Goal: Information Seeking & Learning: Understand process/instructions

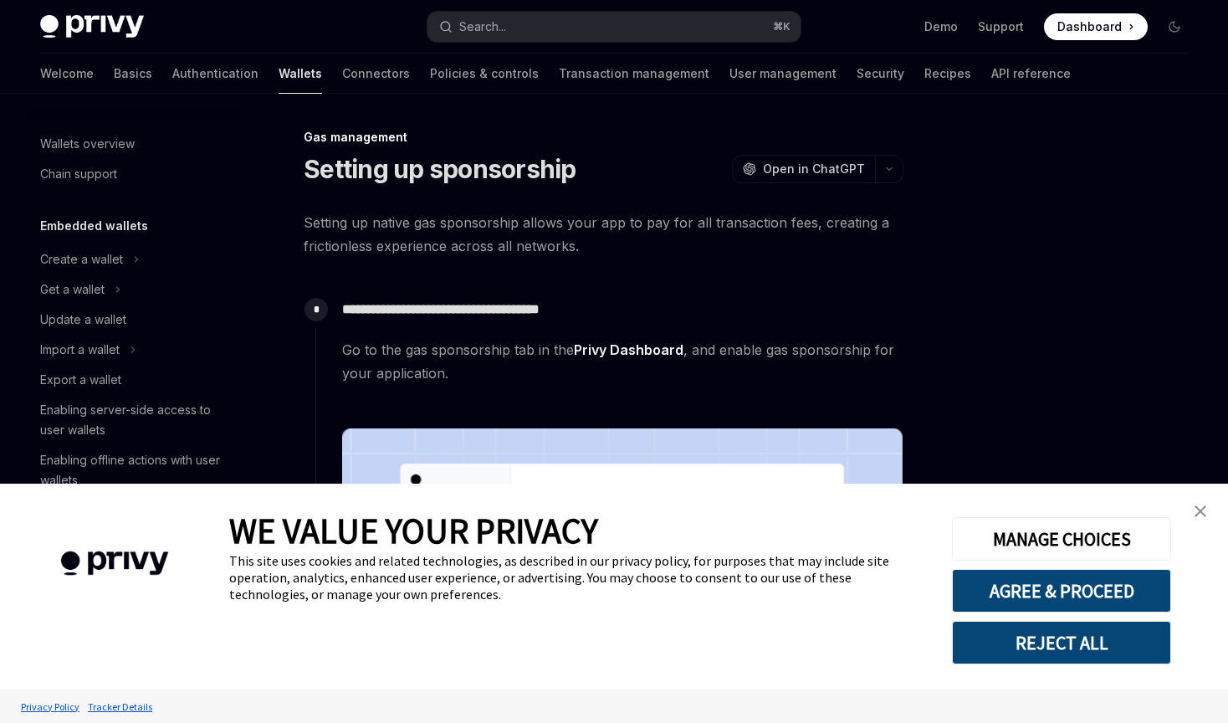
scroll to position [715, 0]
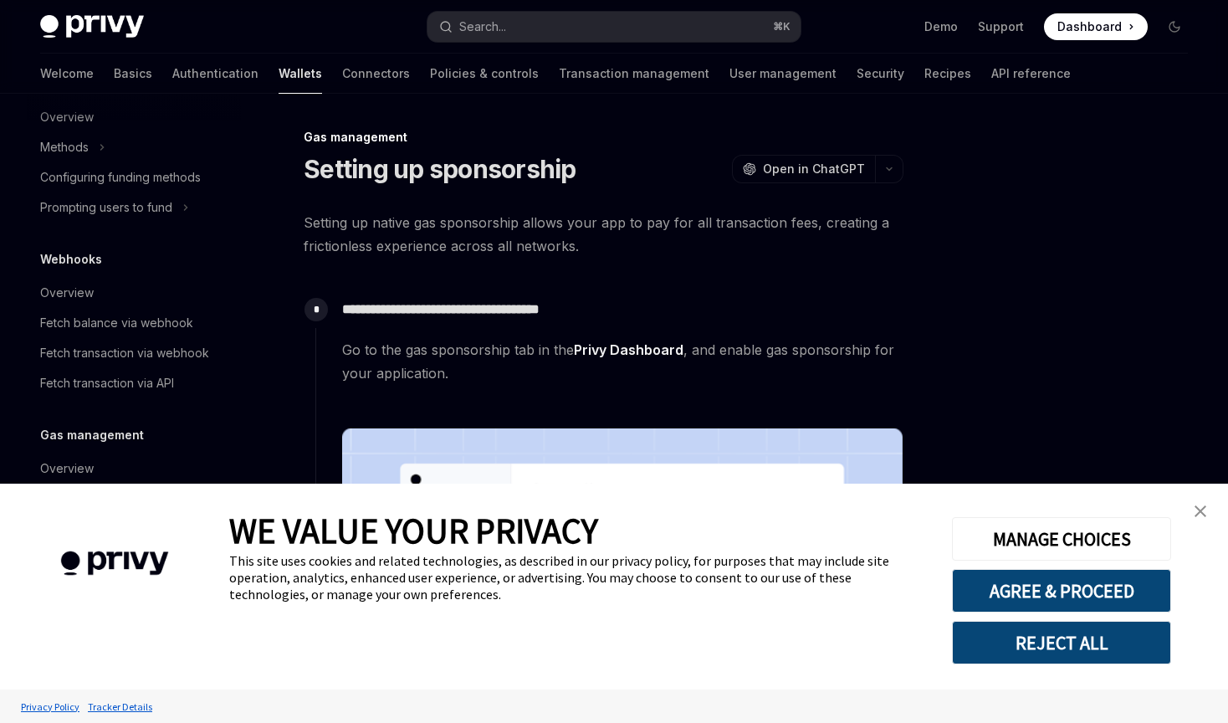
click at [1204, 509] on img "close banner" at bounding box center [1201, 511] width 12 height 12
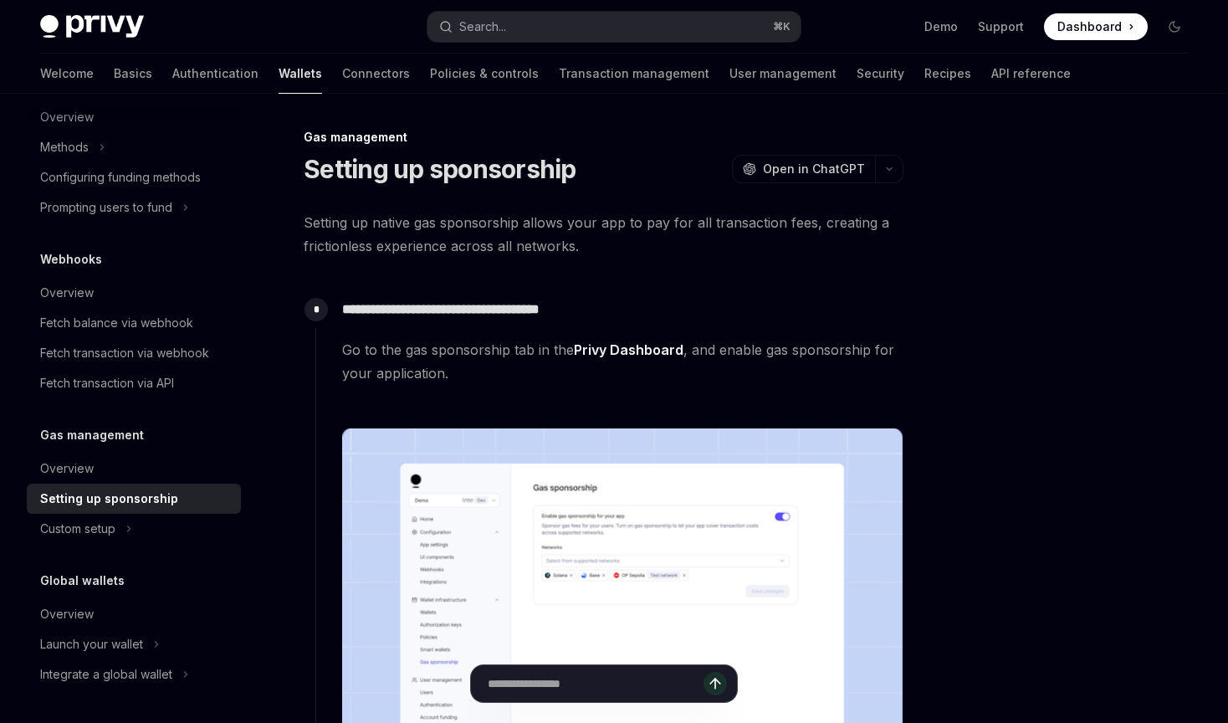
click at [741, 296] on div "**********" at bounding box center [609, 573] width 588 height 565
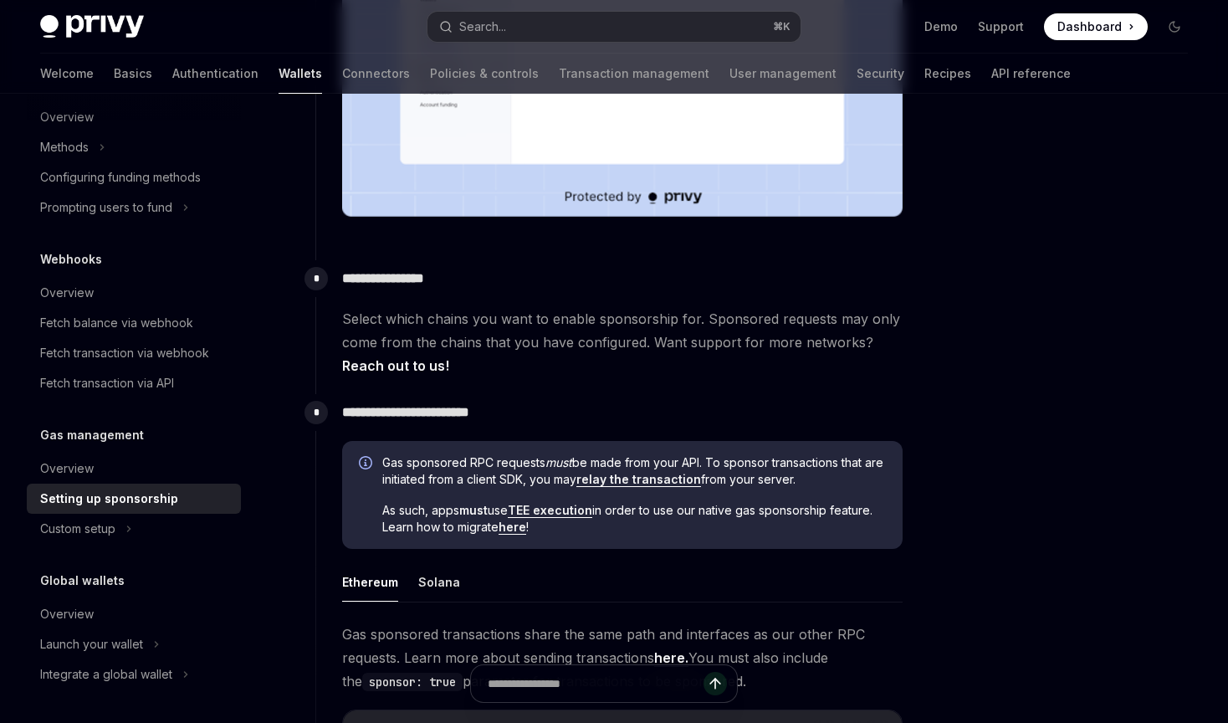
scroll to position [682, 0]
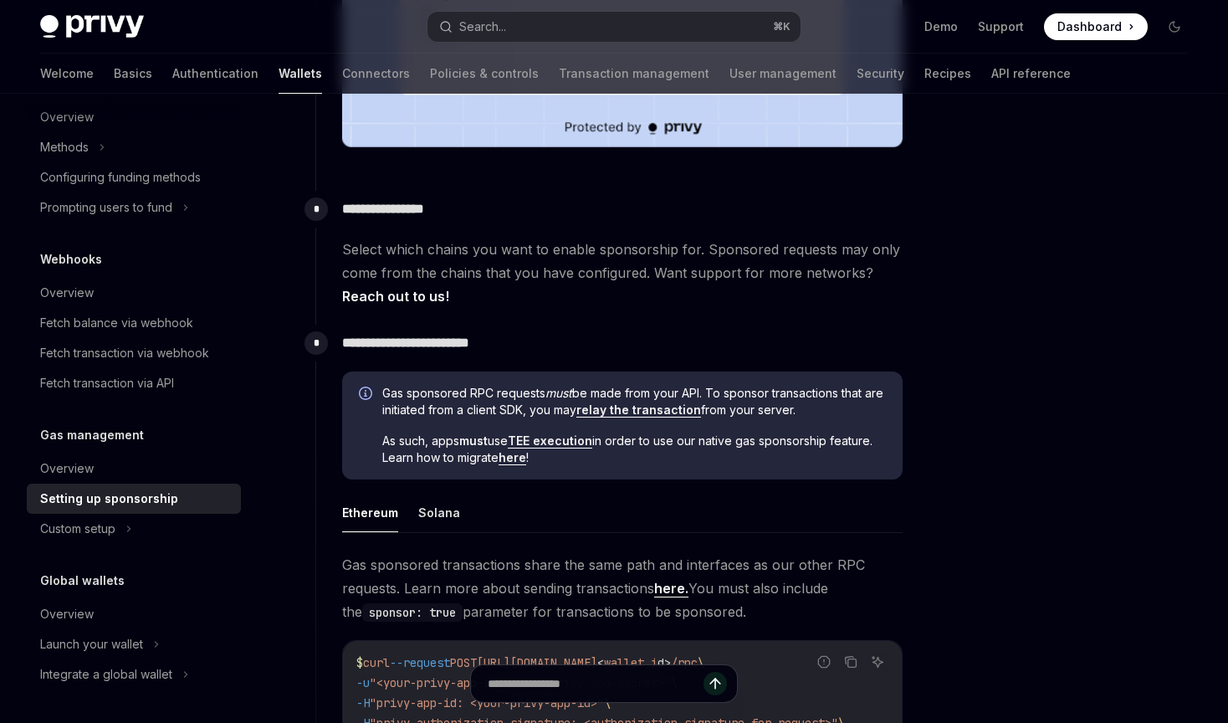
click at [574, 287] on span "Select which chains you want to enable sponsorship for. Sponsored requests may …" at bounding box center [622, 273] width 561 height 70
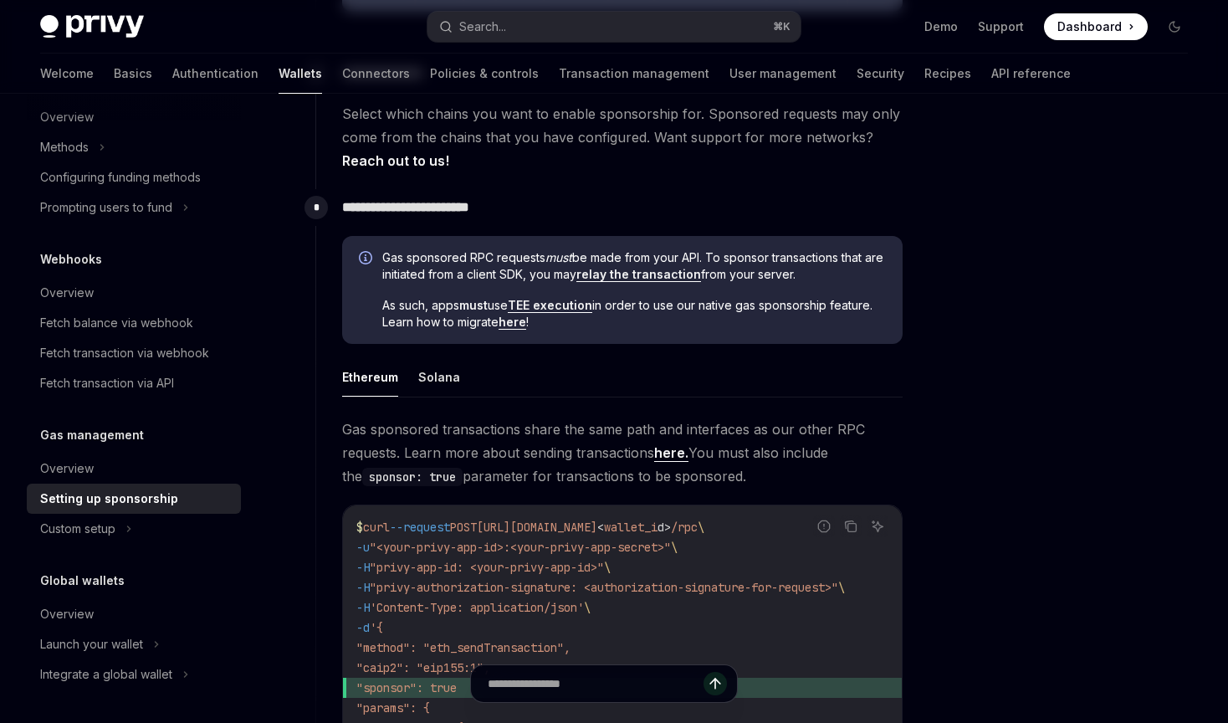
scroll to position [818, 0]
click at [768, 377] on ul "Ethereum Solana" at bounding box center [622, 376] width 561 height 40
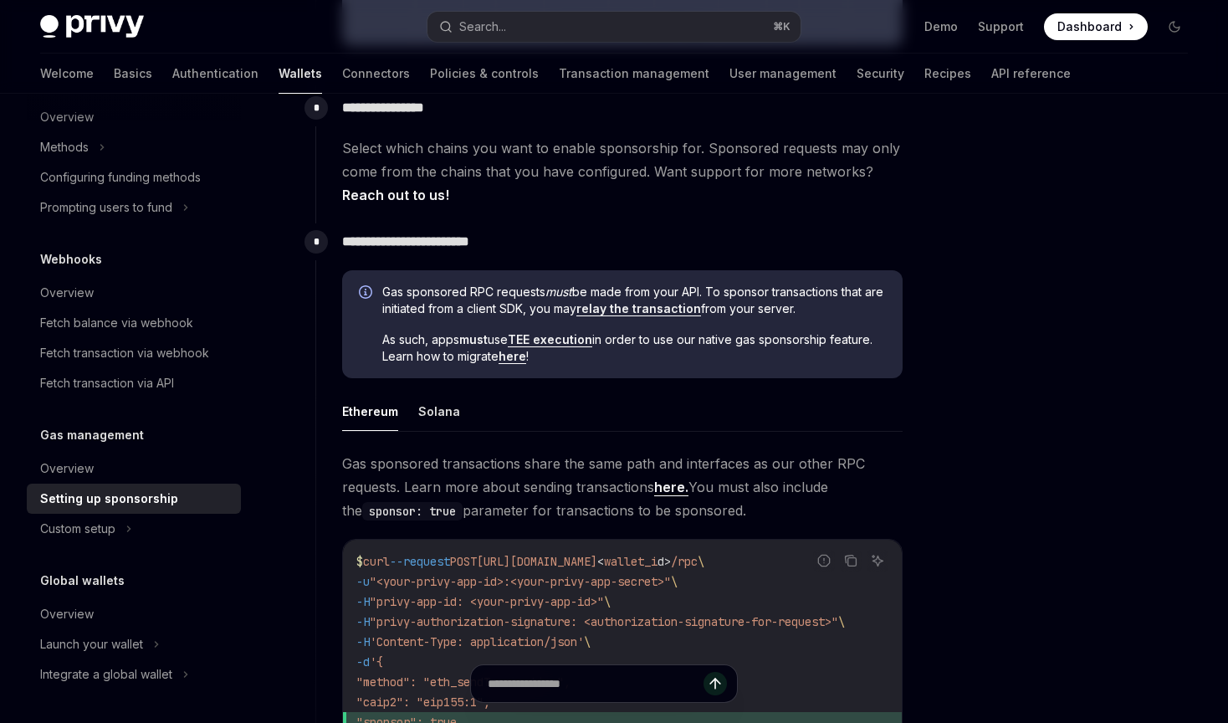
scroll to position [782, 0]
drag, startPoint x: 799, startPoint y: 365, endPoint x: 779, endPoint y: 339, distance: 32.8
click at [779, 339] on span "As such, apps must use TEE execution in order to use our native gas sponsorship…" at bounding box center [634, 348] width 504 height 33
click at [759, 354] on span "As such, apps must use TEE execution in order to use our native gas sponsorship…" at bounding box center [634, 348] width 504 height 33
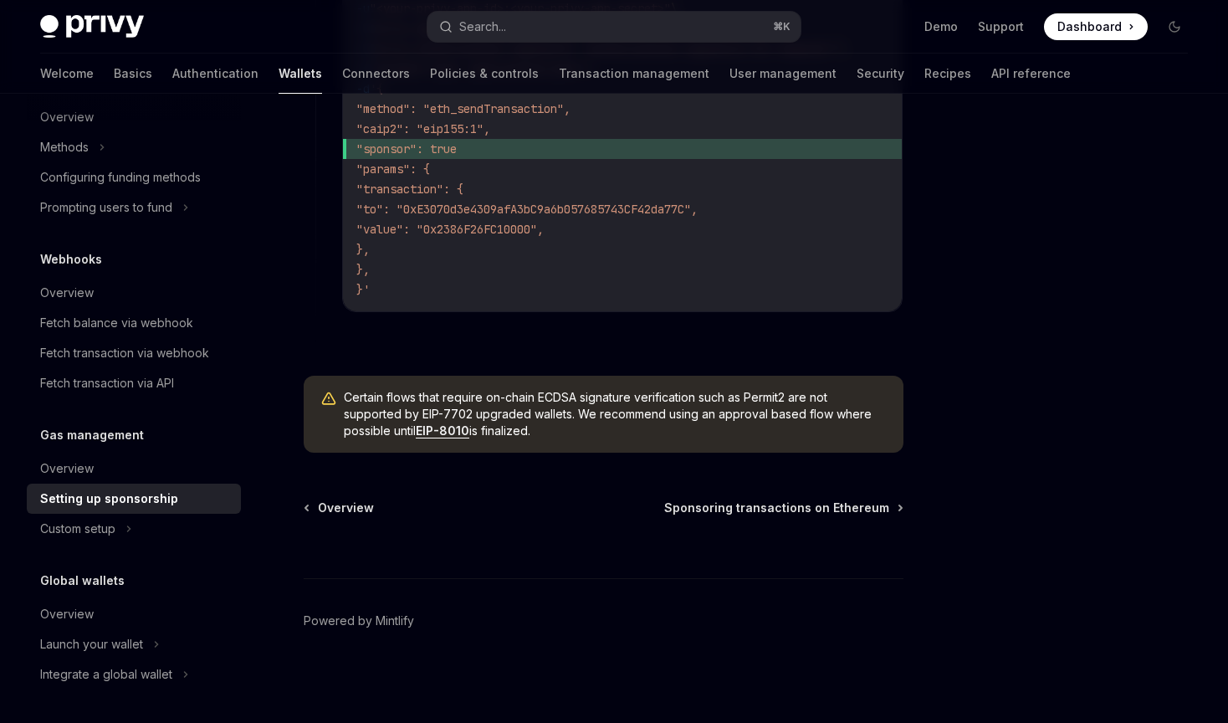
scroll to position [1363, 0]
drag, startPoint x: 588, startPoint y: 432, endPoint x: 488, endPoint y: 390, distance: 108.8
click at [488, 390] on span "Certain flows that require on-chain ECDSA signature verification such as Permit…" at bounding box center [615, 414] width 543 height 50
click at [563, 421] on span "Certain flows that require on-chain ECDSA signature verification such as Permit…" at bounding box center [615, 414] width 543 height 50
drag, startPoint x: 619, startPoint y: 433, endPoint x: 558, endPoint y: 398, distance: 70.5
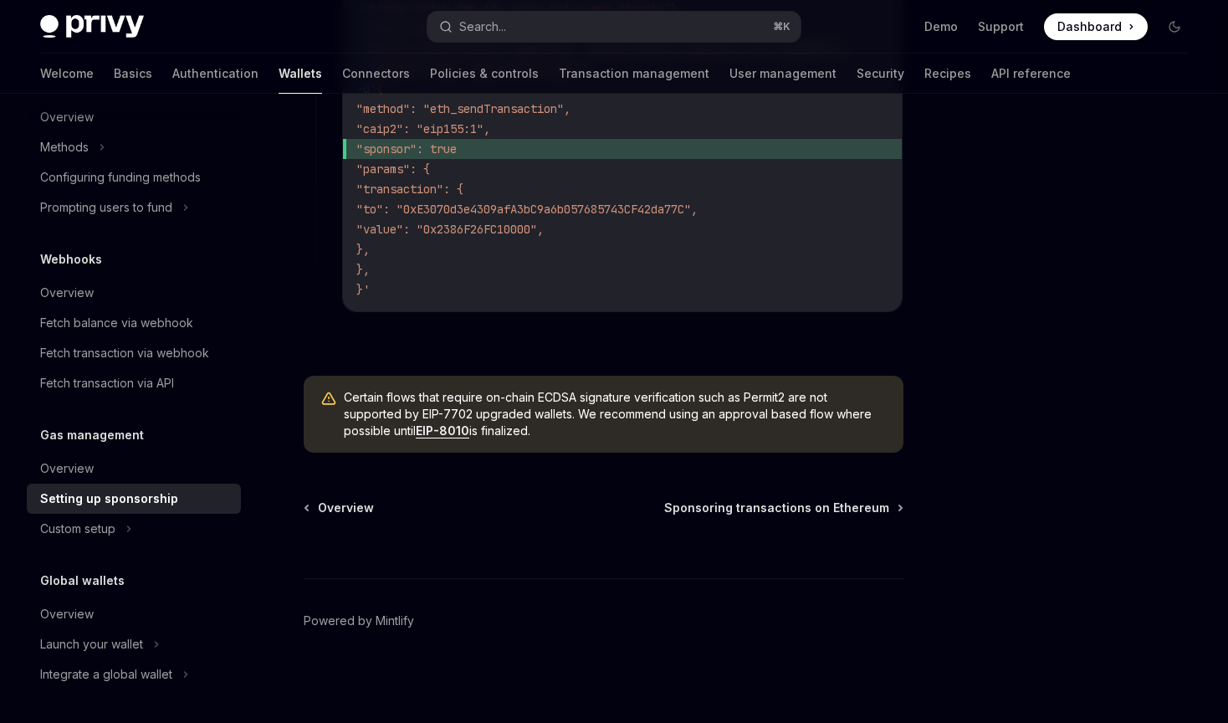
click at [558, 398] on span "Certain flows that require on-chain ECDSA signature verification such as Permit…" at bounding box center [615, 414] width 543 height 50
click at [634, 430] on span "Certain flows that require on-chain ECDSA signature verification such as Permit…" at bounding box center [615, 414] width 543 height 50
drag, startPoint x: 592, startPoint y: 434, endPoint x: 515, endPoint y: 392, distance: 88.0
click at [515, 392] on span "Certain flows that require on-chain ECDSA signature verification such as Permit…" at bounding box center [615, 414] width 543 height 50
click at [610, 443] on div "Certain flows that require on-chain ECDSA signature verification such as Permit…" at bounding box center [604, 414] width 600 height 77
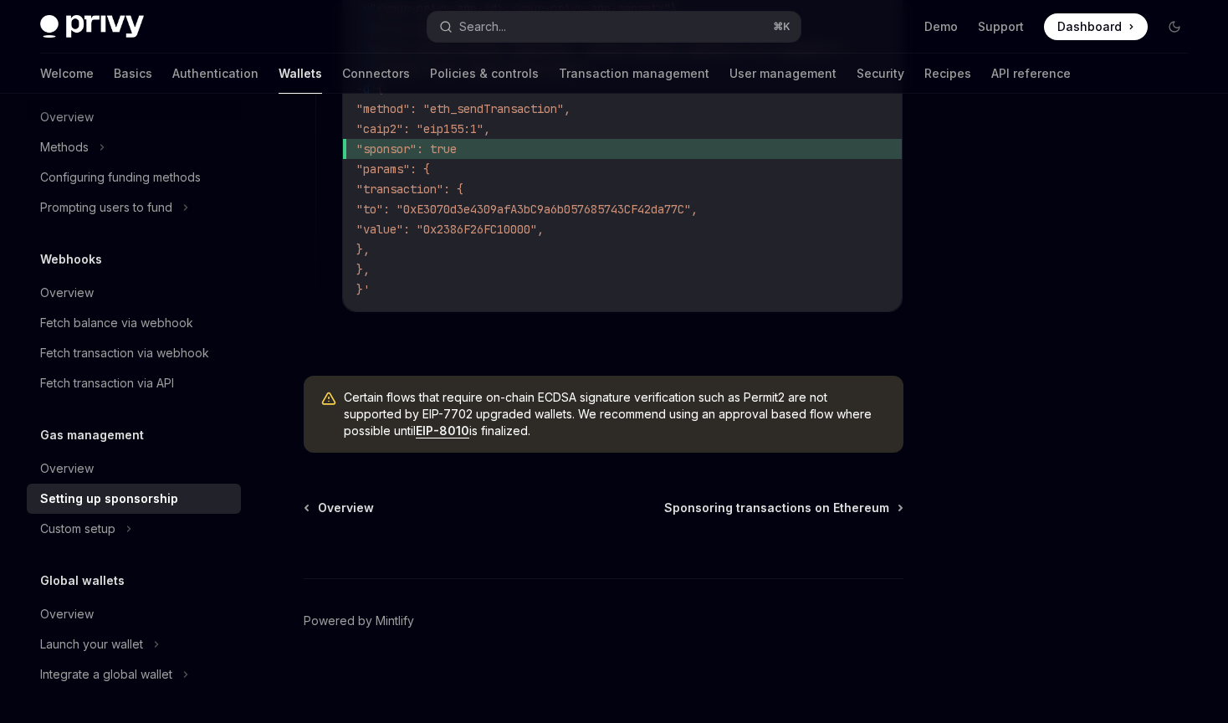
click at [591, 432] on span "Certain flows that require on-chain ECDSA signature verification such as Permit…" at bounding box center [615, 414] width 543 height 50
click at [90, 466] on div "Overview" at bounding box center [67, 468] width 54 height 20
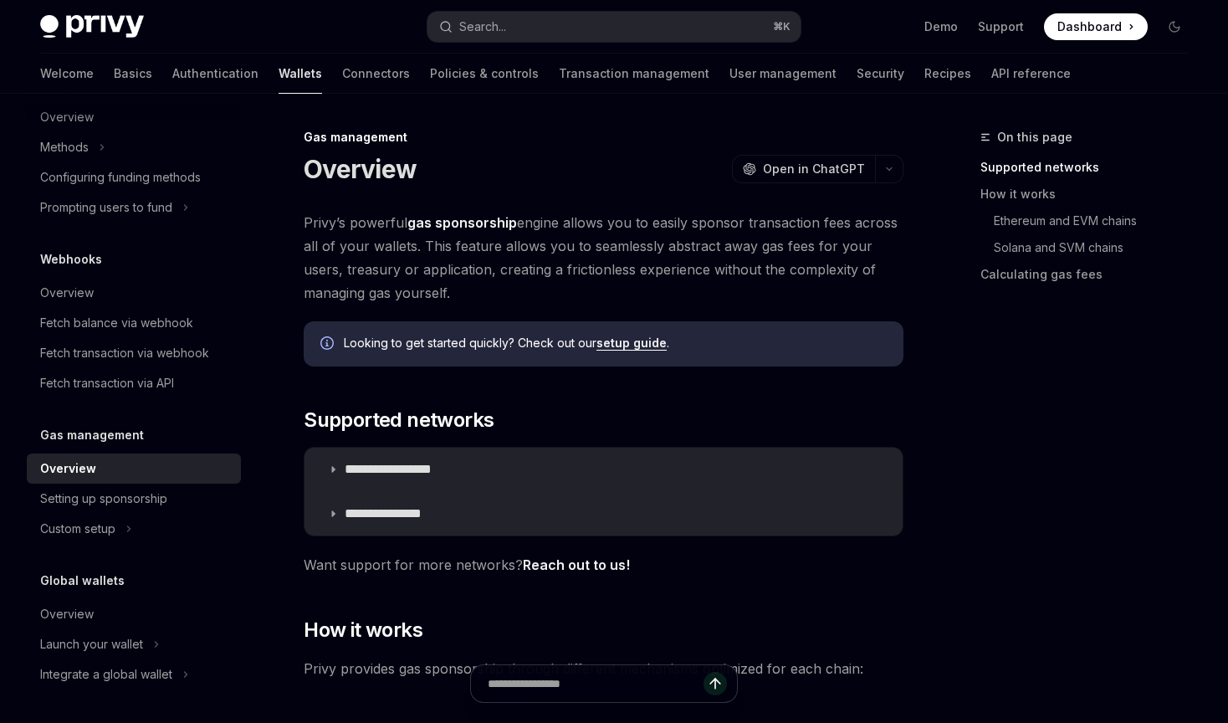
click at [627, 284] on span "Privy’s powerful gas sponsorship engine allows you to easily sponsor transactio…" at bounding box center [604, 258] width 600 height 94
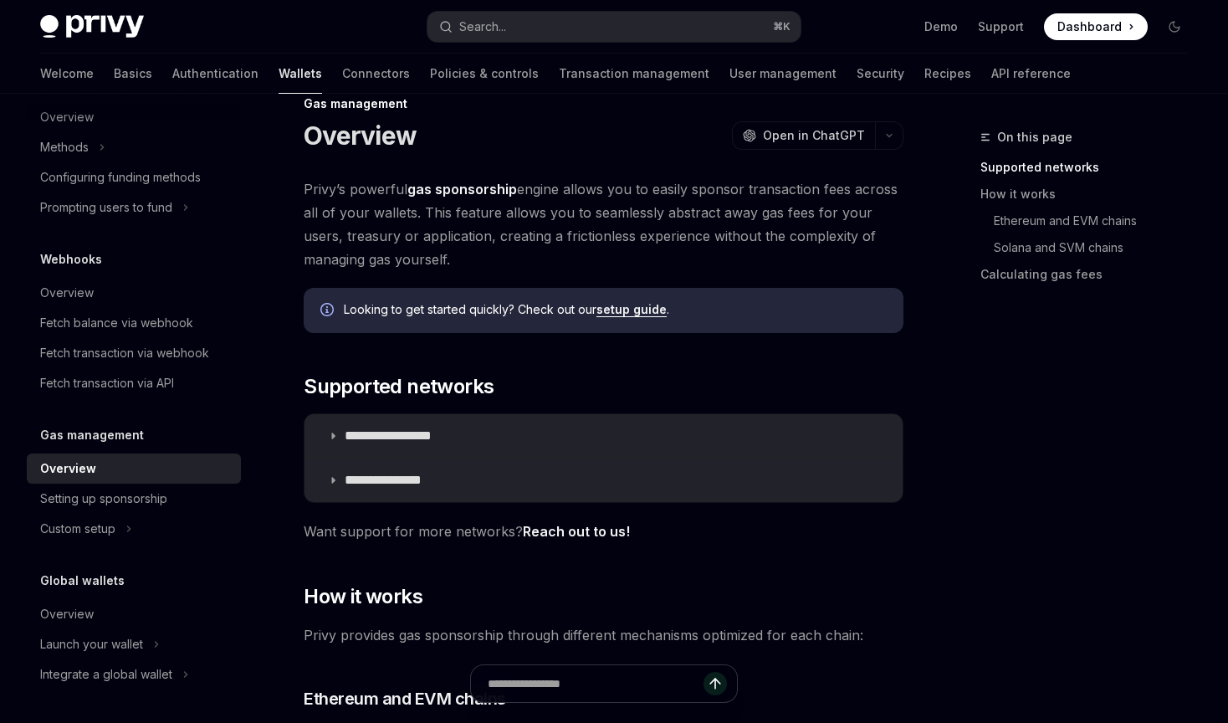
scroll to position [42, 0]
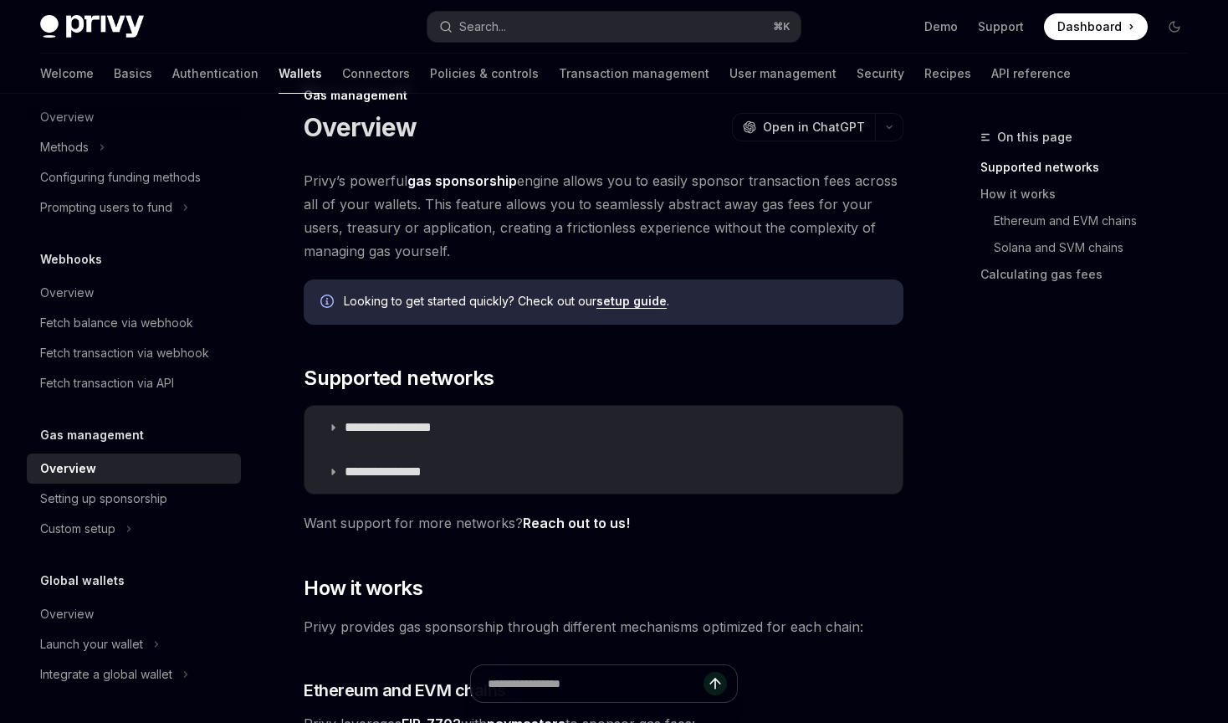
drag, startPoint x: 487, startPoint y: 252, endPoint x: 402, endPoint y: 193, distance: 102.8
click at [401, 191] on span "Privy’s powerful gas sponsorship engine allows you to easily sponsor transactio…" at bounding box center [604, 216] width 600 height 94
click at [644, 192] on span "Privy’s powerful gas sponsorship engine allows you to easily sponsor transactio…" at bounding box center [604, 216] width 600 height 94
drag, startPoint x: 571, startPoint y: 177, endPoint x: 651, endPoint y: 240, distance: 101.9
click at [651, 240] on span "Privy’s powerful gas sponsorship engine allows you to easily sponsor transactio…" at bounding box center [604, 216] width 600 height 94
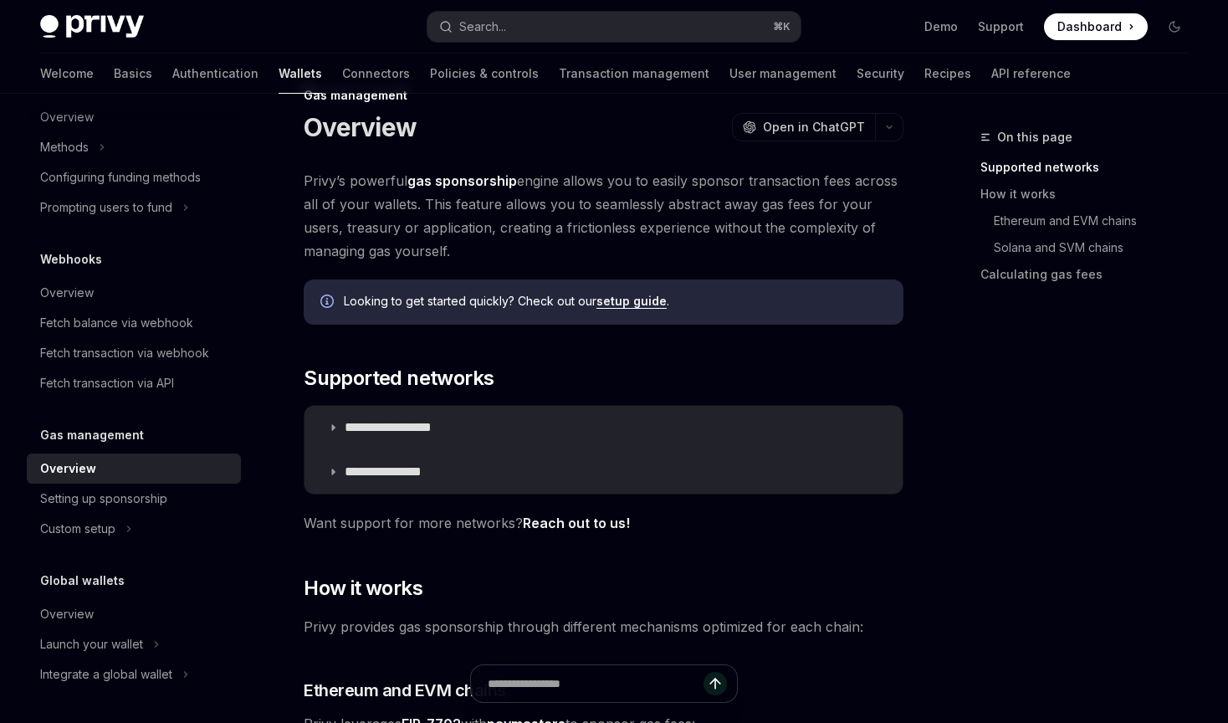
click at [650, 249] on span "Privy’s powerful gas sponsorship engine allows you to easily sponsor transactio…" at bounding box center [604, 216] width 600 height 94
drag, startPoint x: 595, startPoint y: 249, endPoint x: 581, endPoint y: 162, distance: 88.0
click at [628, 248] on span "Privy’s powerful gas sponsorship engine allows you to easily sponsor transactio…" at bounding box center [604, 216] width 600 height 94
click at [695, 250] on span "Privy’s powerful gas sponsorship engine allows you to easily sponsor transactio…" at bounding box center [604, 216] width 600 height 94
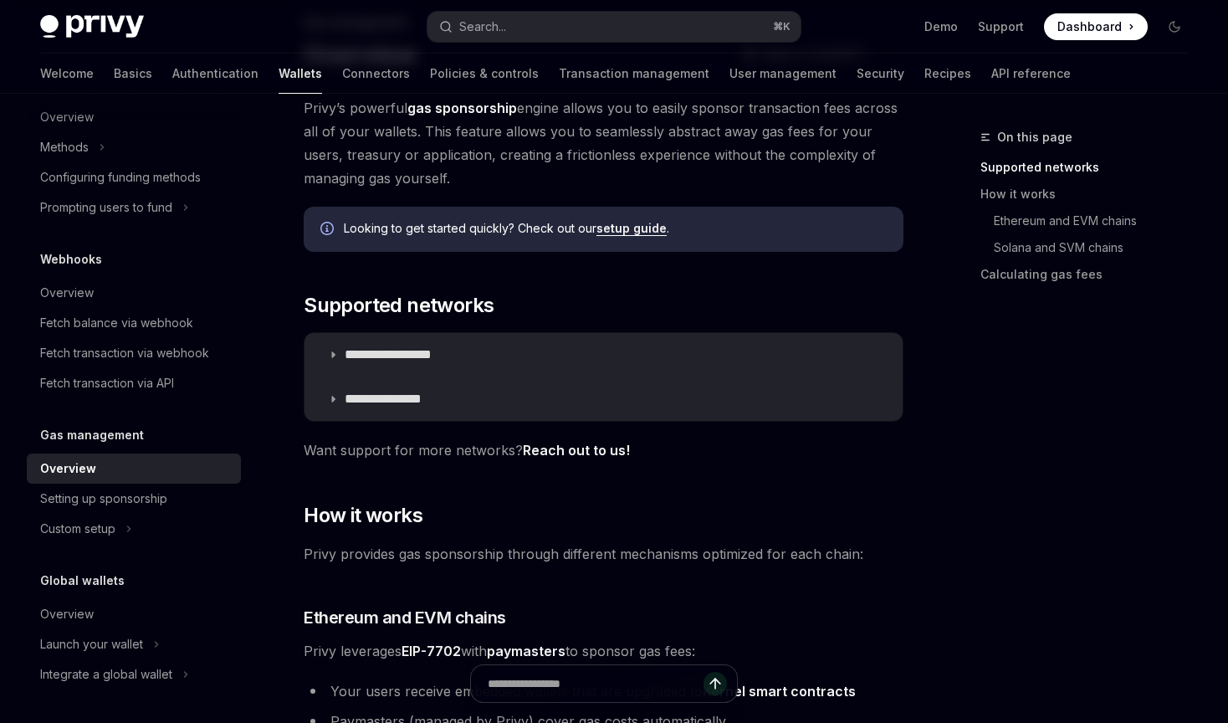
scroll to position [117, 0]
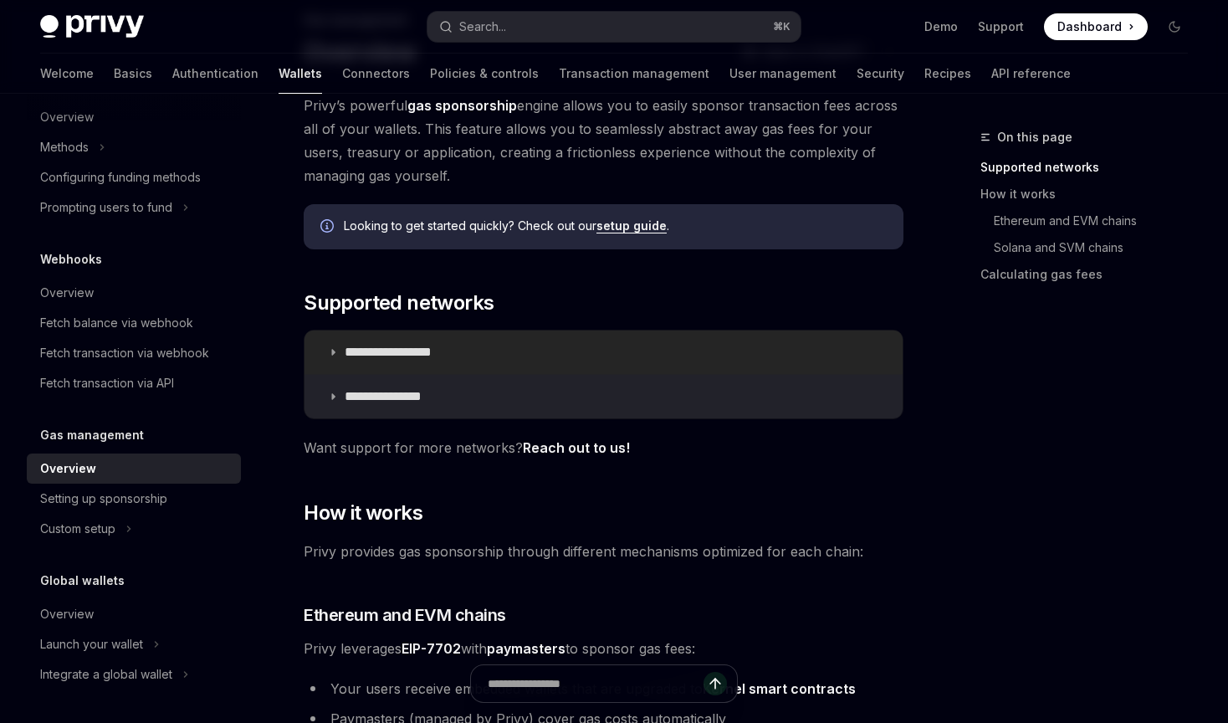
click at [330, 343] on summary "**********" at bounding box center [604, 352] width 598 height 44
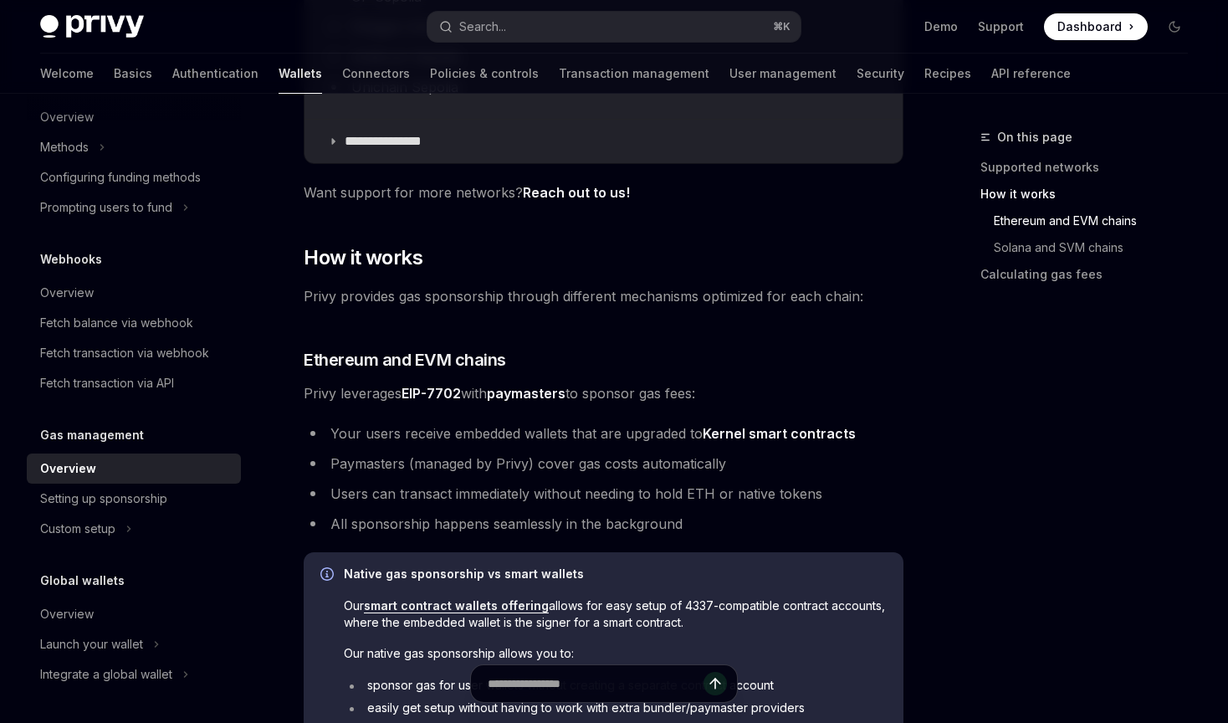
scroll to position [870, 0]
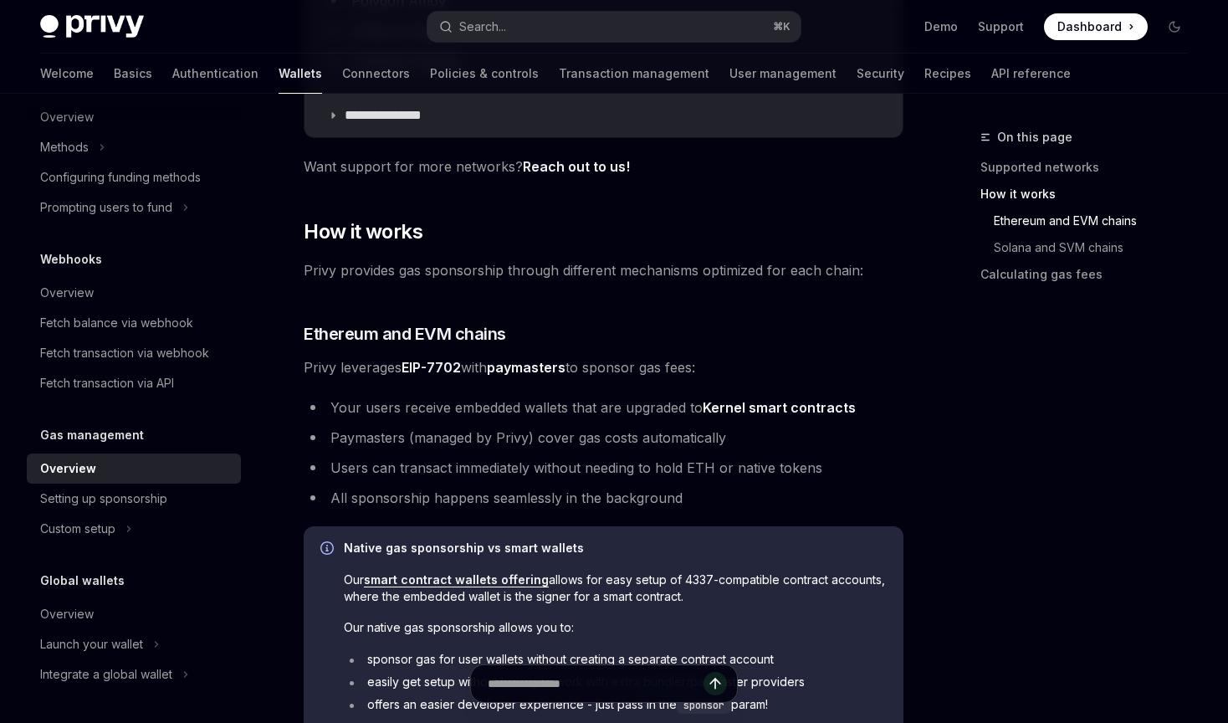
click at [756, 305] on div "**********" at bounding box center [604, 329] width 600 height 1976
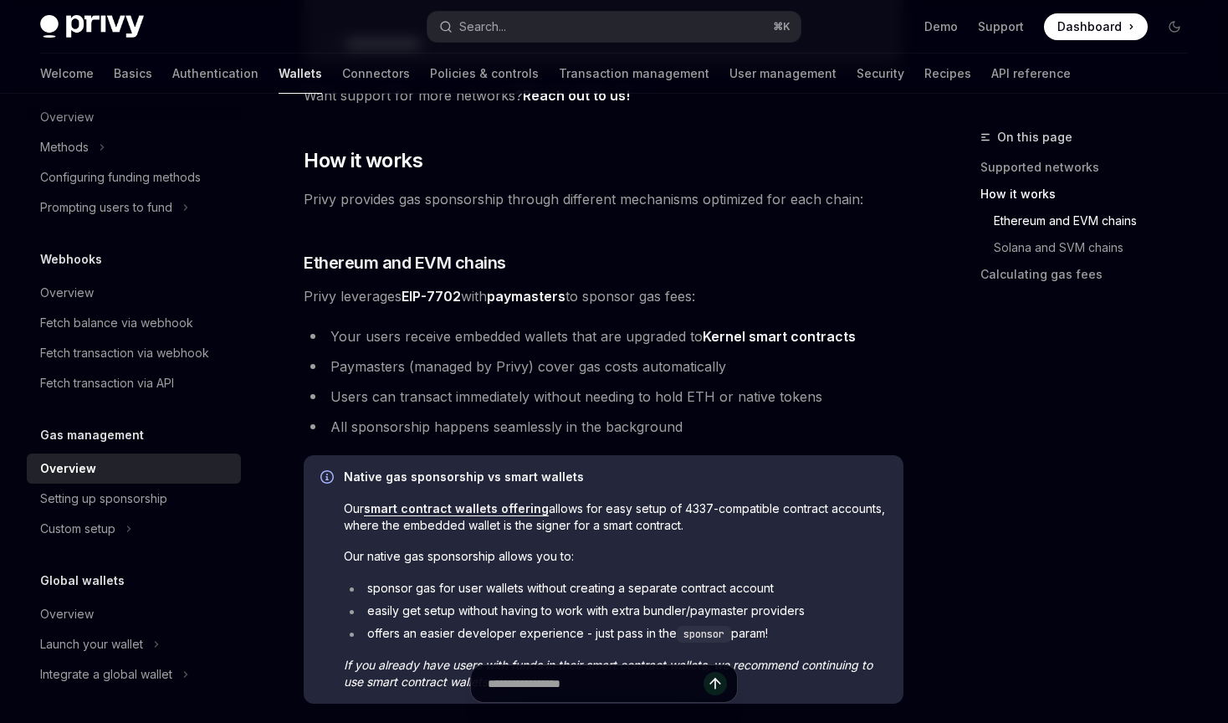
scroll to position [999, 0]
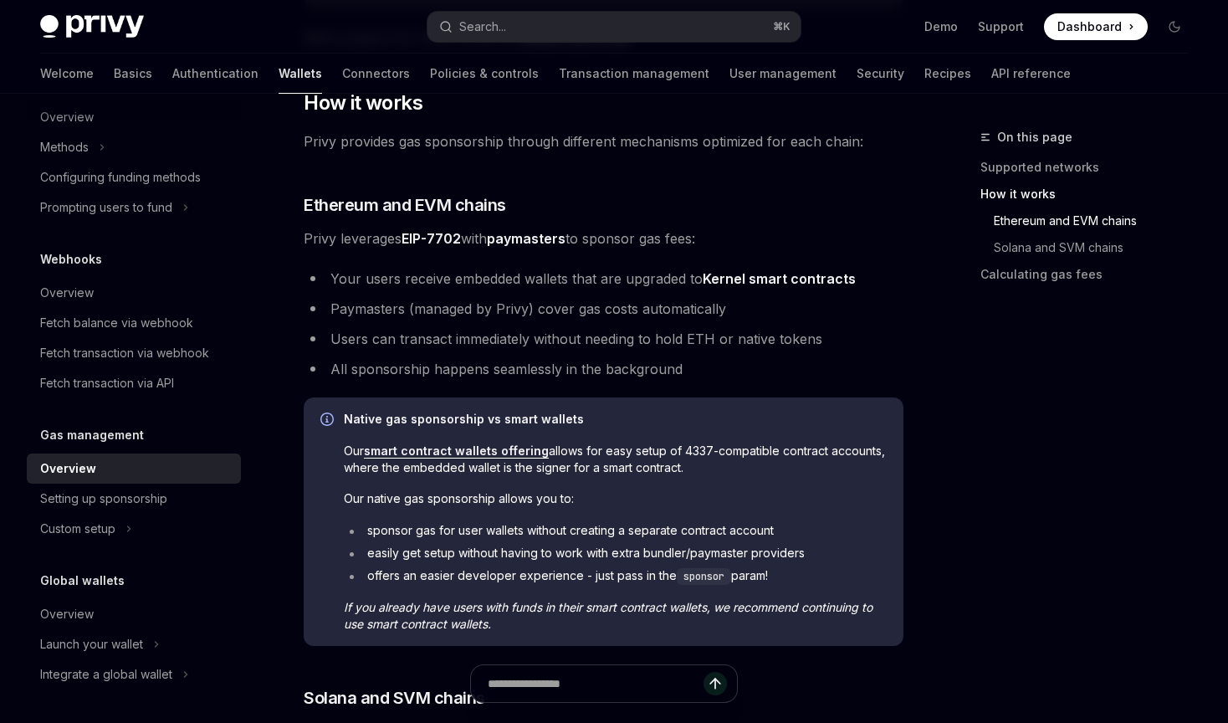
click at [820, 311] on li "Paymasters (managed by Privy) cover gas costs automatically" at bounding box center [604, 308] width 600 height 23
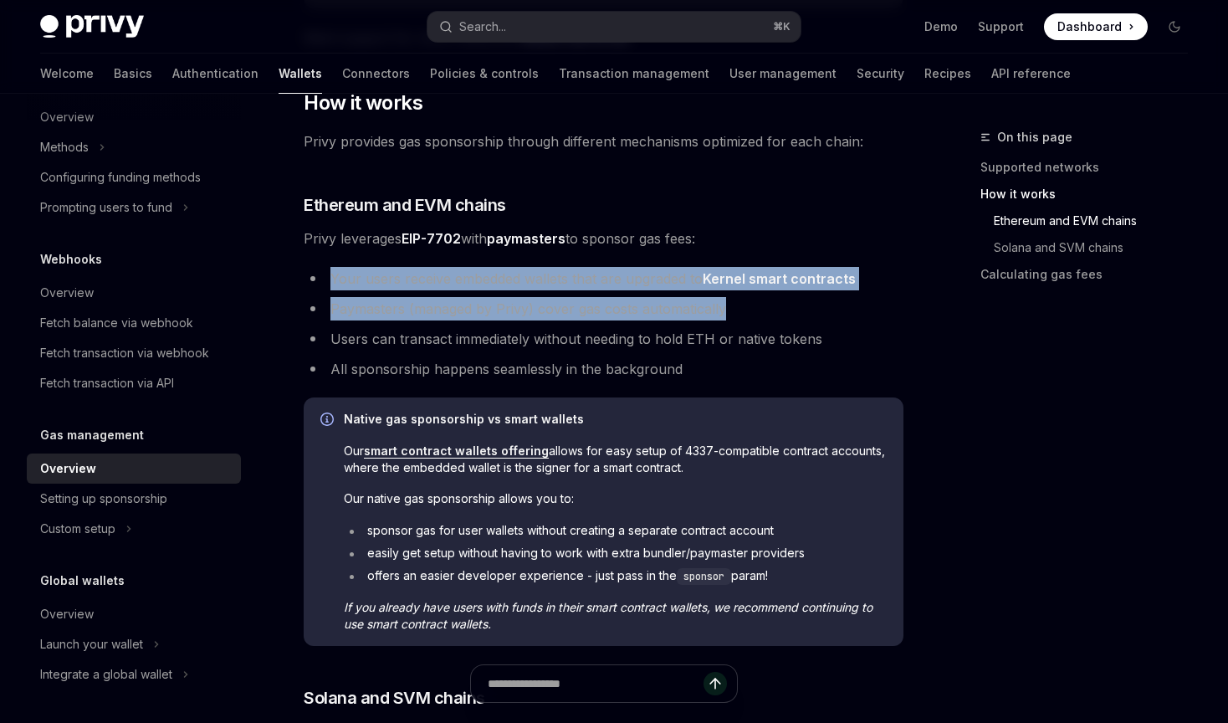
drag, startPoint x: 826, startPoint y: 312, endPoint x: 790, endPoint y: 251, distance: 70.9
click at [790, 250] on div "**********" at bounding box center [604, 200] width 600 height 1976
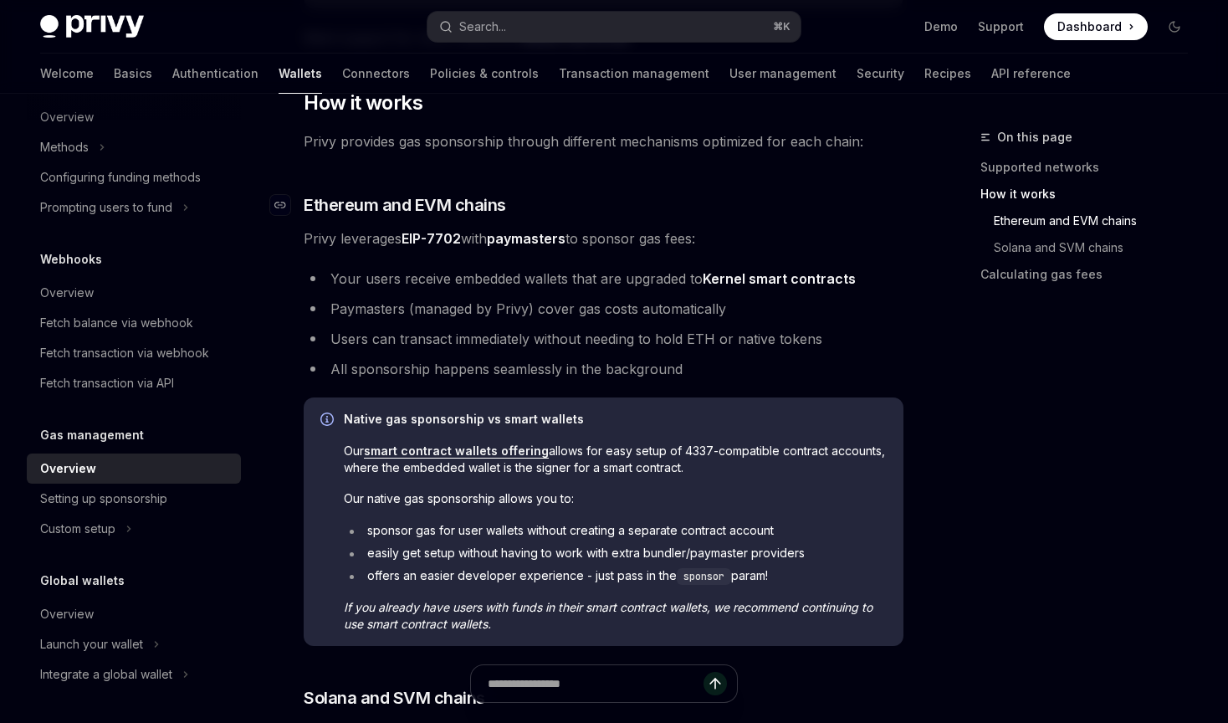
click at [828, 215] on h3 "​ Ethereum and EVM chains" at bounding box center [604, 204] width 600 height 23
click at [446, 238] on link "EIP-7702" at bounding box center [431, 239] width 59 height 18
click at [783, 183] on div "**********" at bounding box center [604, 200] width 600 height 1976
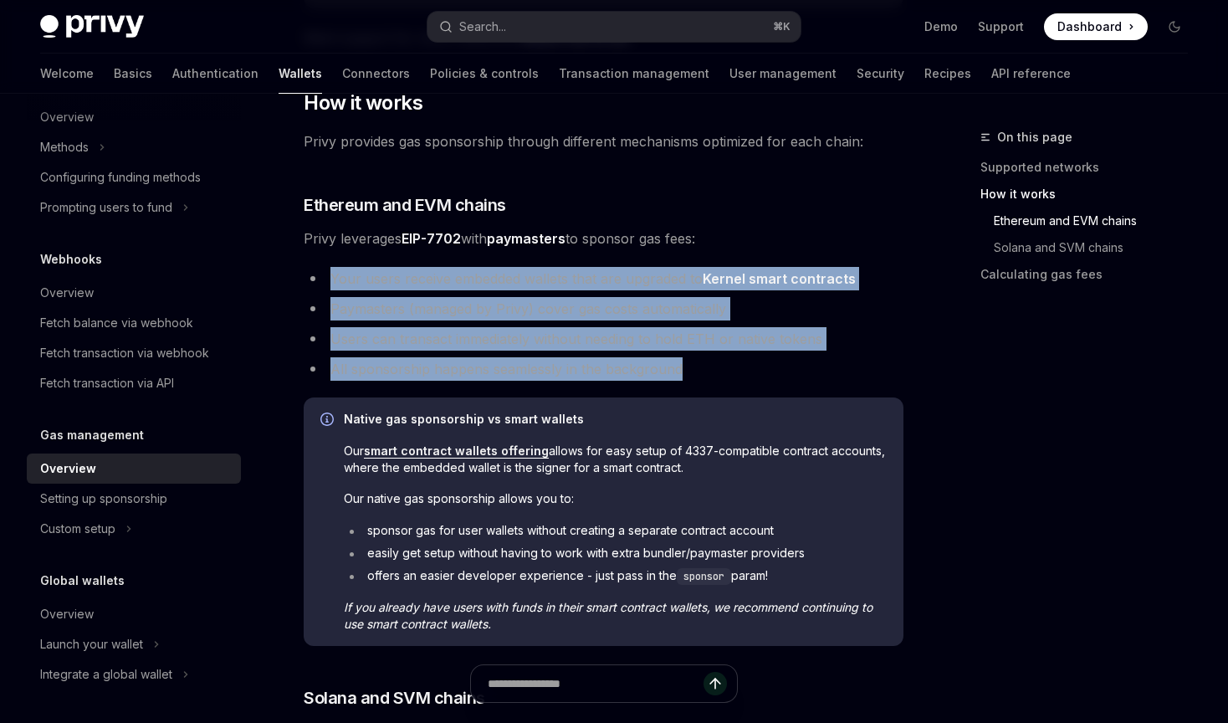
drag, startPoint x: 709, startPoint y: 367, endPoint x: 631, endPoint y: 263, distance: 130.9
click at [631, 263] on div "**********" at bounding box center [604, 200] width 600 height 1976
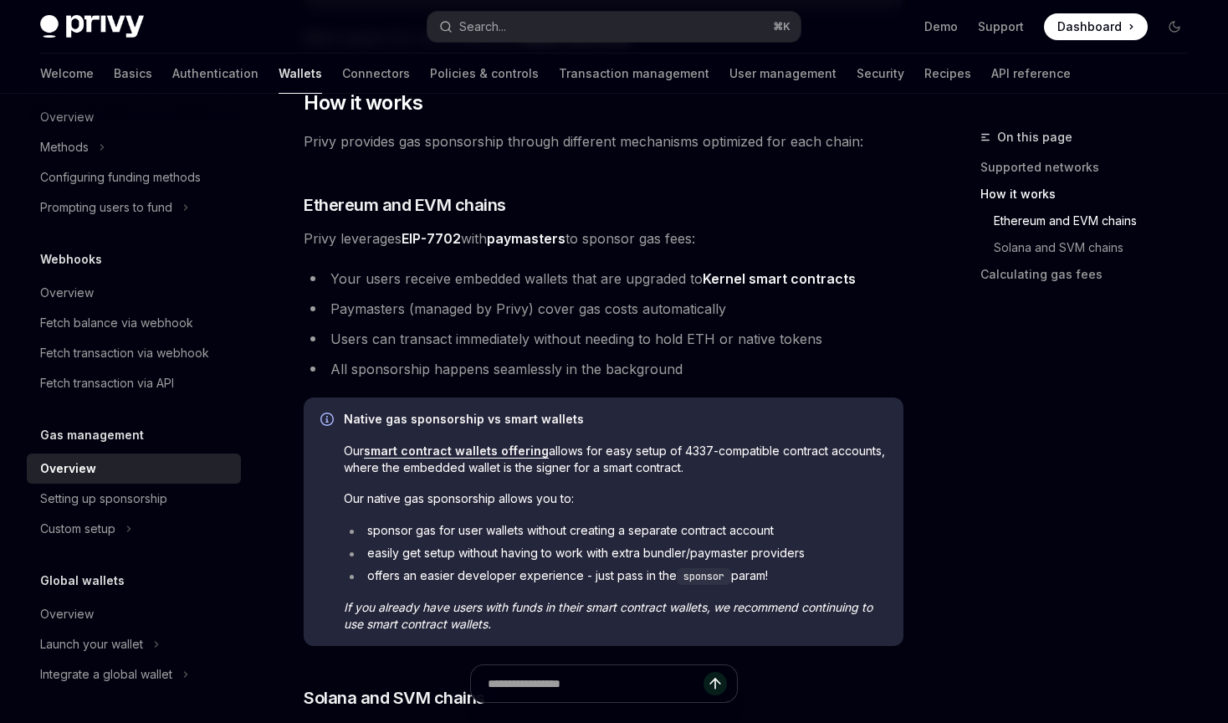
click at [787, 235] on span "Privy leverages EIP-7702 with paymasters to sponsor gas fees:" at bounding box center [604, 238] width 600 height 23
click at [715, 364] on li "All sponsorship happens seamlessly in the background" at bounding box center [604, 368] width 600 height 23
click at [776, 310] on li "Paymasters (managed by Privy) cover gas costs automatically" at bounding box center [604, 308] width 600 height 23
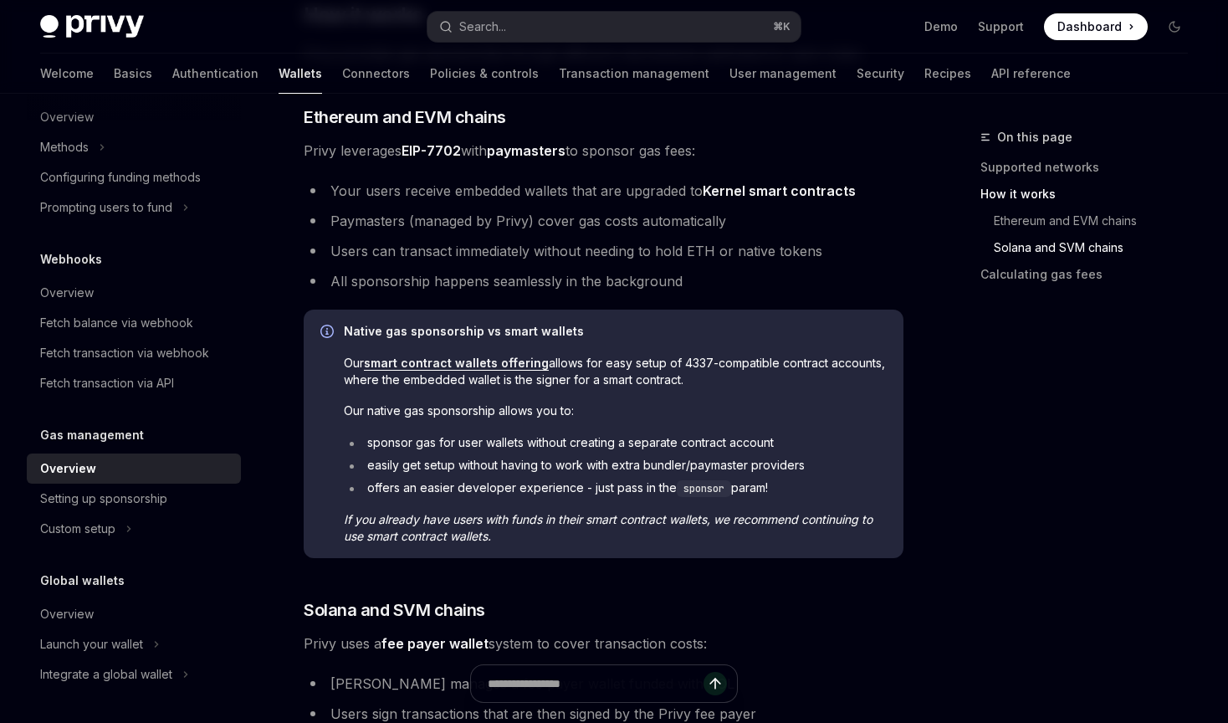
scroll to position [1095, 0]
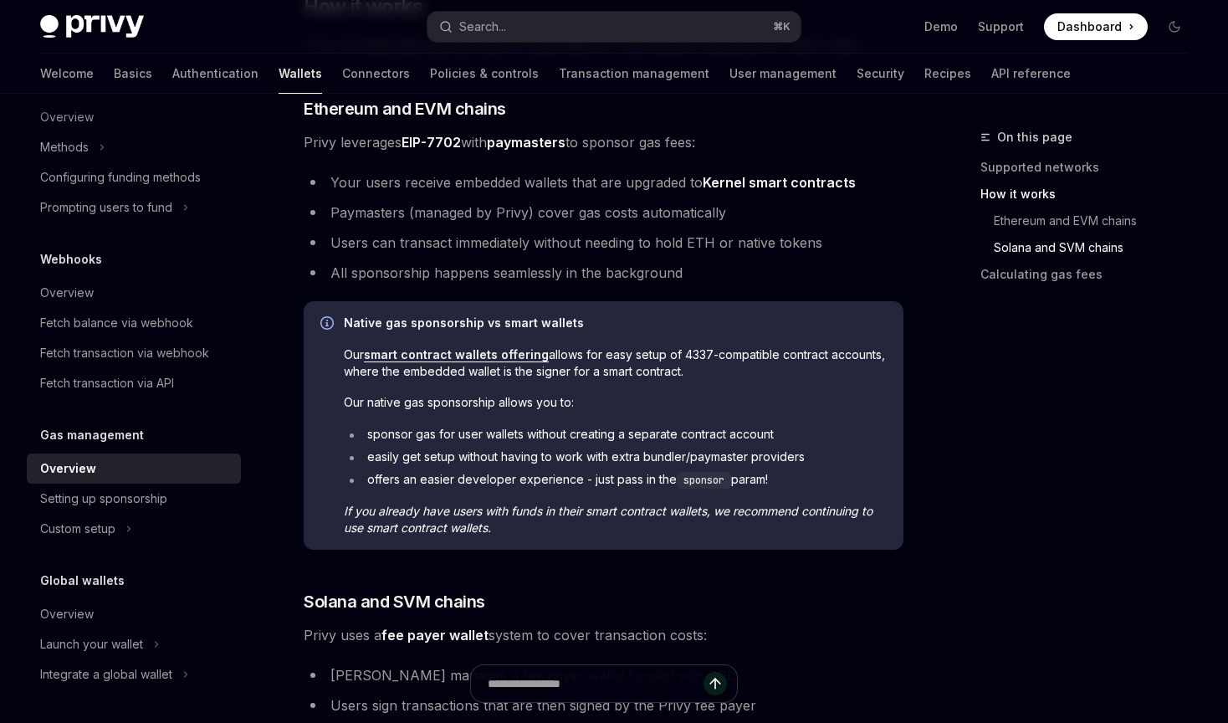
click at [767, 272] on li "All sponsorship happens seamlessly in the background" at bounding box center [604, 272] width 600 height 23
click at [812, 271] on li "All sponsorship happens seamlessly in the background" at bounding box center [604, 272] width 600 height 23
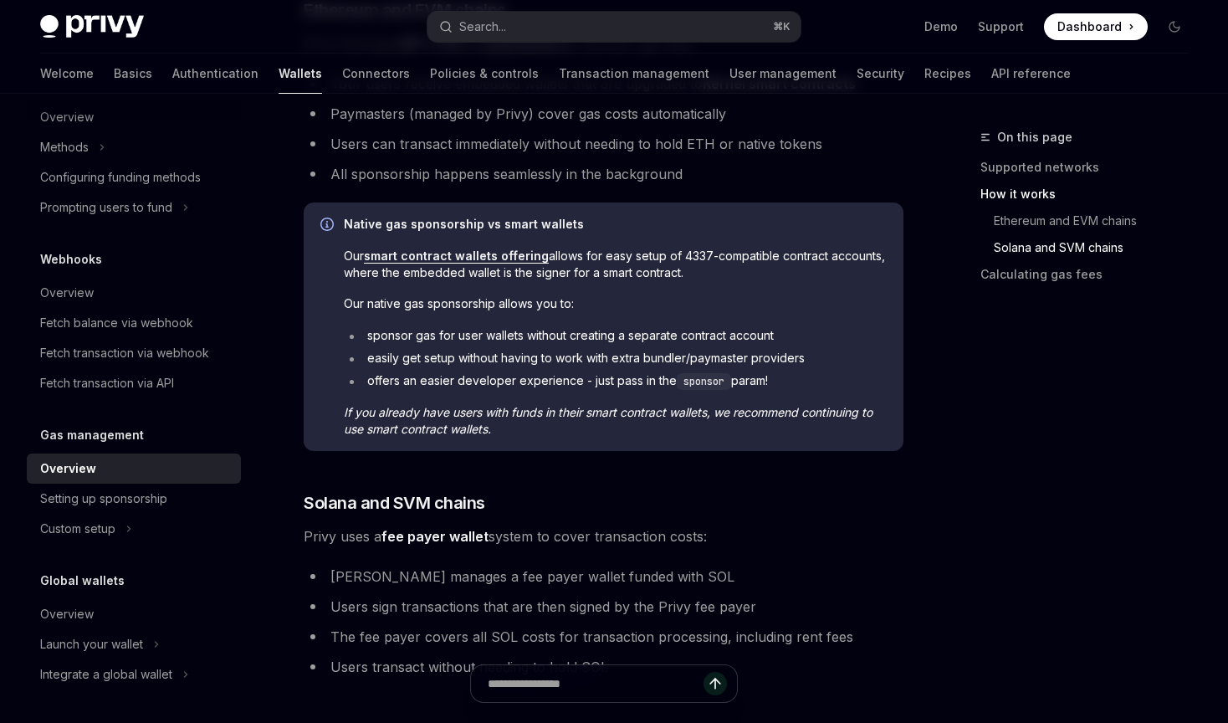
scroll to position [1192, 0]
click at [649, 429] on span "If you already have users with funds in their smart contract wallets, we recomm…" at bounding box center [615, 422] width 543 height 33
click at [784, 329] on li "sponsor gas for user wallets without creating a separate contract account" at bounding box center [615, 337] width 543 height 17
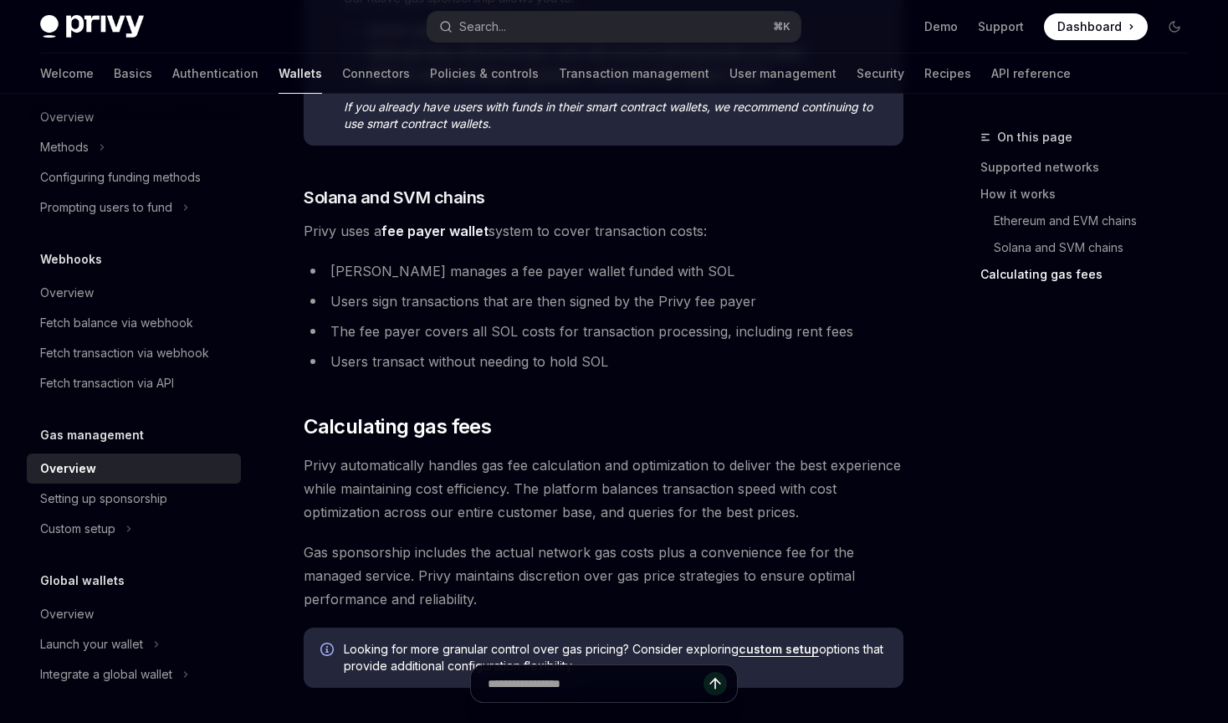
scroll to position [1506, 0]
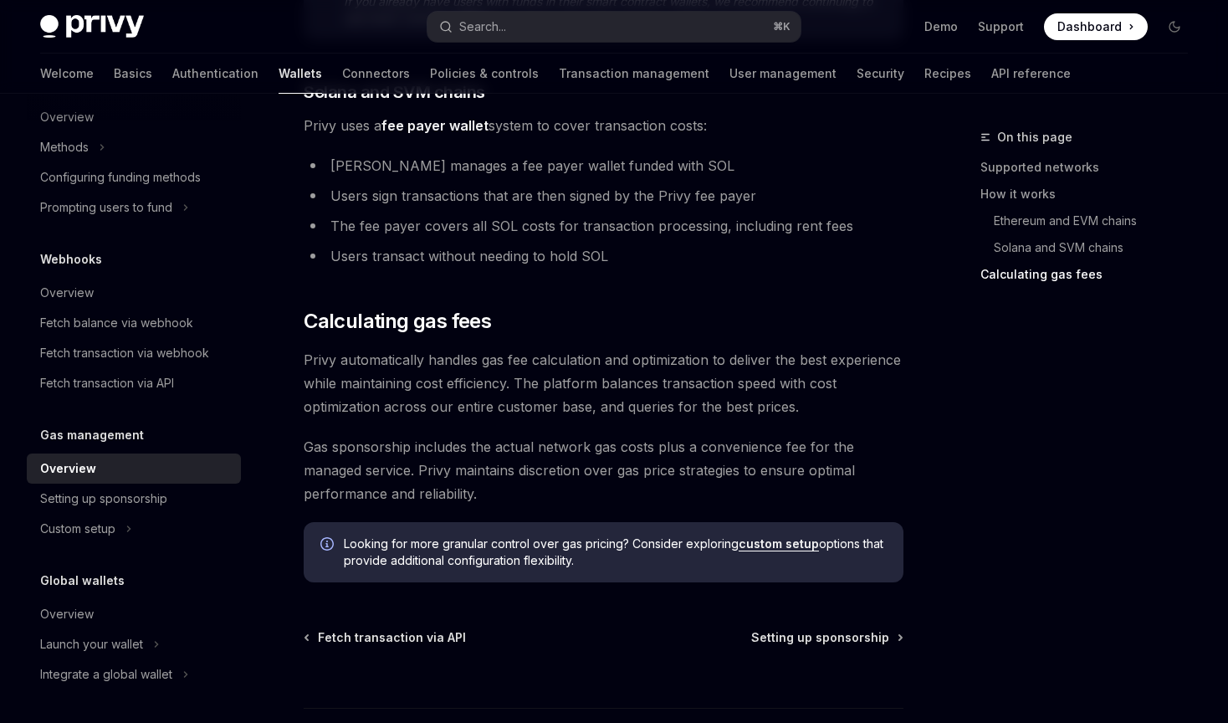
scroll to position [1623, 0]
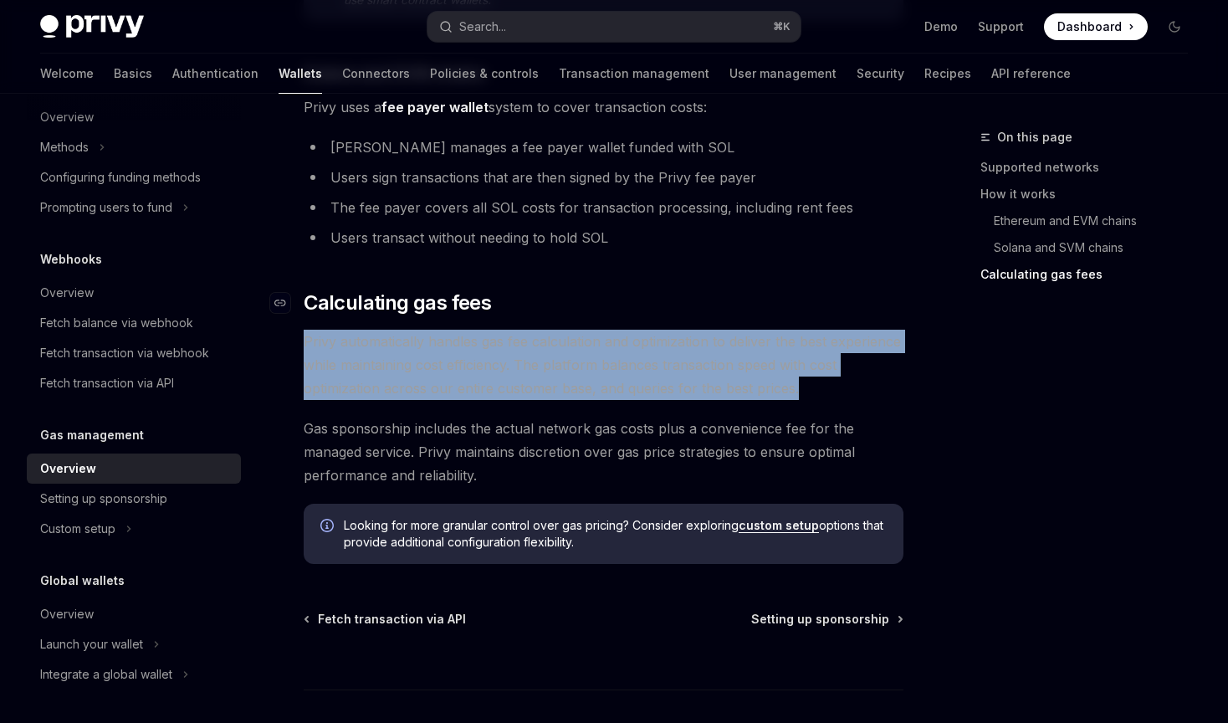
drag, startPoint x: 859, startPoint y: 394, endPoint x: 748, endPoint y: 296, distance: 148.2
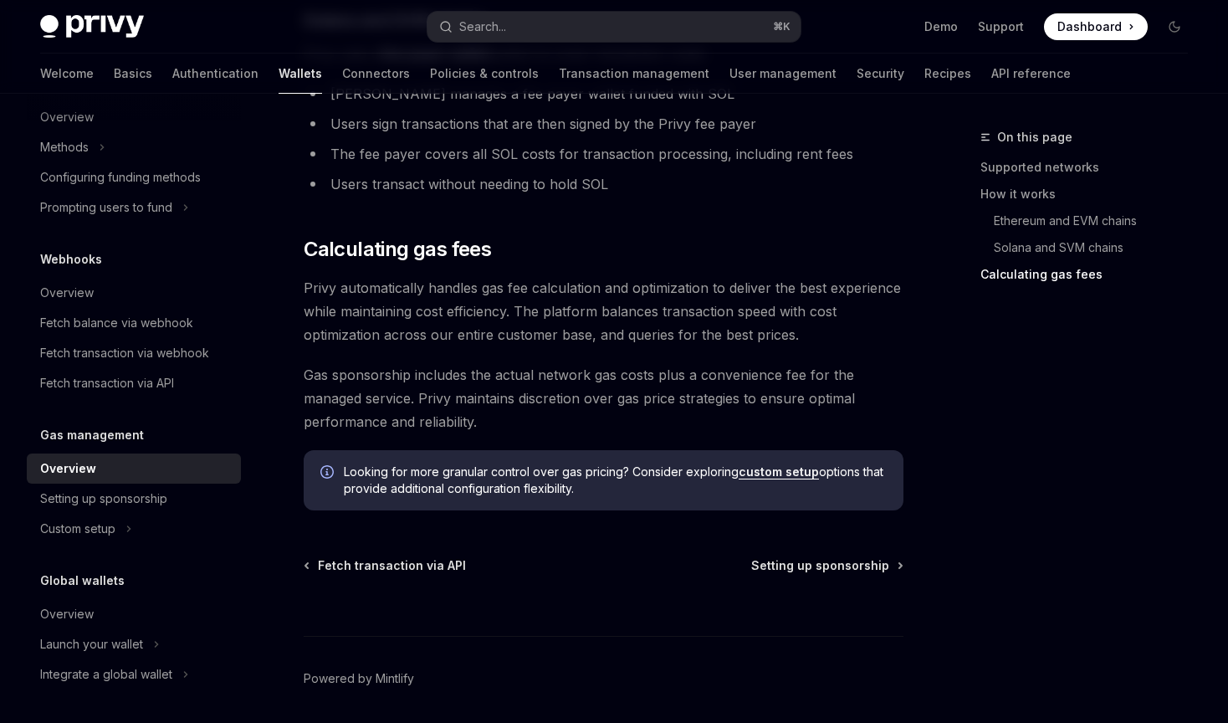
scroll to position [1688, 0]
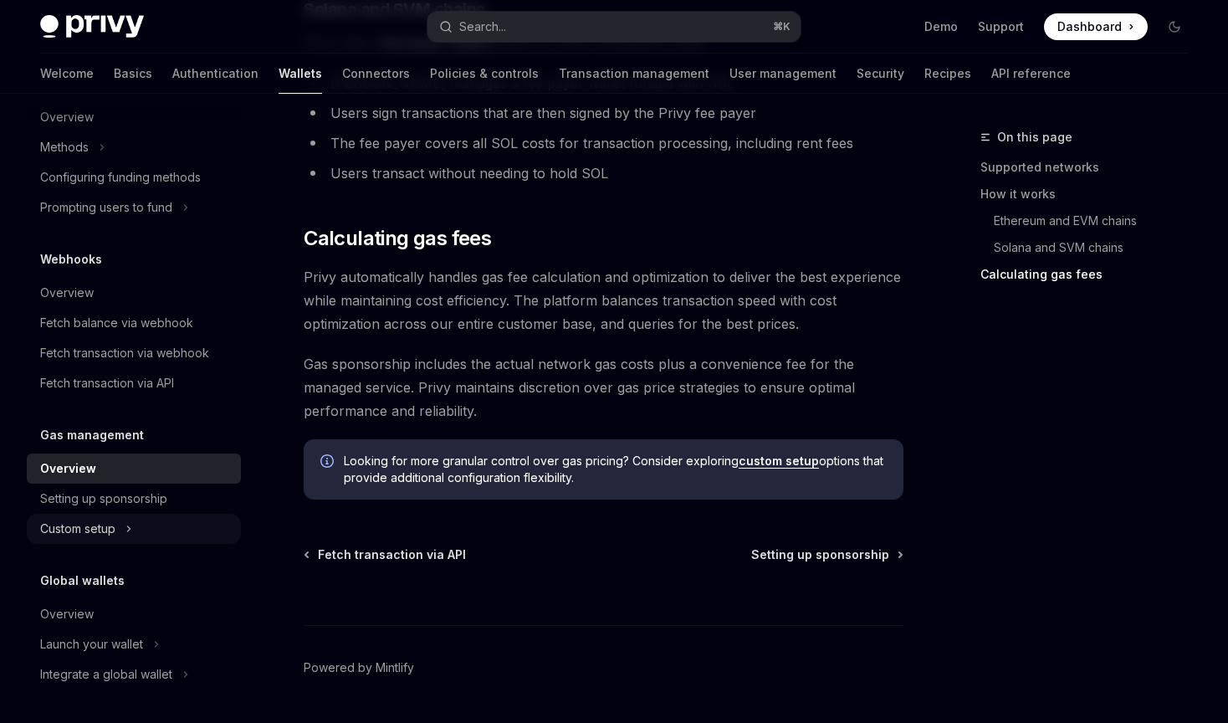
click at [126, 527] on icon at bounding box center [129, 529] width 7 height 20
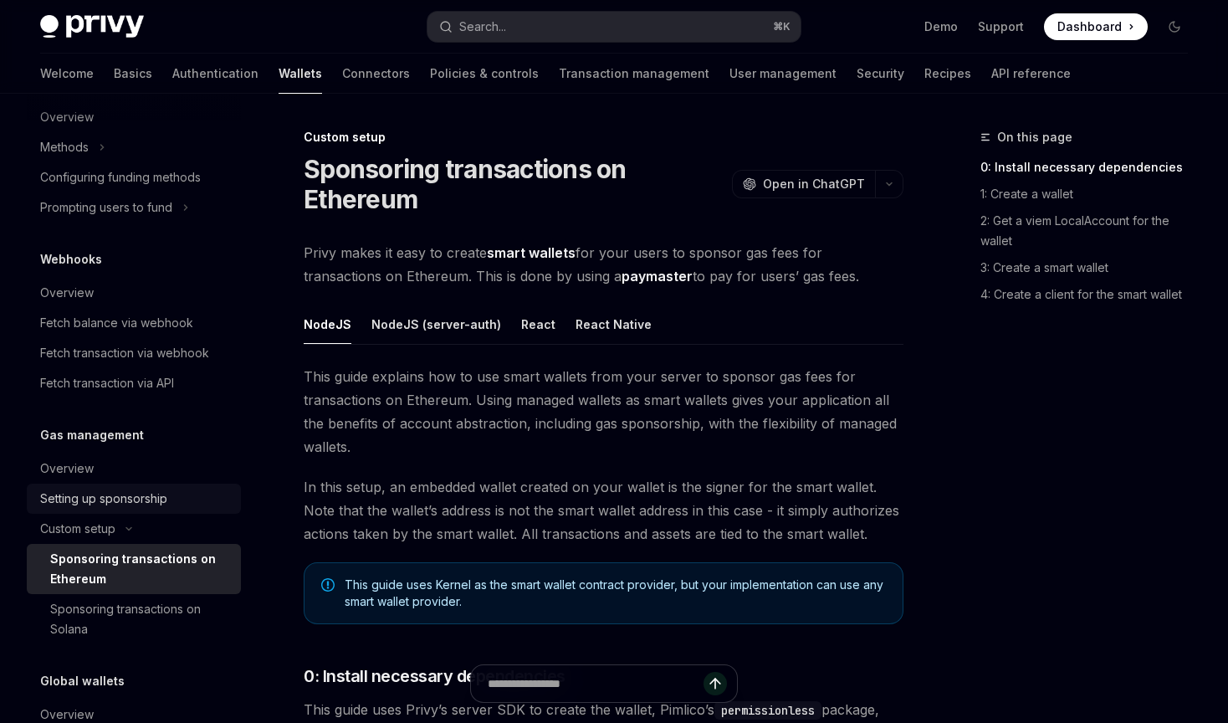
scroll to position [771, 0]
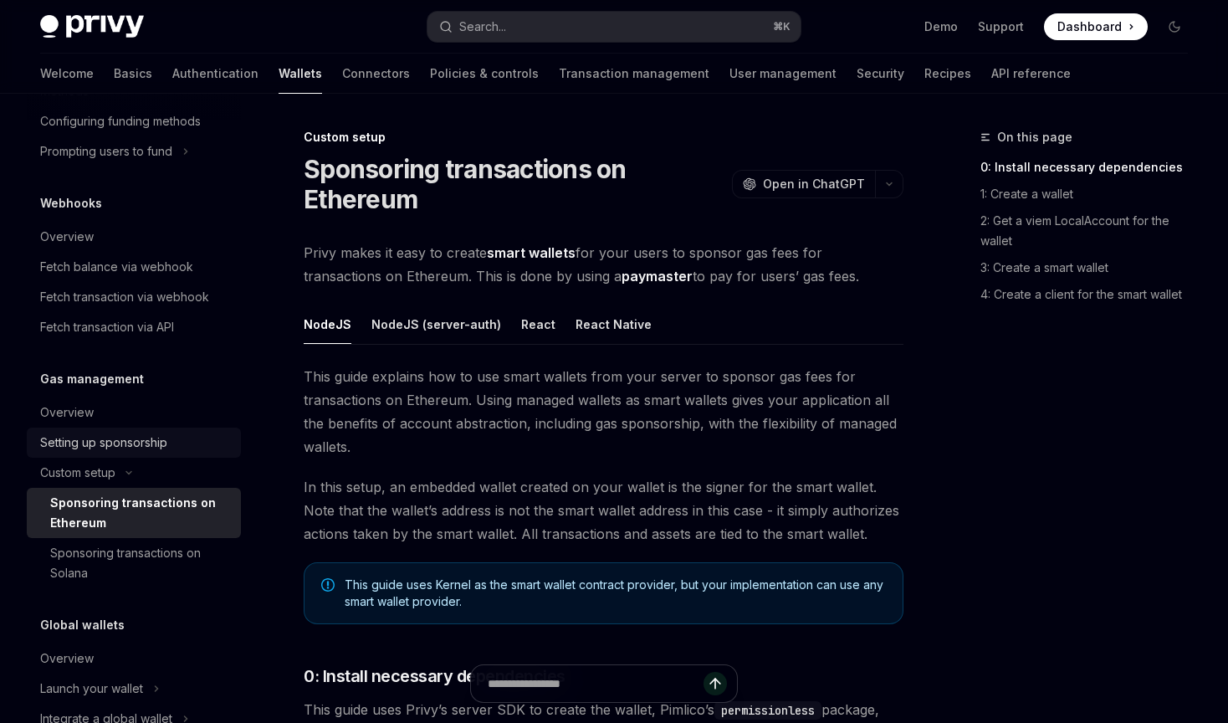
click at [149, 446] on div "Setting up sponsorship" at bounding box center [103, 443] width 127 height 20
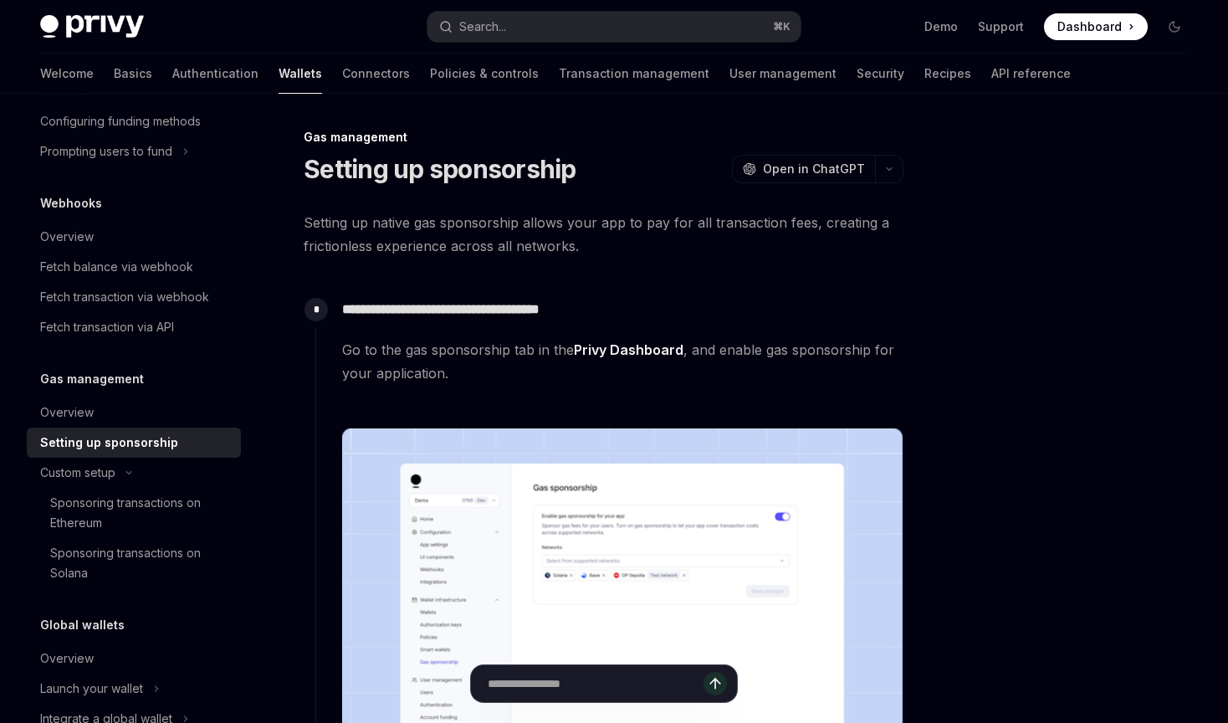
click at [581, 382] on span "Go to the gas sponsorship tab in the Privy Dashboard , and enable gas sponsorsh…" at bounding box center [622, 361] width 561 height 47
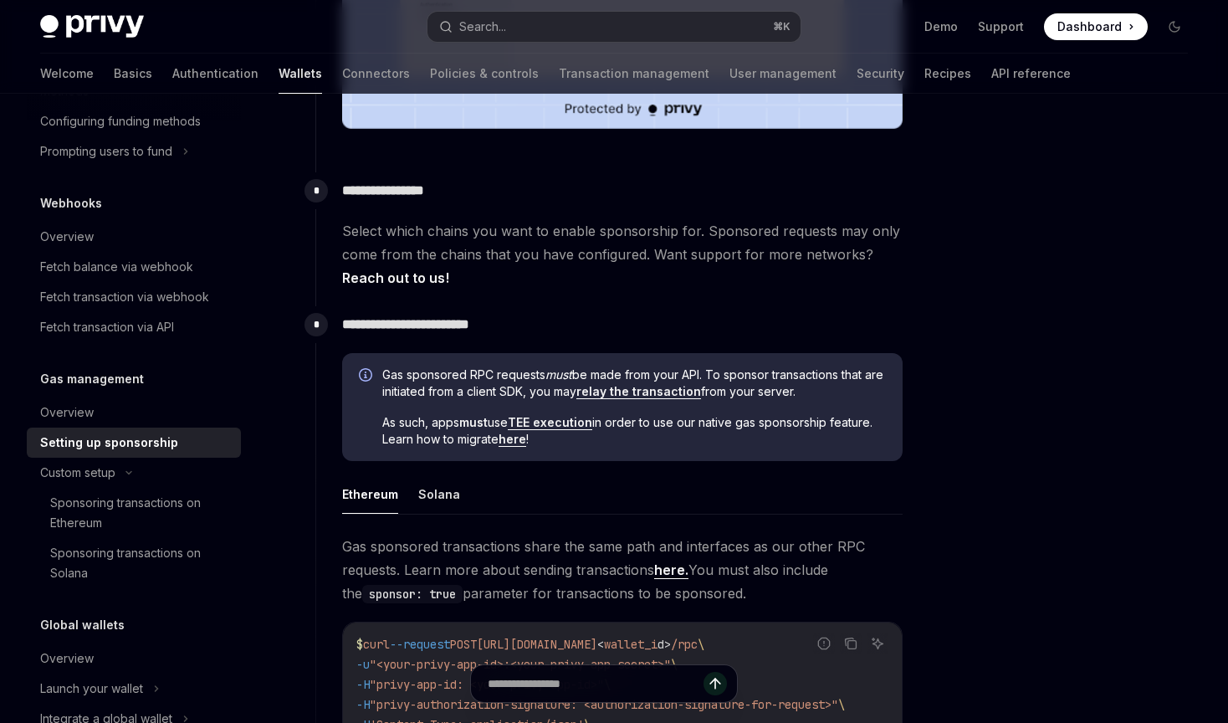
scroll to position [745, 0]
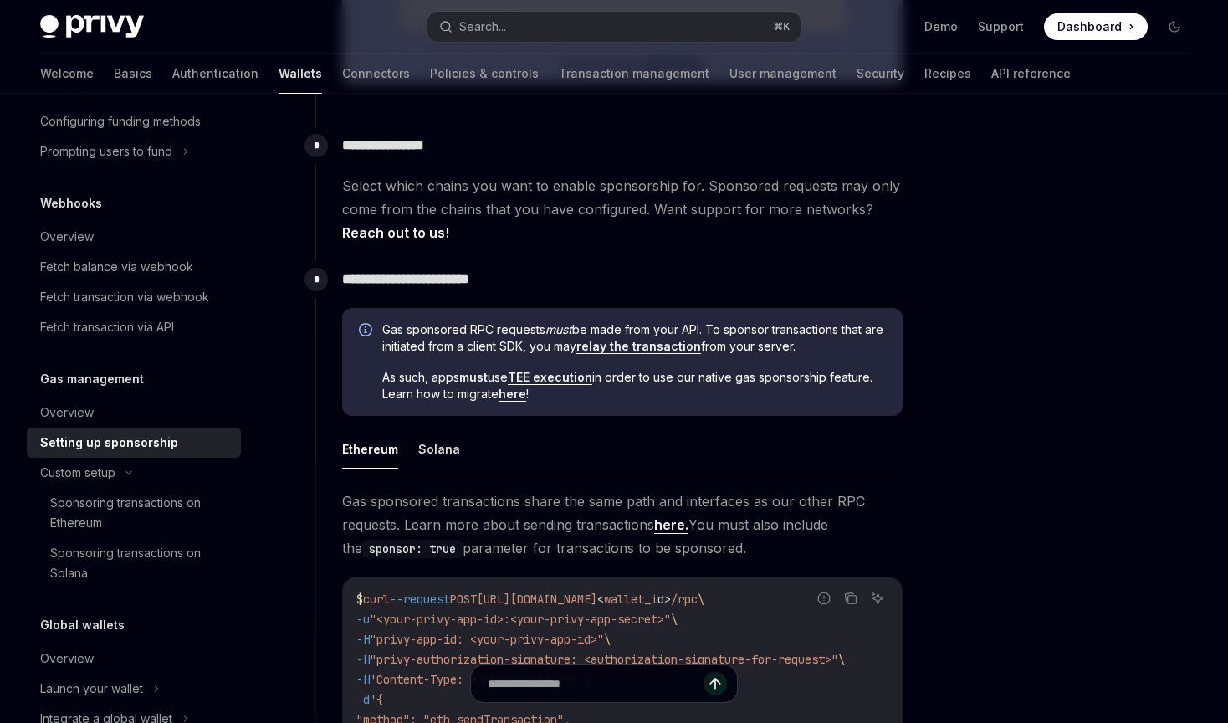
click at [740, 446] on ul "Ethereum Solana" at bounding box center [622, 449] width 561 height 40
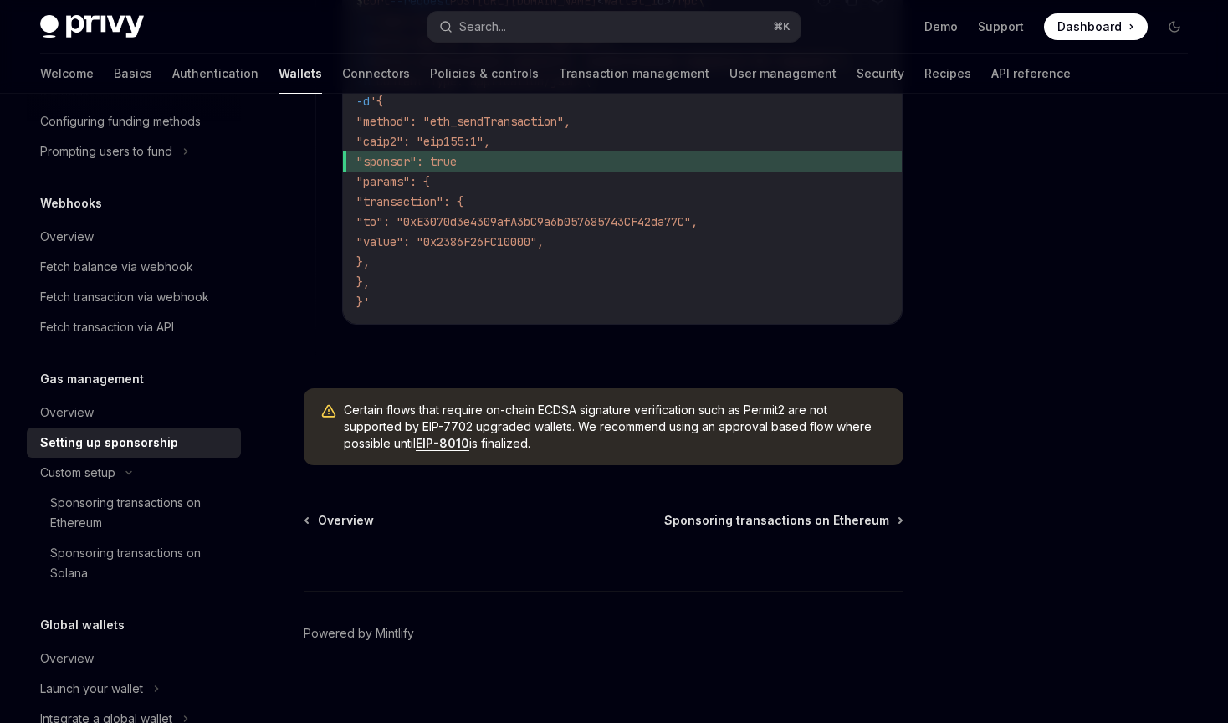
scroll to position [1345, 0]
click at [137, 509] on div "Sponsoring transactions on Ethereum" at bounding box center [140, 513] width 181 height 40
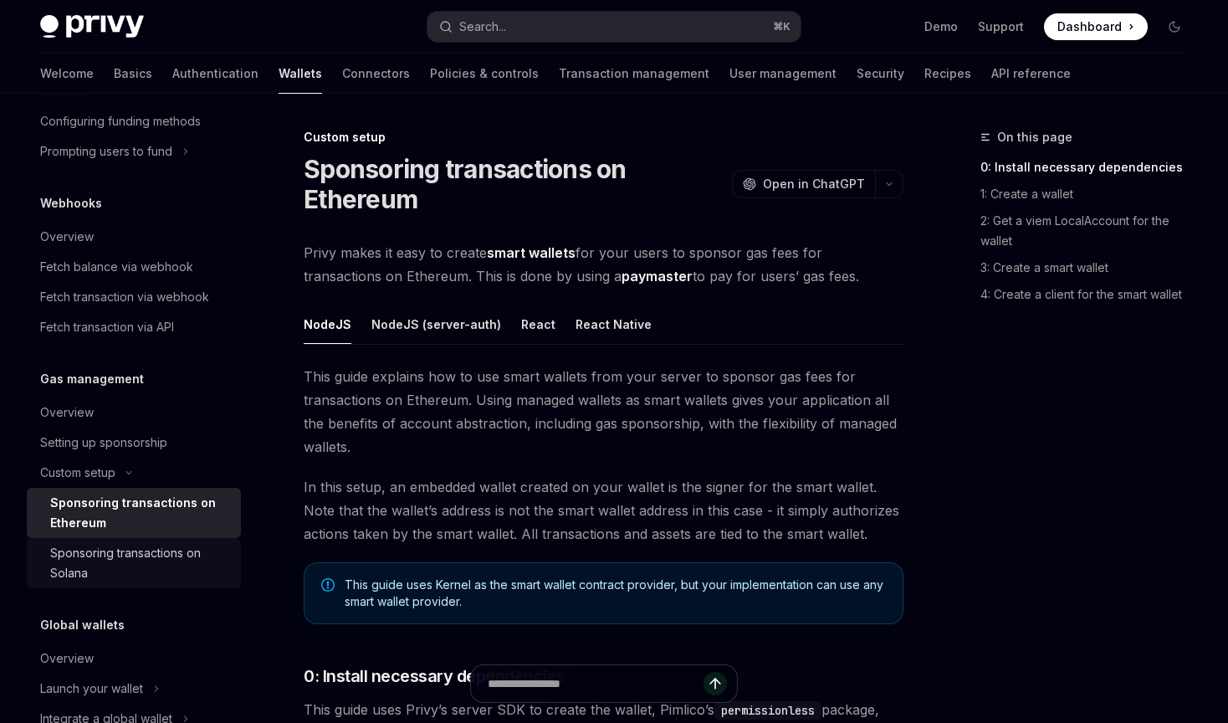
click at [136, 555] on div "Sponsoring transactions on Solana" at bounding box center [140, 563] width 181 height 40
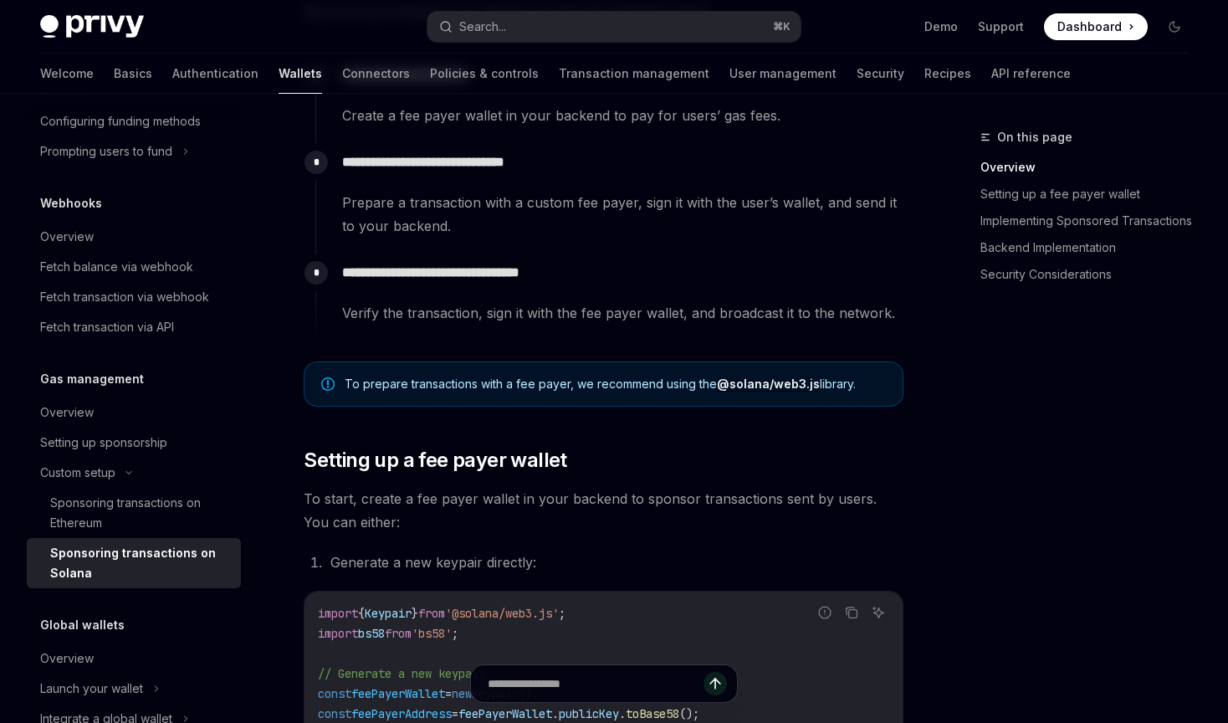
scroll to position [581, 0]
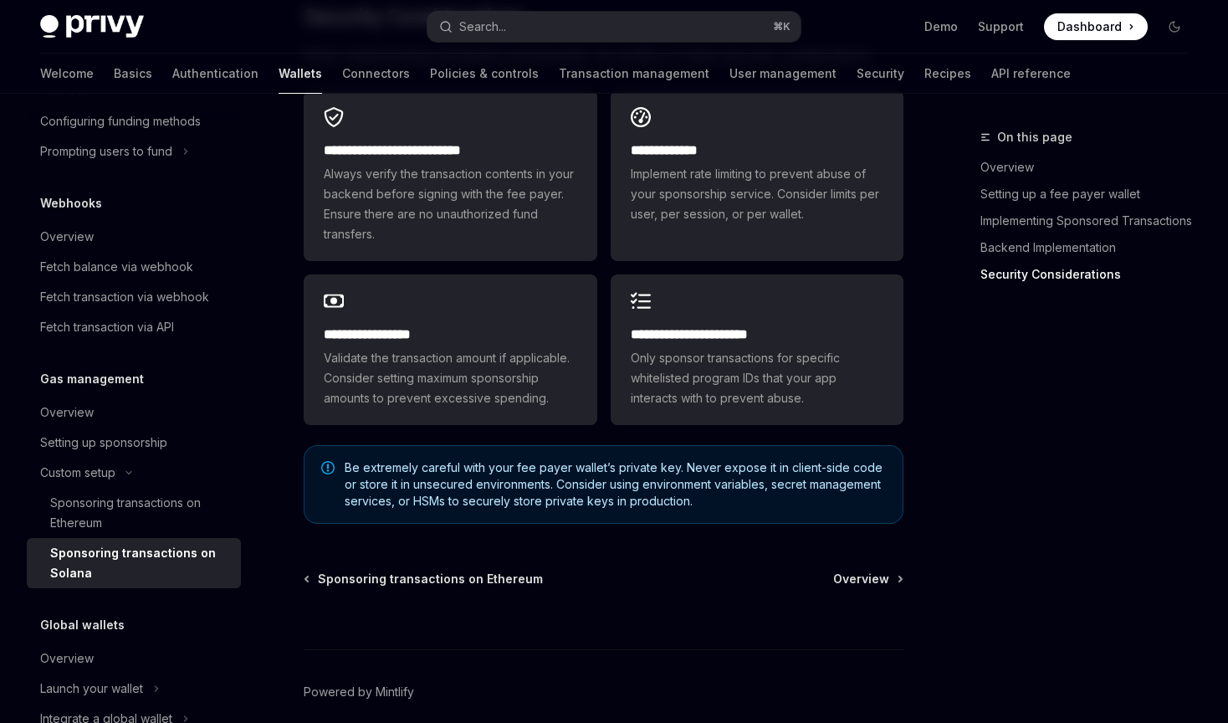
scroll to position [4741, 0]
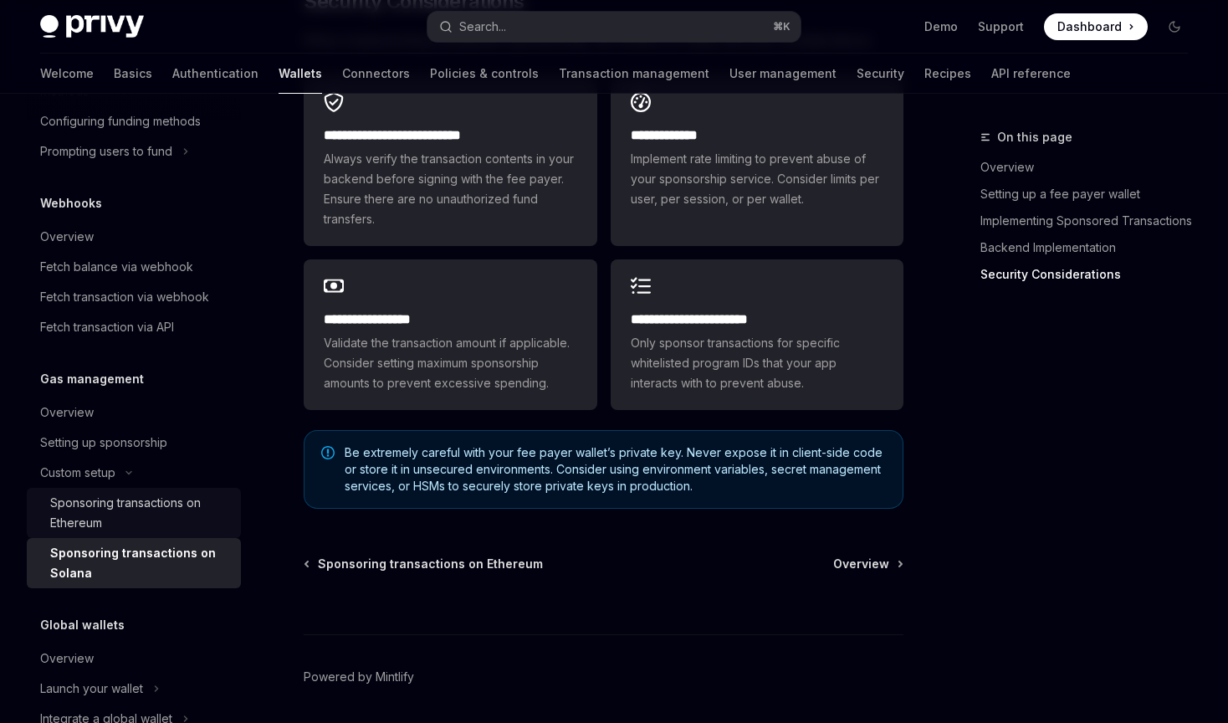
click at [151, 526] on div "Sponsoring transactions on Ethereum" at bounding box center [140, 513] width 181 height 40
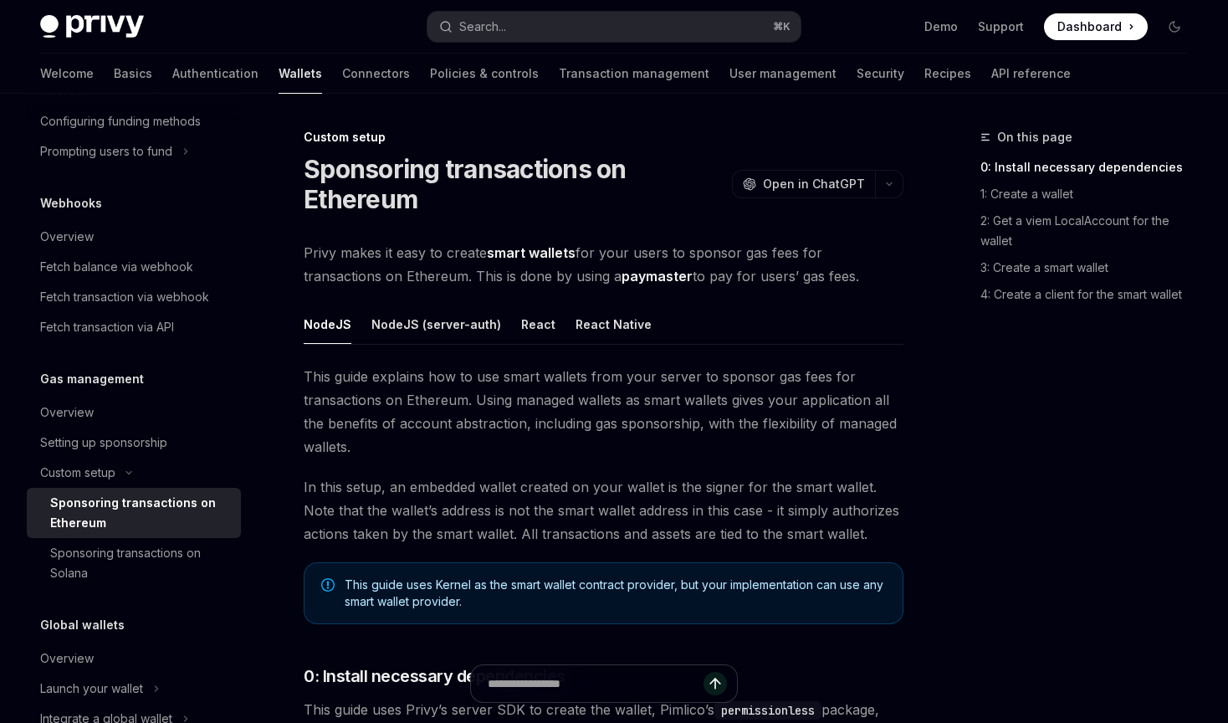
click at [597, 401] on span "This guide explains how to use smart wallets from your server to sponsor gas fe…" at bounding box center [604, 412] width 600 height 94
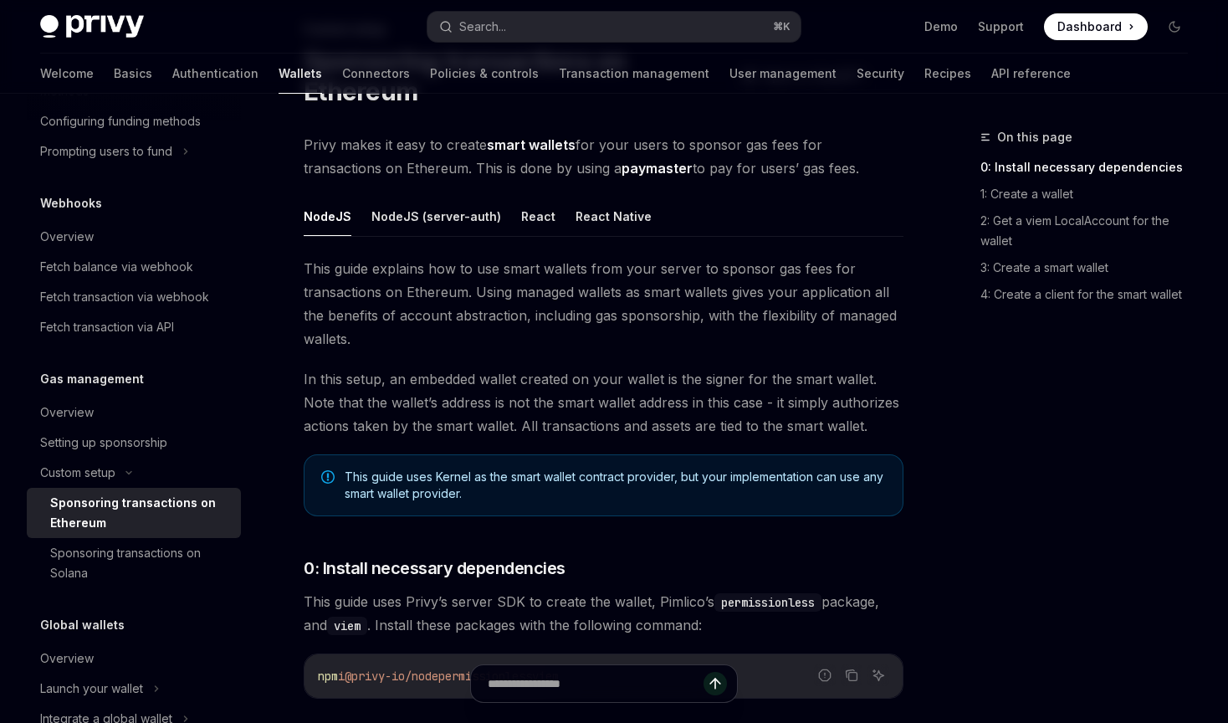
scroll to position [182, 0]
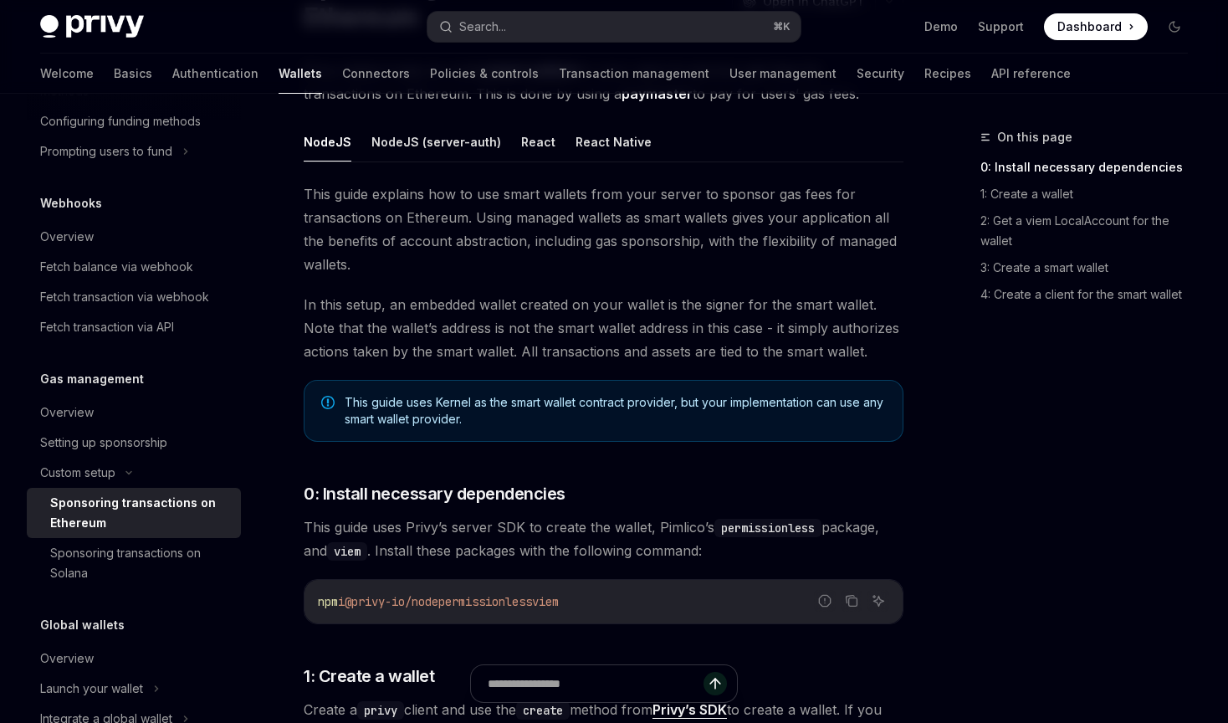
click at [638, 304] on span "In this setup, an embedded wallet created on your wallet is the signer for the …" at bounding box center [604, 328] width 600 height 70
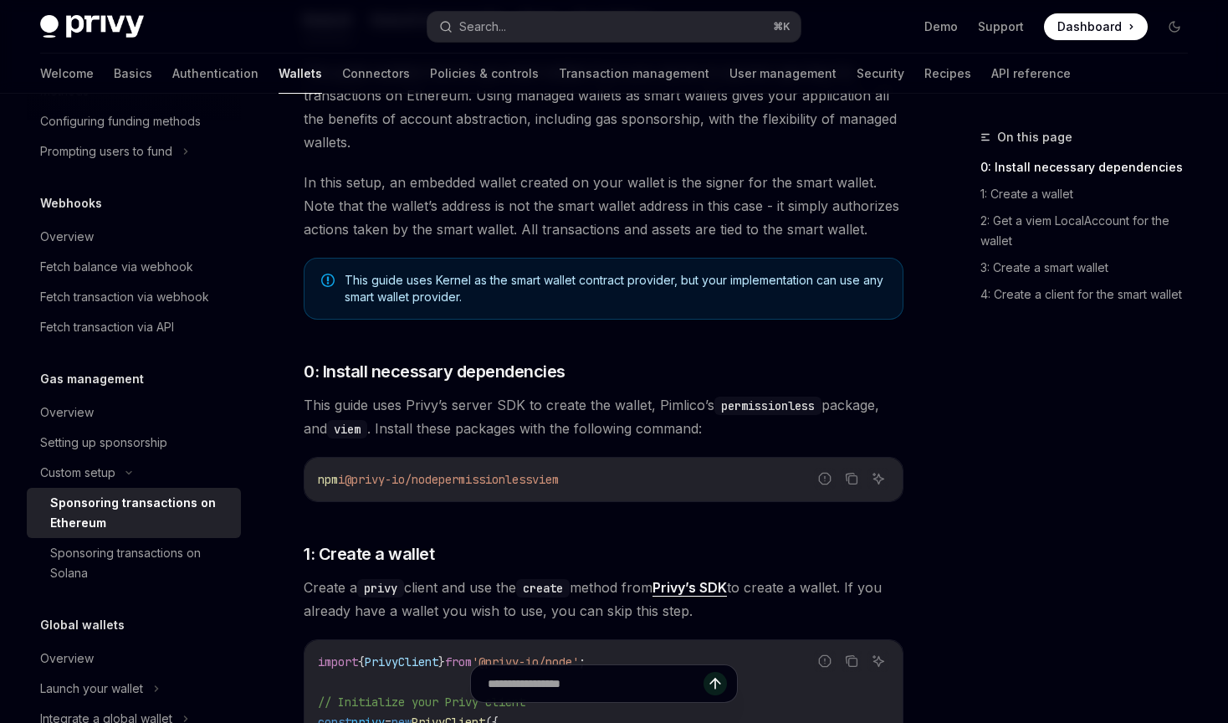
scroll to position [404, 0]
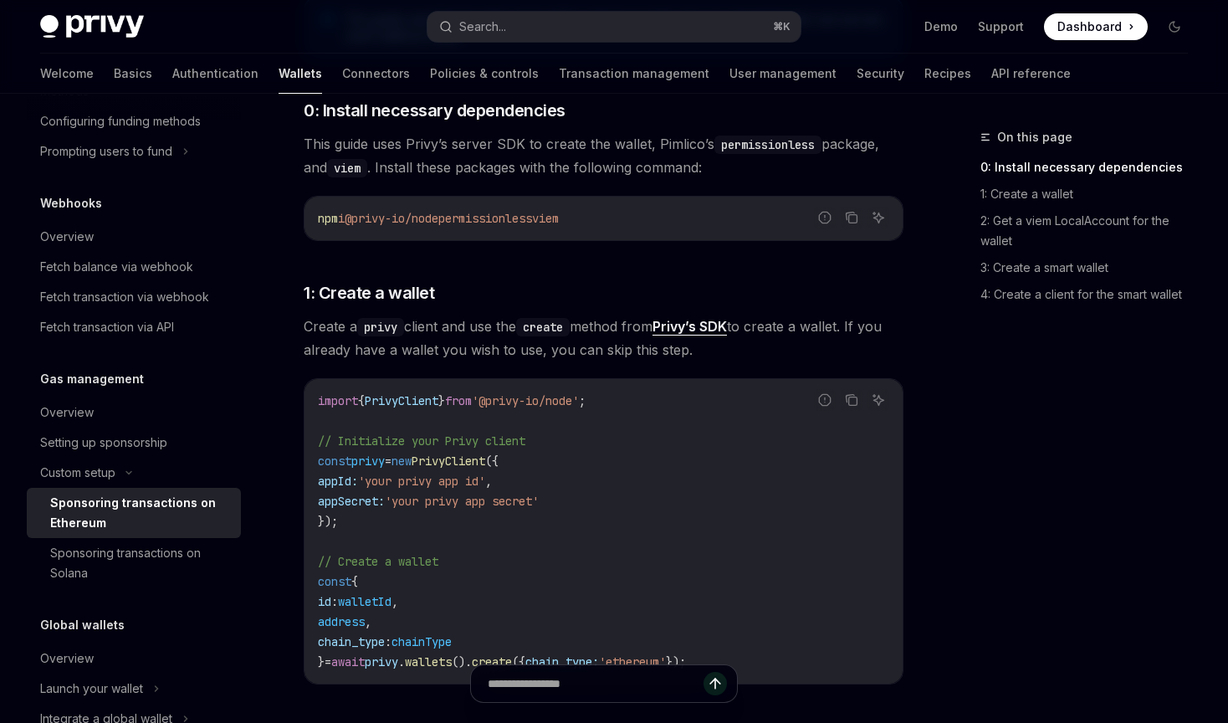
scroll to position [569, 0]
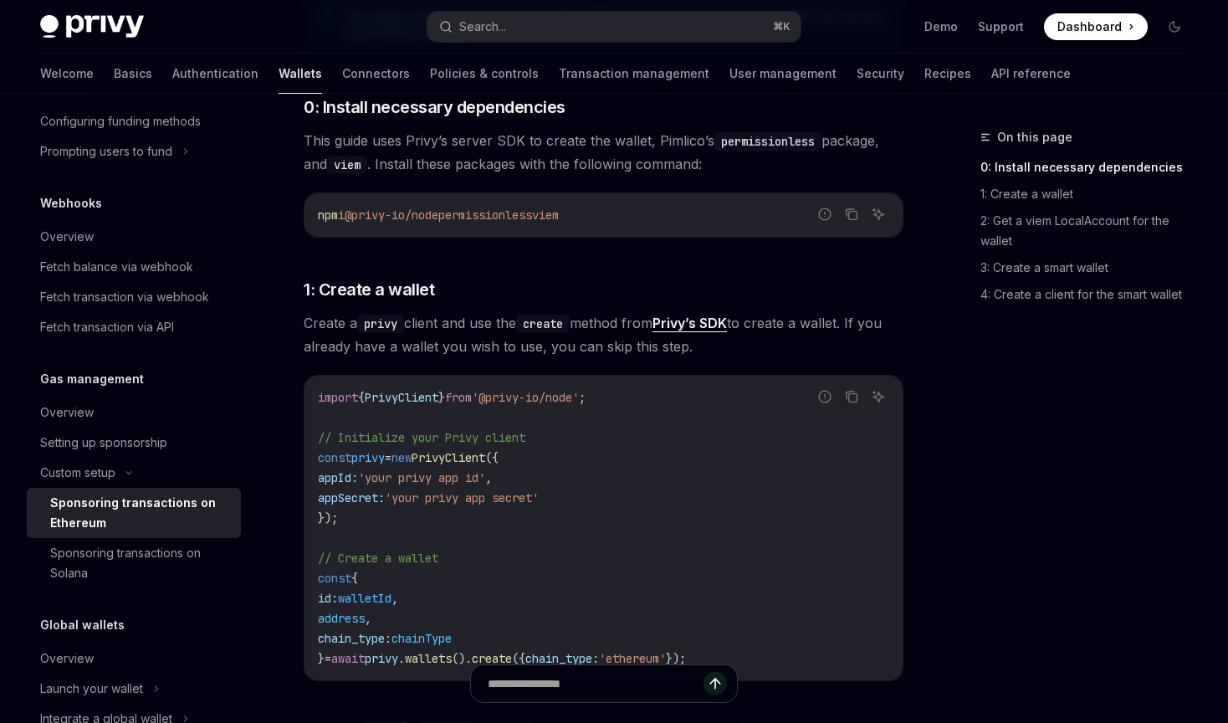
click at [812, 348] on span "Create a privy client and use the create method from [PERSON_NAME]’s SDK to cre…" at bounding box center [604, 334] width 600 height 47
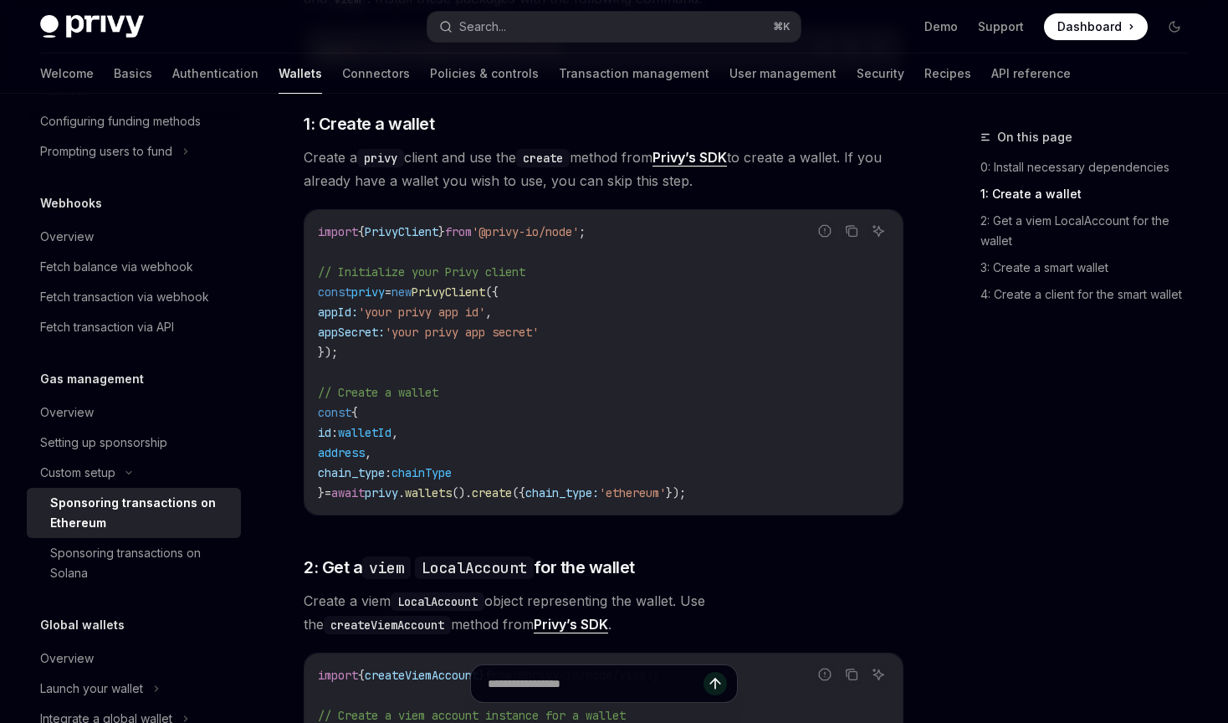
scroll to position [742, 0]
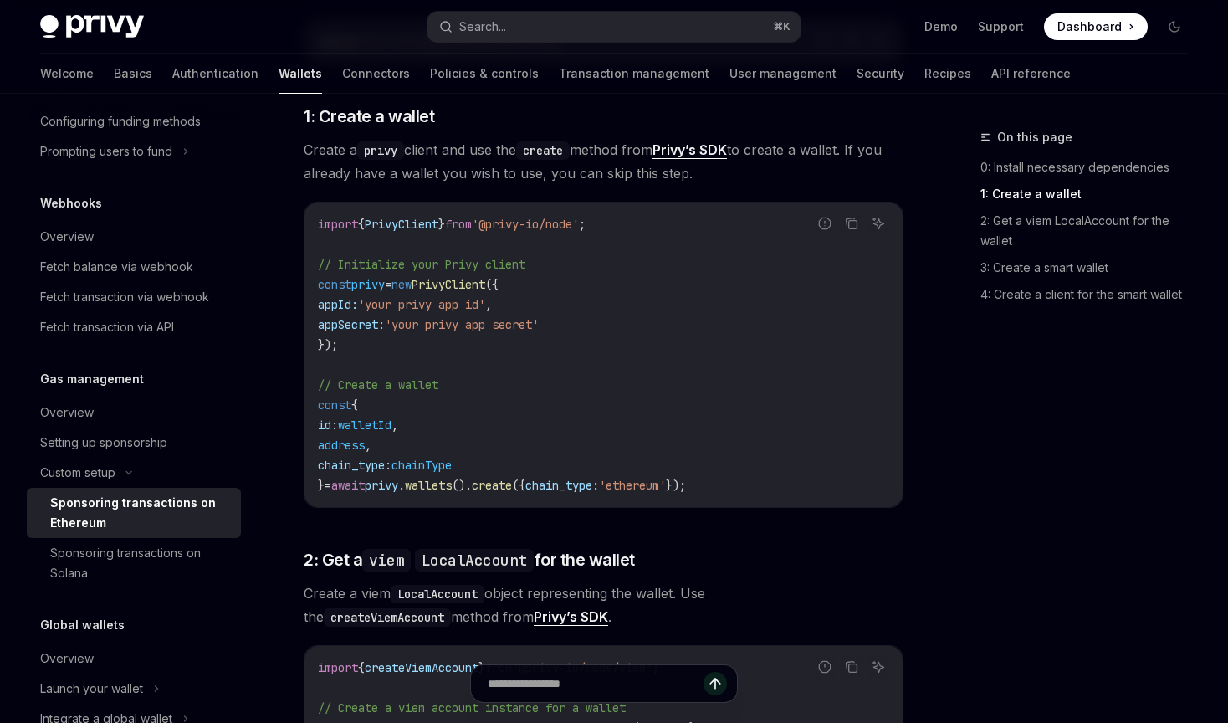
click at [751, 182] on span "Create a privy client and use the create method from [PERSON_NAME]’s SDK to cre…" at bounding box center [604, 161] width 600 height 47
click at [127, 443] on div "Setting up sponsorship" at bounding box center [103, 443] width 127 height 20
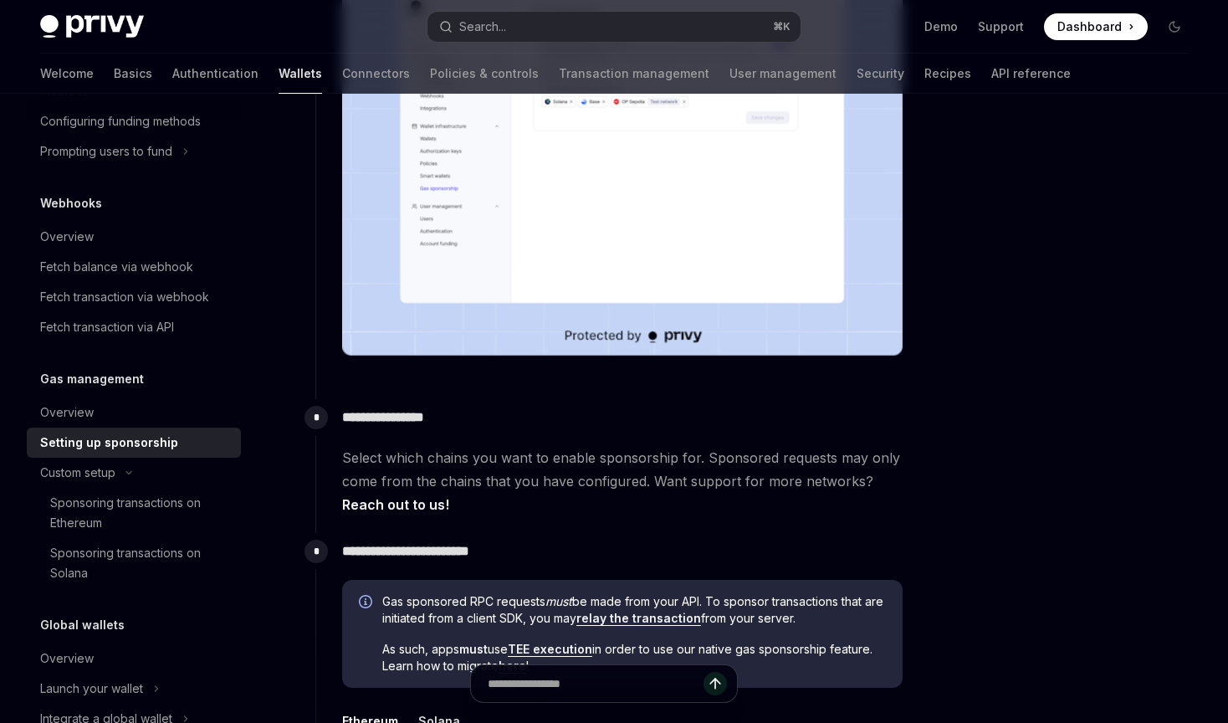
scroll to position [478, 0]
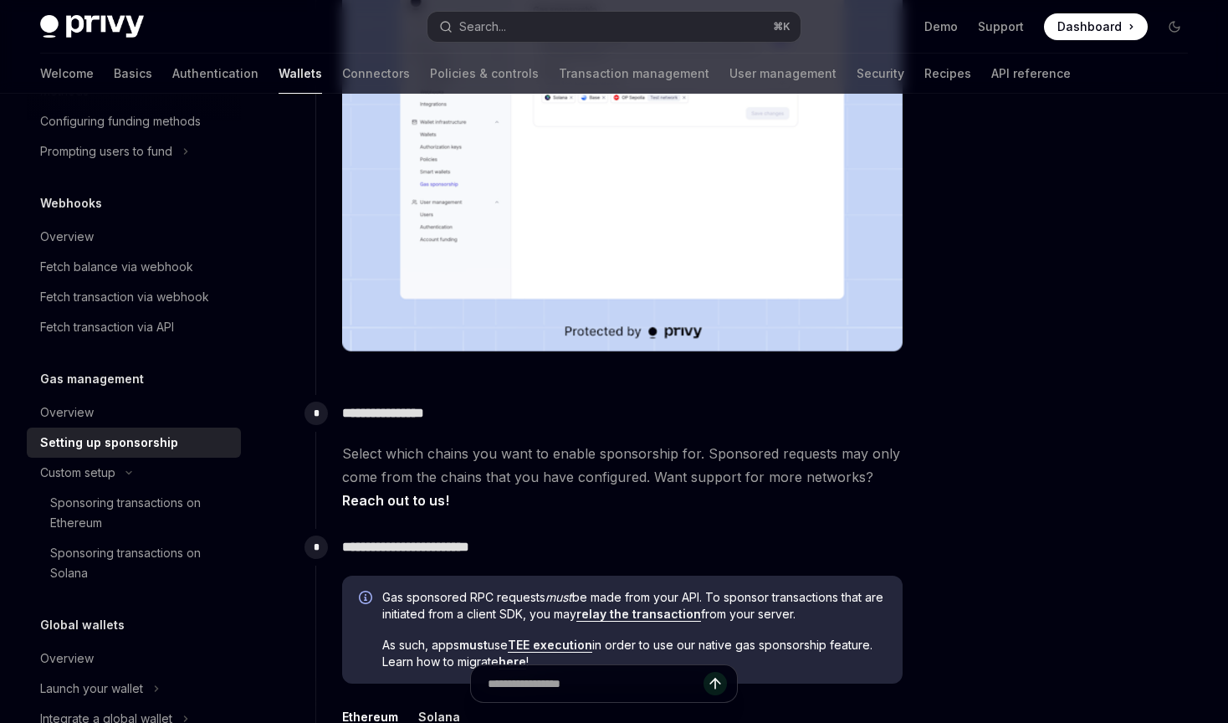
click at [648, 507] on span "Select which chains you want to enable sponsorship for. Sponsored requests may …" at bounding box center [622, 477] width 561 height 70
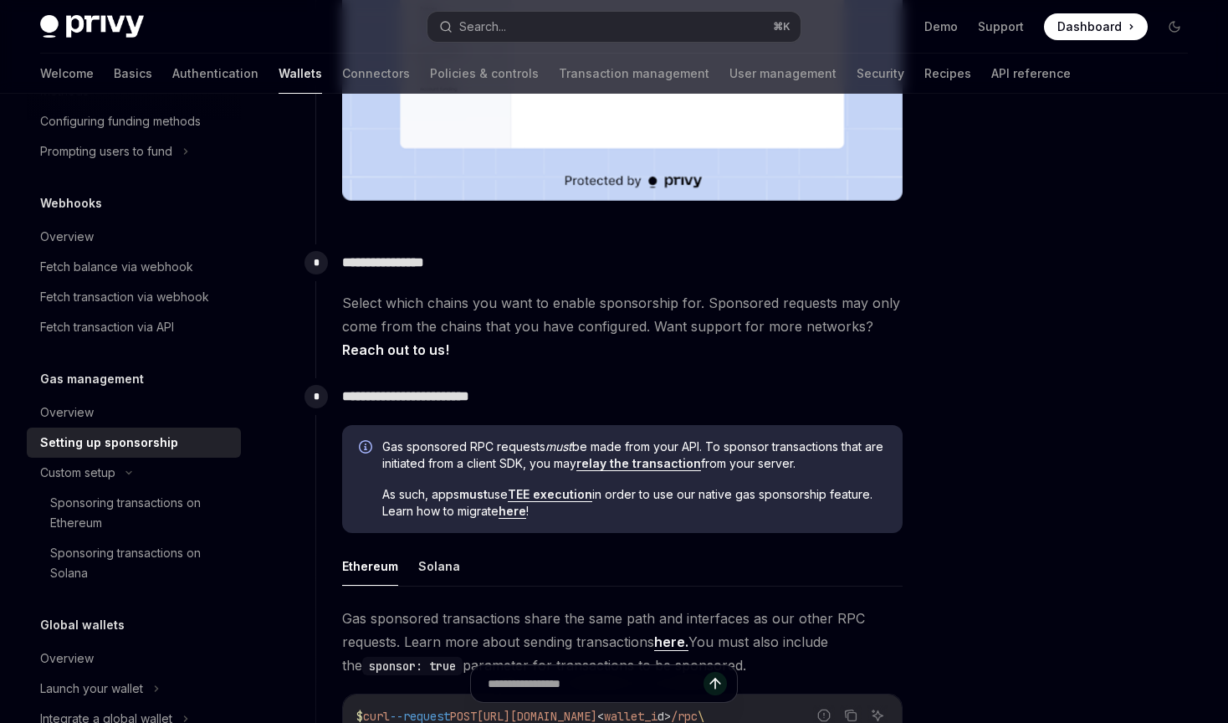
scroll to position [679, 0]
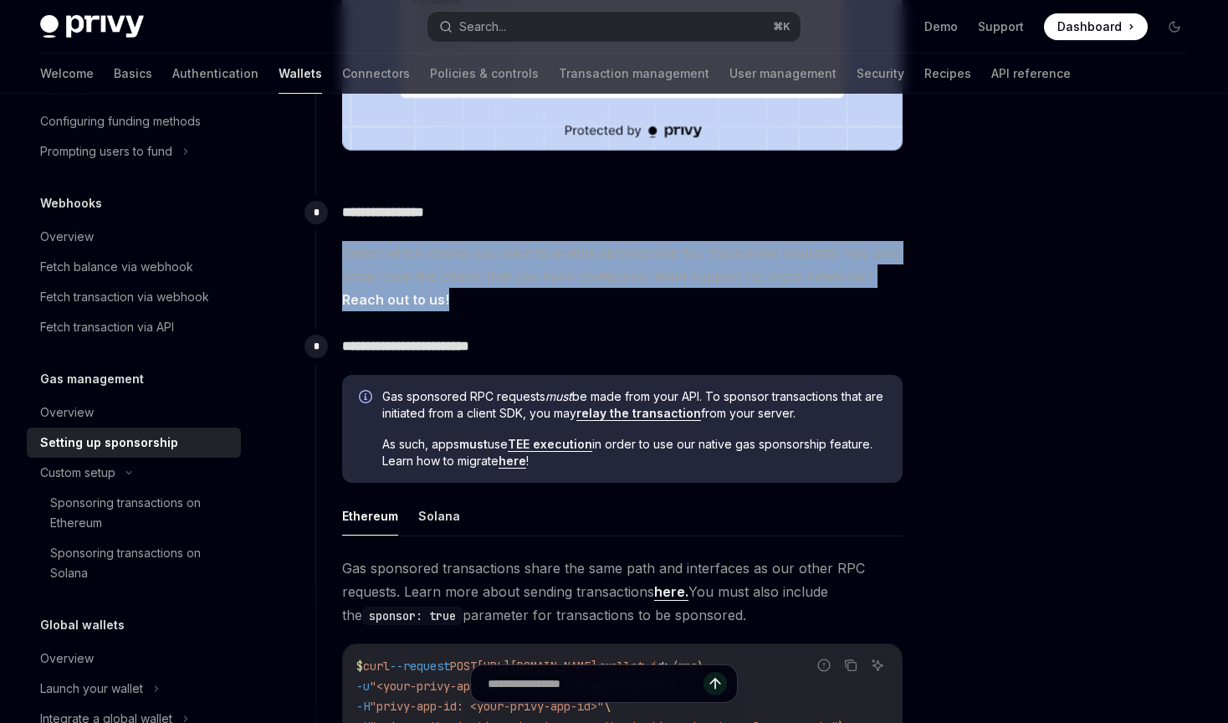
drag, startPoint x: 704, startPoint y: 311, endPoint x: 669, endPoint y: 230, distance: 88.4
click at [669, 230] on div "**********" at bounding box center [609, 261] width 588 height 134
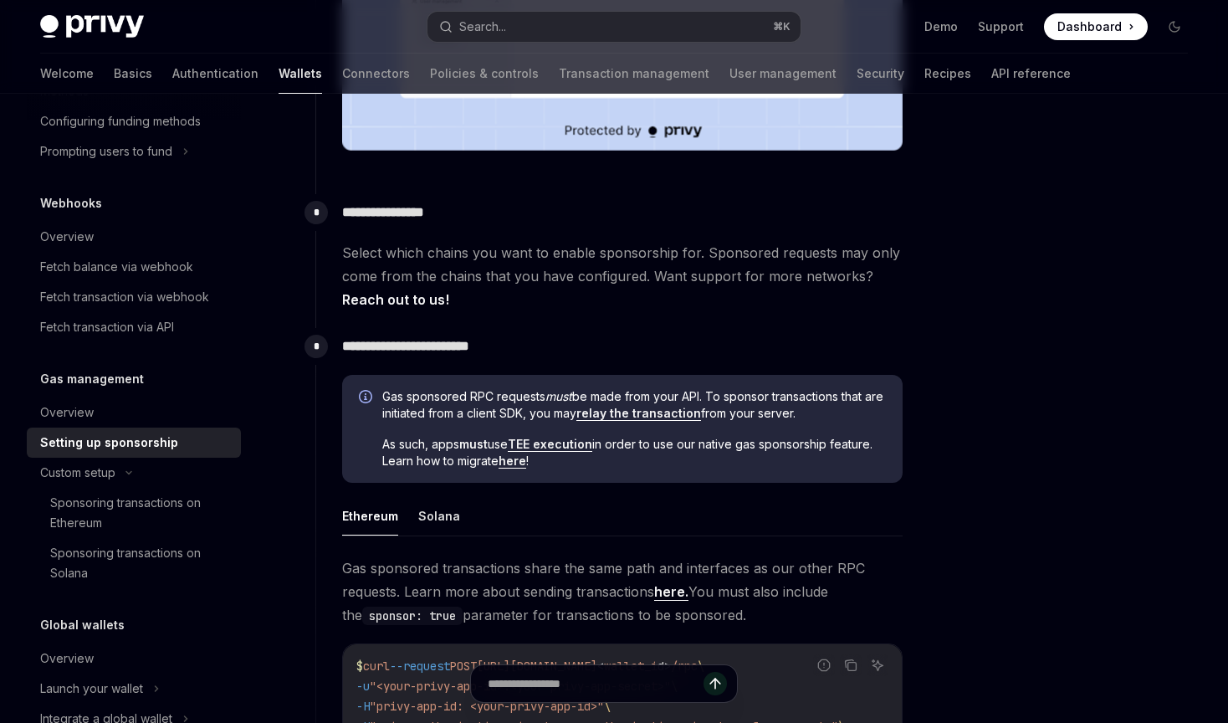
click at [725, 284] on span "Select which chains you want to enable sponsorship for. Sponsored requests may …" at bounding box center [622, 276] width 561 height 70
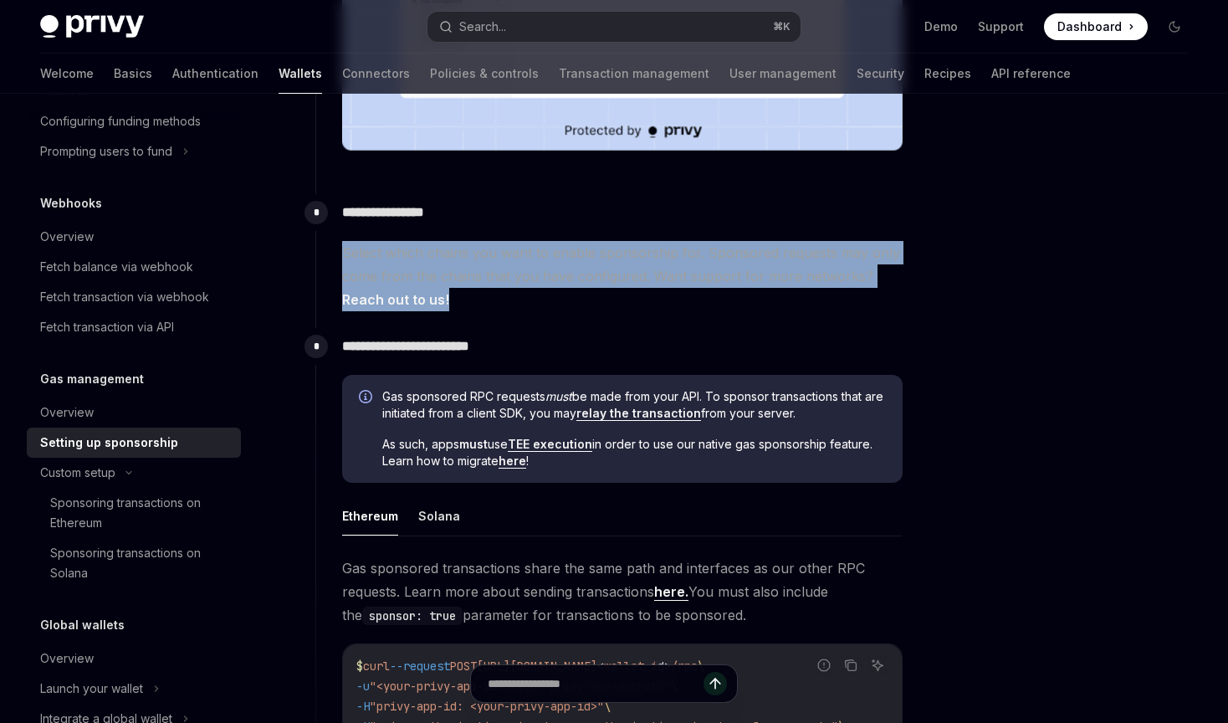
drag, startPoint x: 528, startPoint y: 300, endPoint x: 497, endPoint y: 238, distance: 69.2
click at [497, 237] on div "**********" at bounding box center [609, 252] width 588 height 117
click at [571, 300] on span "Select which chains you want to enable sponsorship for. Sponsored requests may …" at bounding box center [622, 276] width 561 height 70
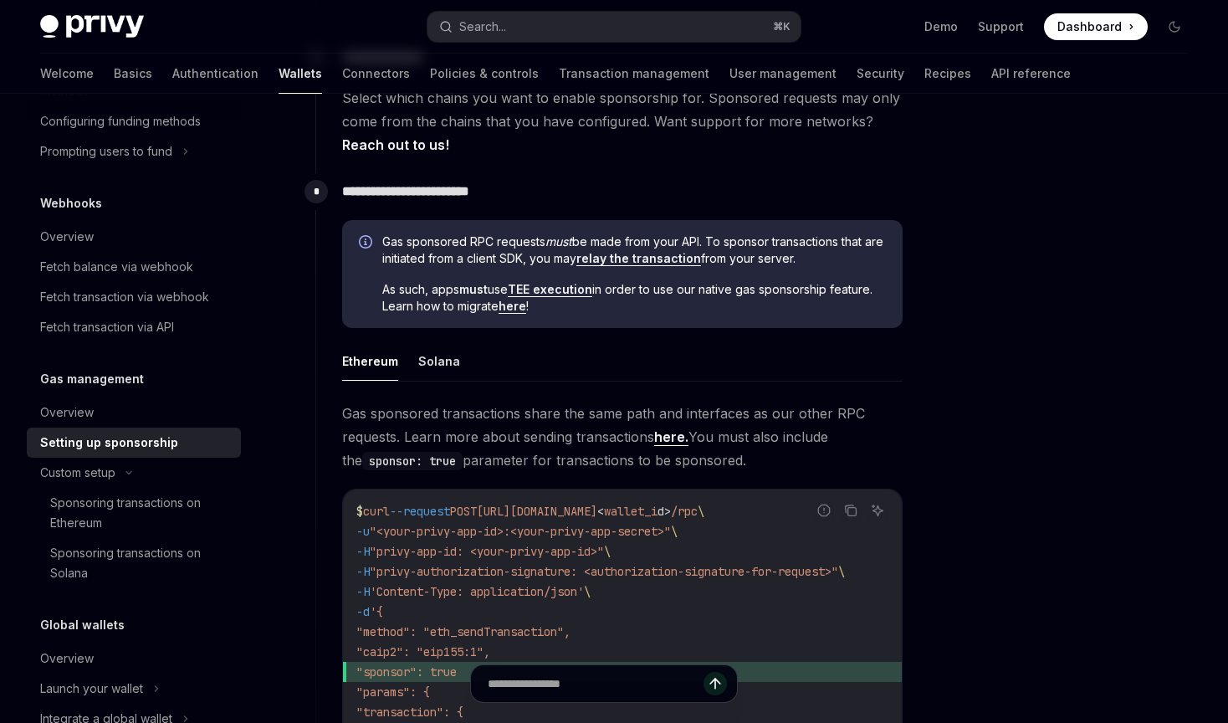
scroll to position [825, 0]
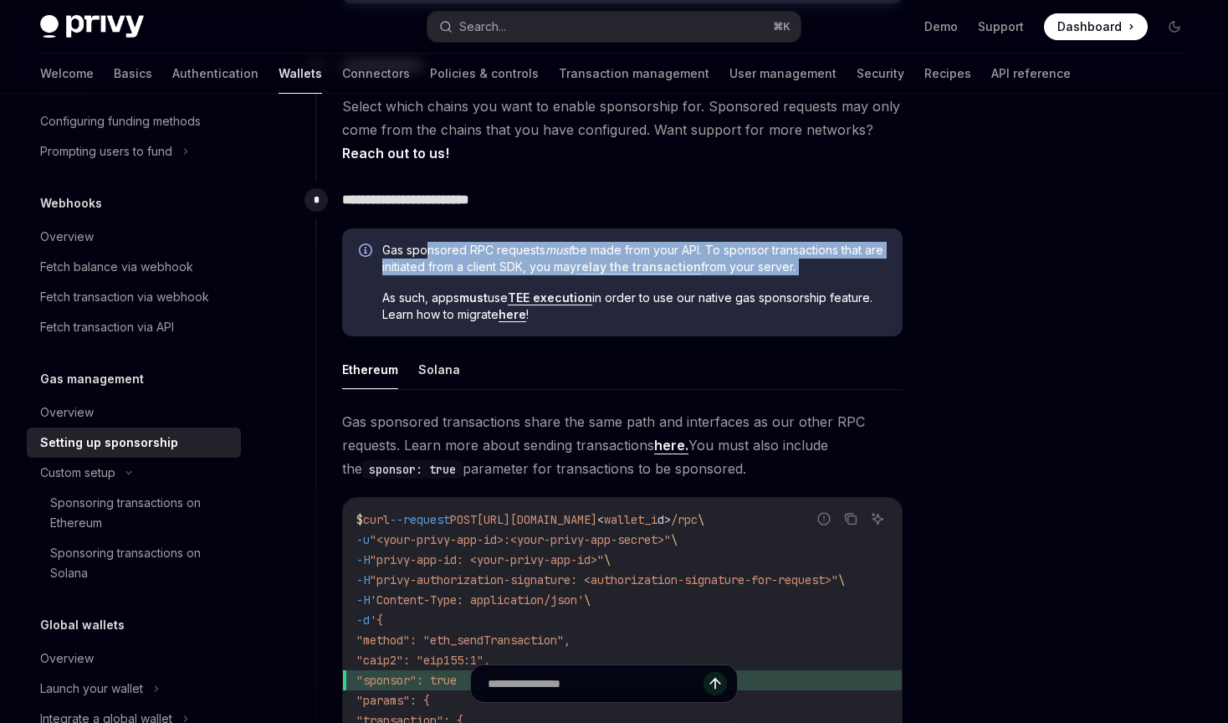
drag, startPoint x: 428, startPoint y: 247, endPoint x: 875, endPoint y: 276, distance: 447.7
click at [875, 277] on div "Gas sponsored RPC requests must be made from your API. To sponsor transactions …" at bounding box center [634, 283] width 504 height 82
click at [847, 269] on span "Gas sponsored RPC requests must be made from your API. To sponsor transactions …" at bounding box center [634, 258] width 504 height 33
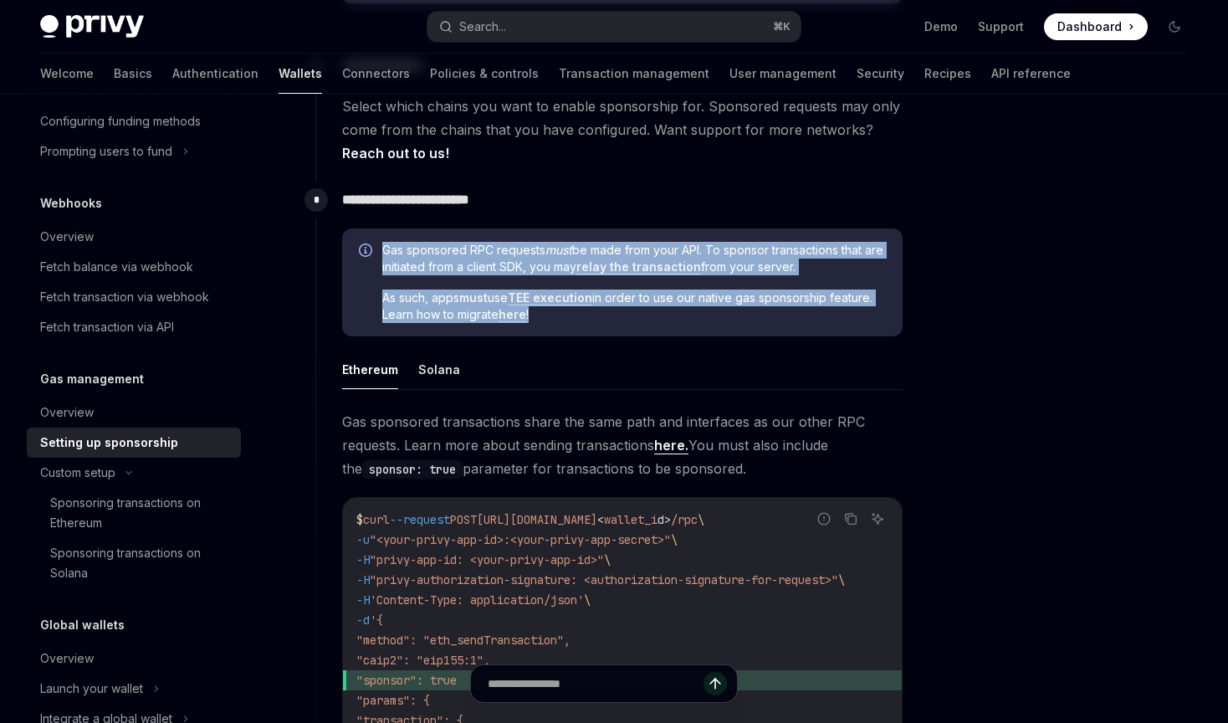
drag, startPoint x: 709, startPoint y: 313, endPoint x: 623, endPoint y: 234, distance: 116.1
click at [623, 234] on div "Gas sponsored RPC requests must be made from your API. To sponsor transactions …" at bounding box center [622, 282] width 561 height 109
click at [727, 310] on span "As such, apps must use TEE execution in order to use our native gas sponsorship…" at bounding box center [634, 305] width 504 height 33
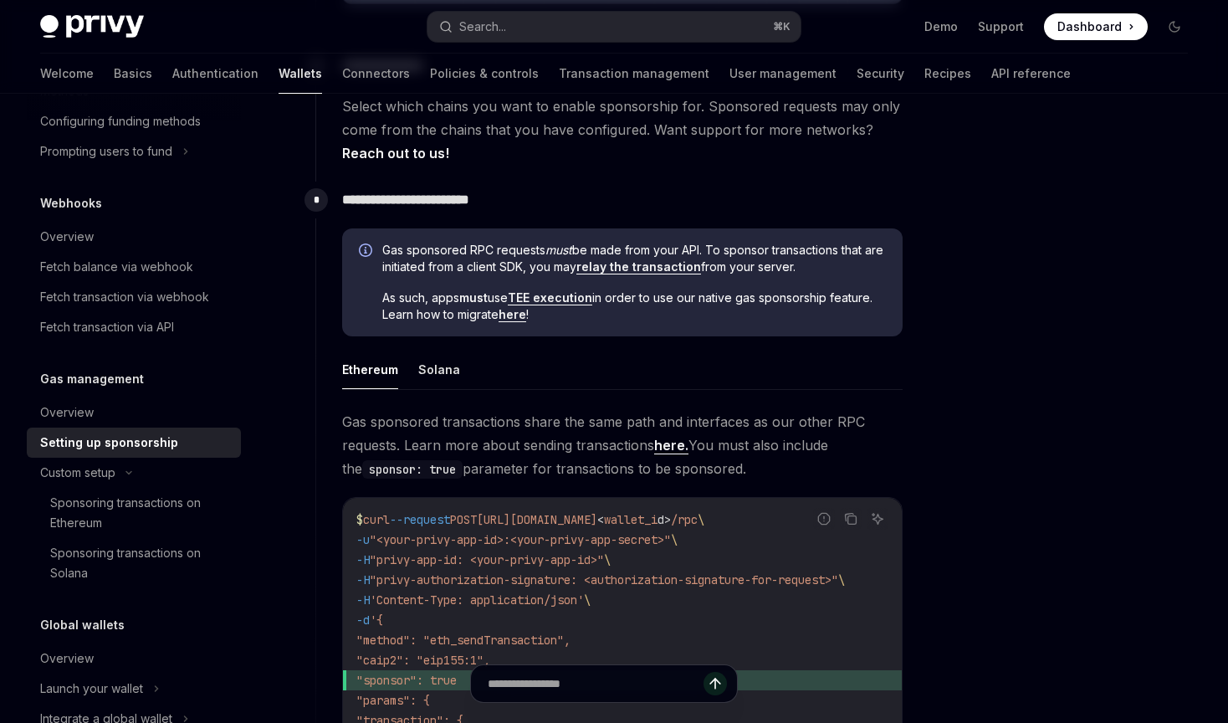
scroll to position [912, 0]
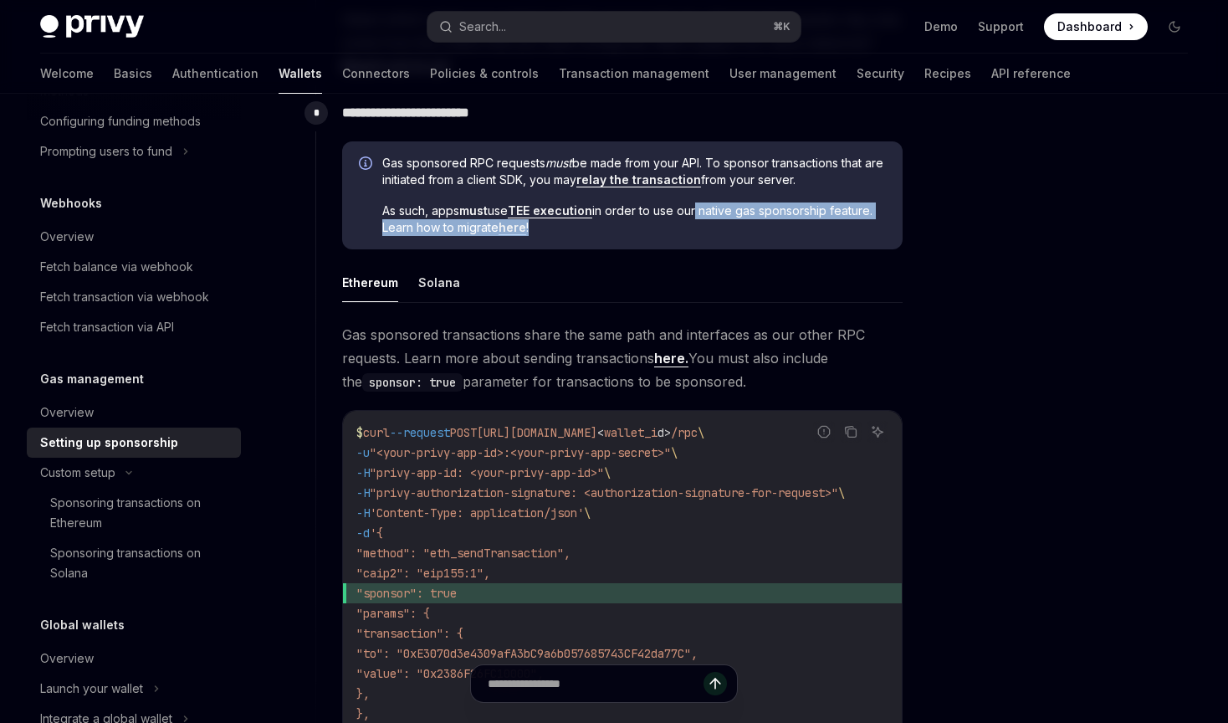
drag, startPoint x: 716, startPoint y: 223, endPoint x: 699, endPoint y: 210, distance: 22.1
click at [699, 210] on span "As such, apps must use TEE execution in order to use our native gas sponsorship…" at bounding box center [634, 218] width 504 height 33
click at [723, 229] on span "As such, apps must use TEE execution in order to use our native gas sponsorship…" at bounding box center [634, 218] width 504 height 33
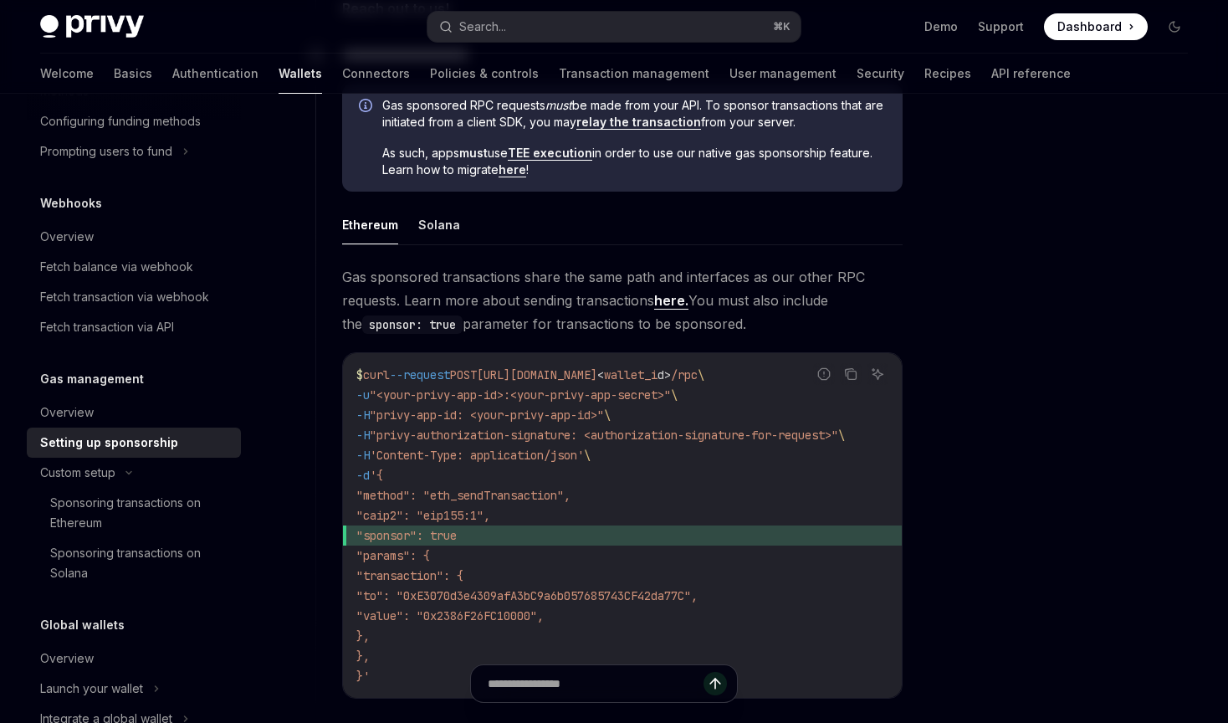
scroll to position [971, 0]
click at [512, 167] on link "here" at bounding box center [513, 168] width 28 height 15
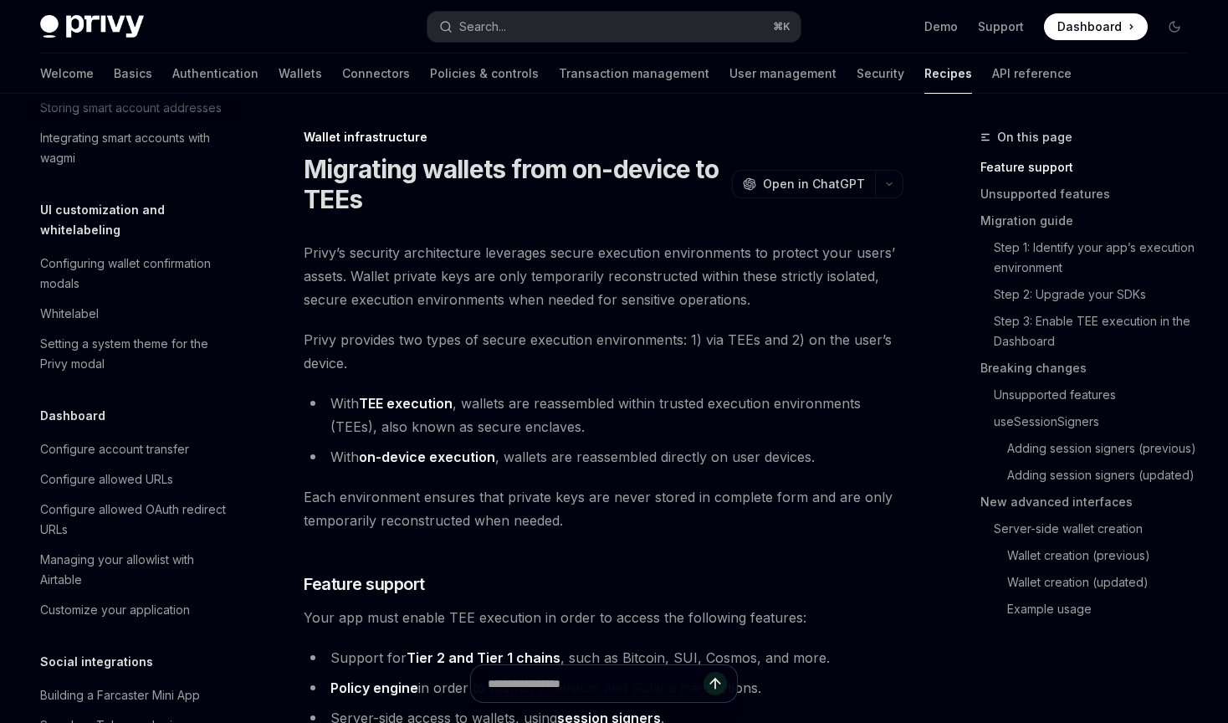
scroll to position [350, 0]
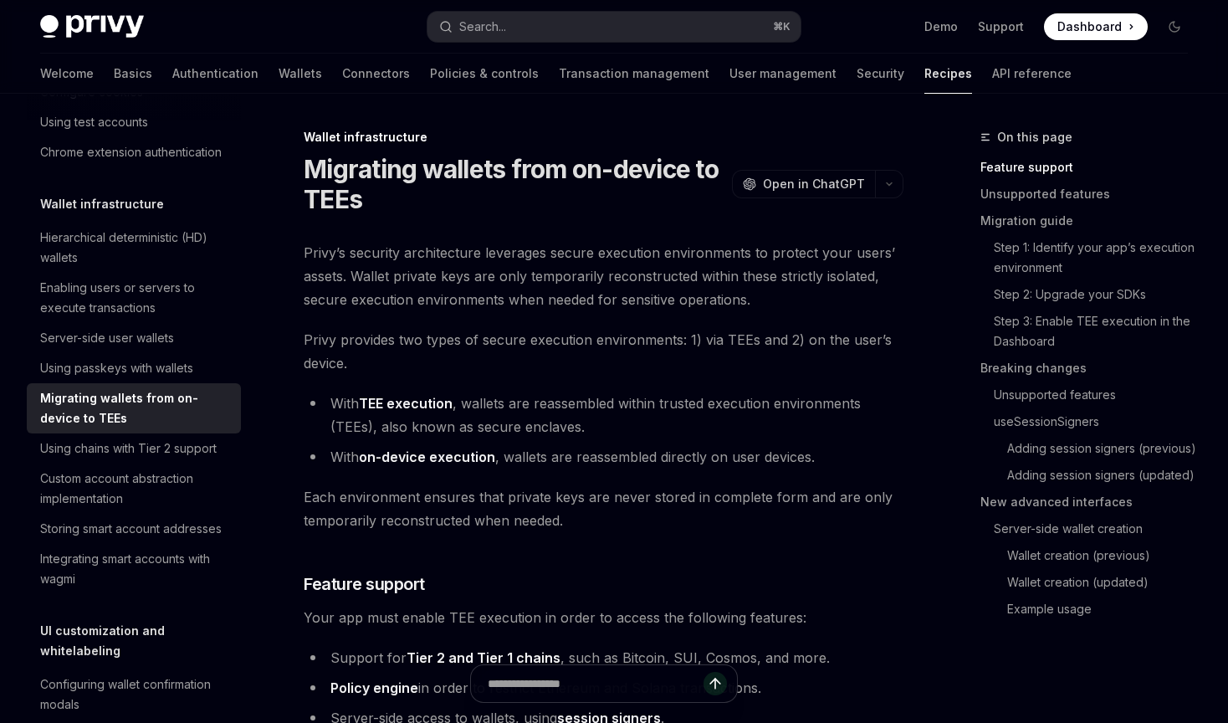
click at [605, 373] on span "Privy provides two types of secure execution environments: 1) via TEEs and 2) o…" at bounding box center [604, 351] width 600 height 47
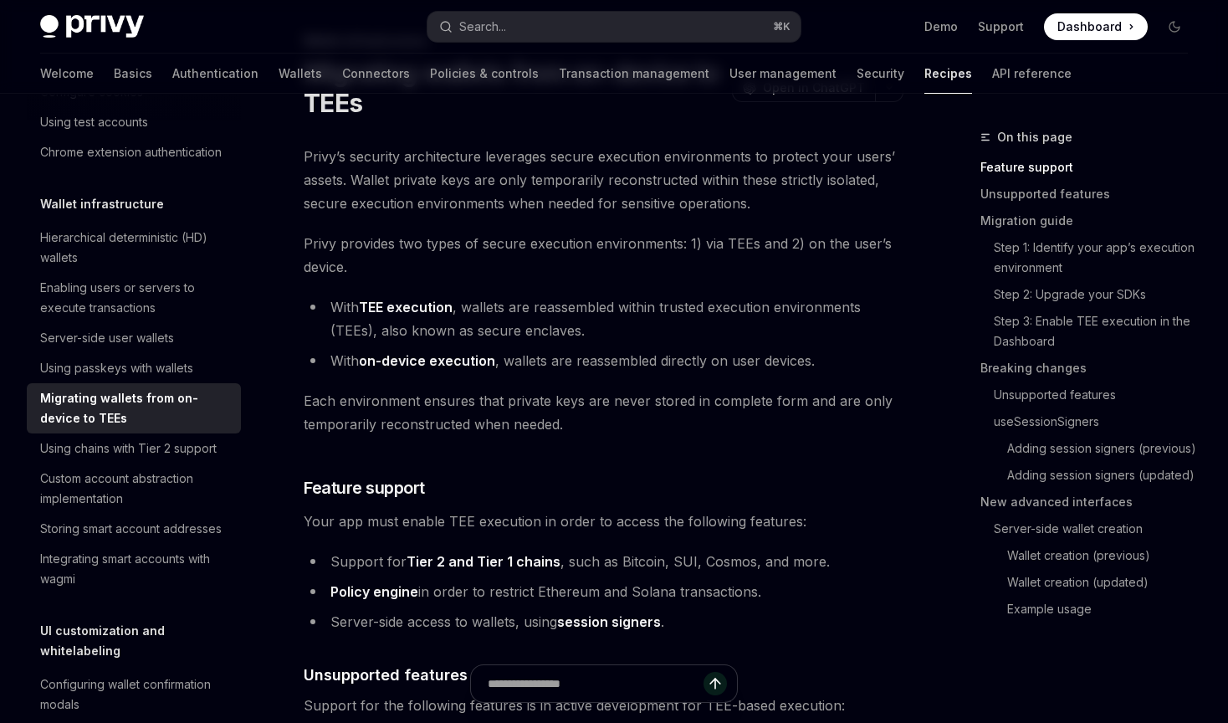
scroll to position [101, 0]
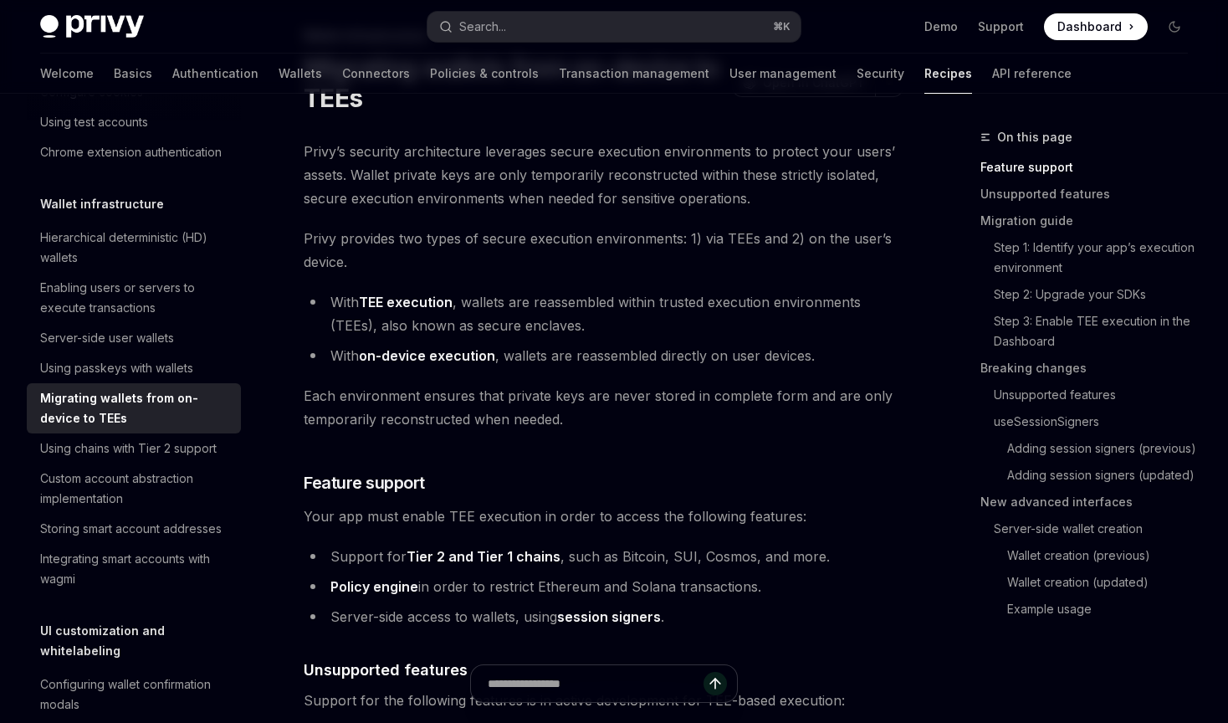
click at [678, 341] on ul "With TEE execution , wallets are reassembled within trusted execution environme…" at bounding box center [604, 328] width 600 height 77
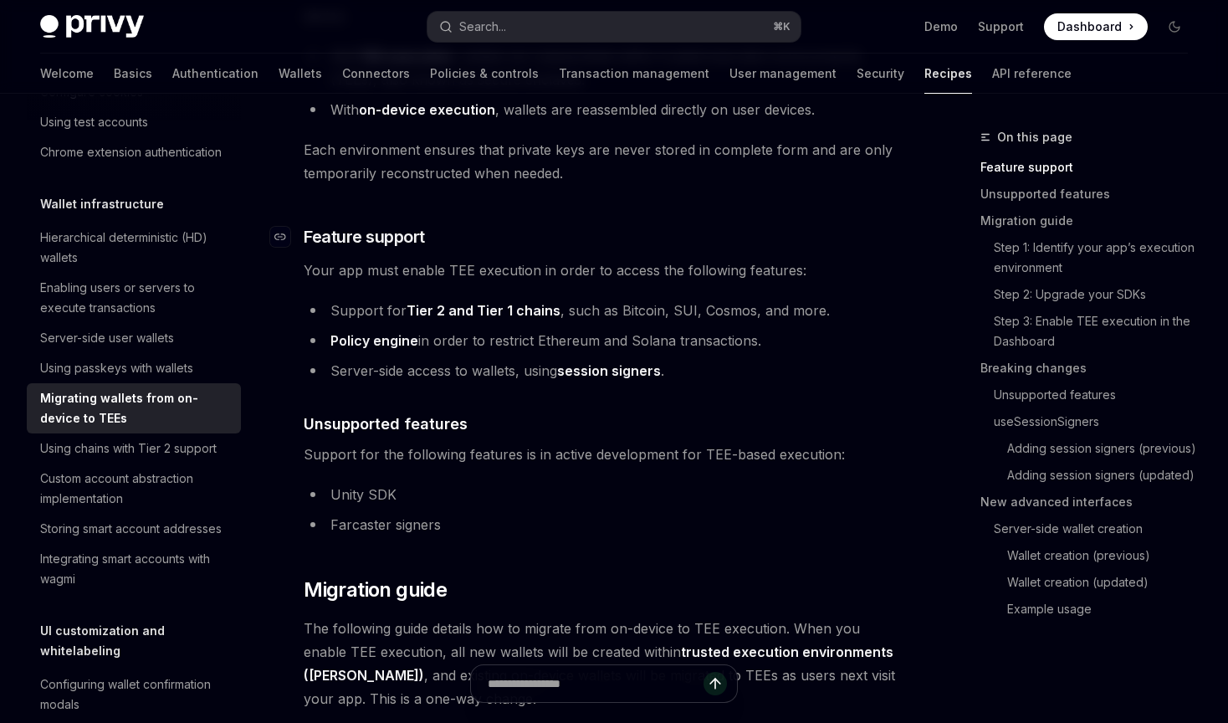
scroll to position [371, 0]
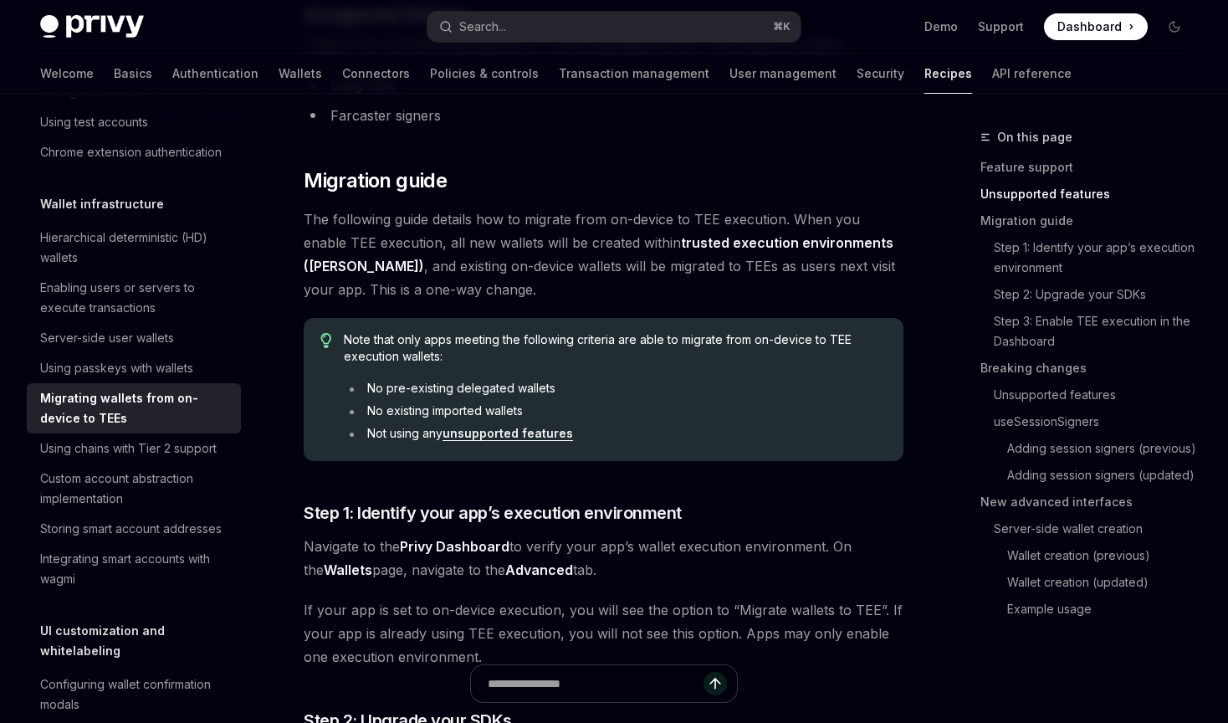
scroll to position [729, 0]
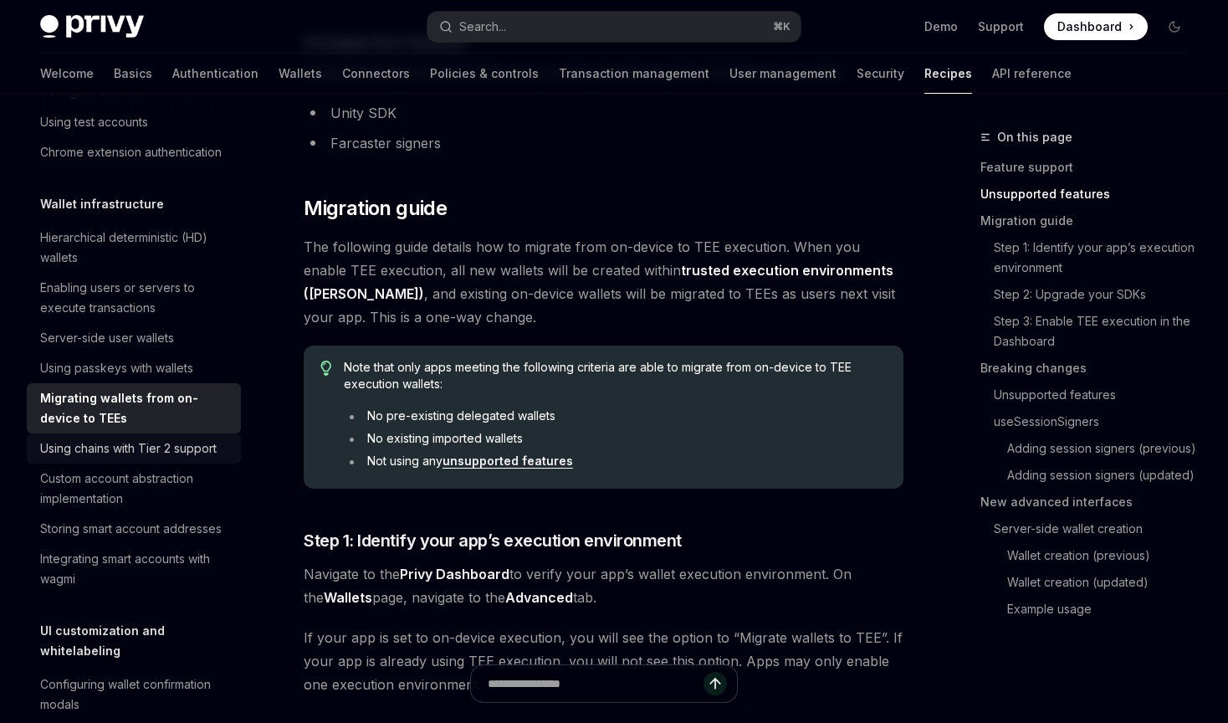
click at [166, 445] on div "Using chains with Tier 2 support" at bounding box center [128, 448] width 177 height 20
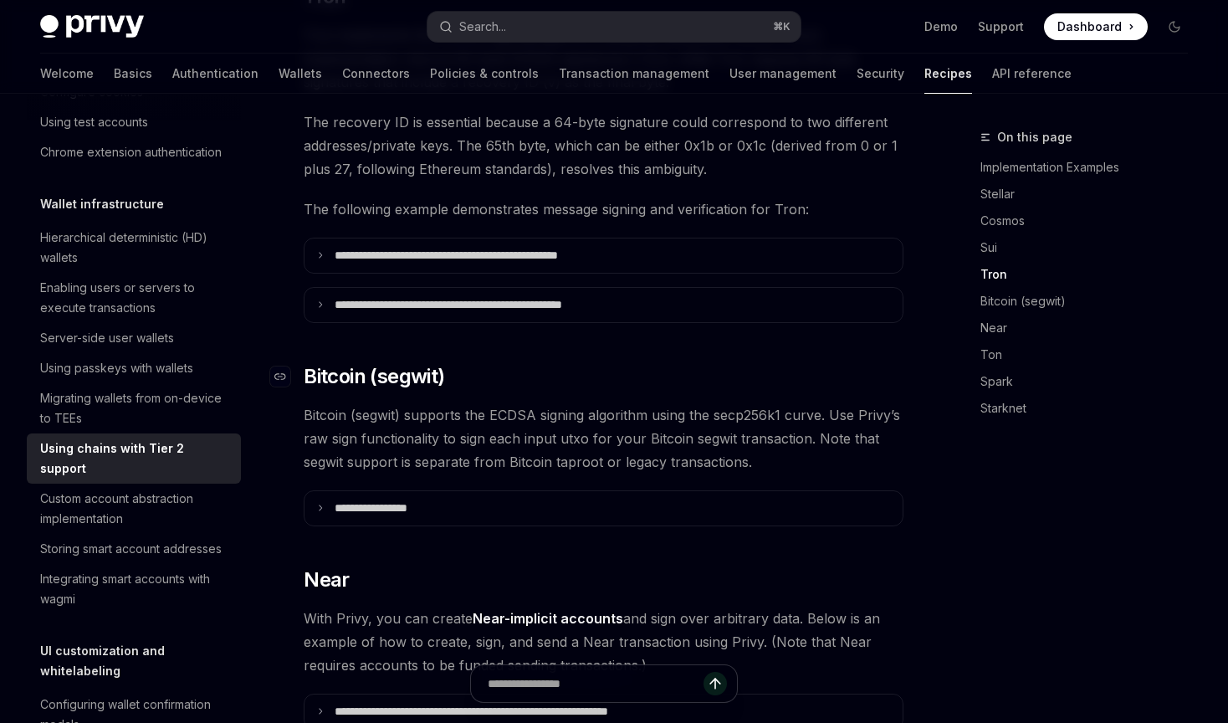
scroll to position [961, 0]
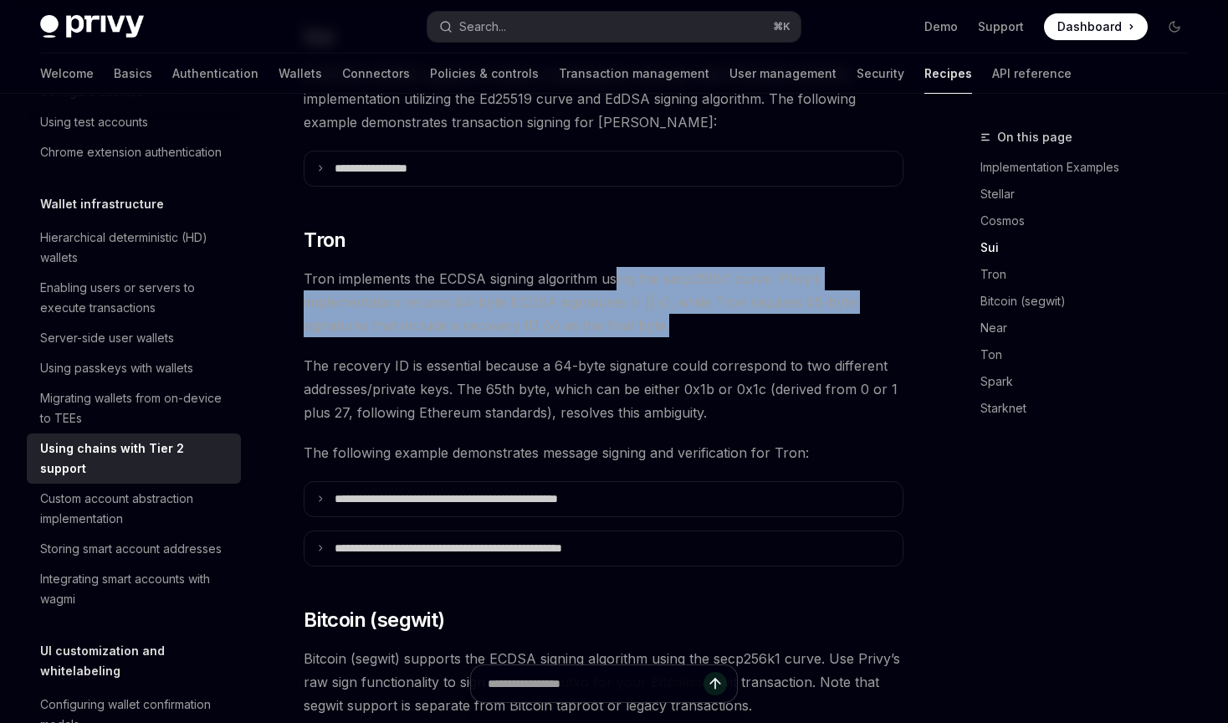
drag, startPoint x: 733, startPoint y: 304, endPoint x: 615, endPoint y: 246, distance: 131.3
click at [613, 267] on span "Tron implements the ECDSA signing algorithm using the secp256k1 curve. Privy’s …" at bounding box center [604, 302] width 600 height 70
click at [717, 305] on span "Tron implements the ECDSA signing algorithm using the secp256k1 curve. Privy’s …" at bounding box center [604, 302] width 600 height 70
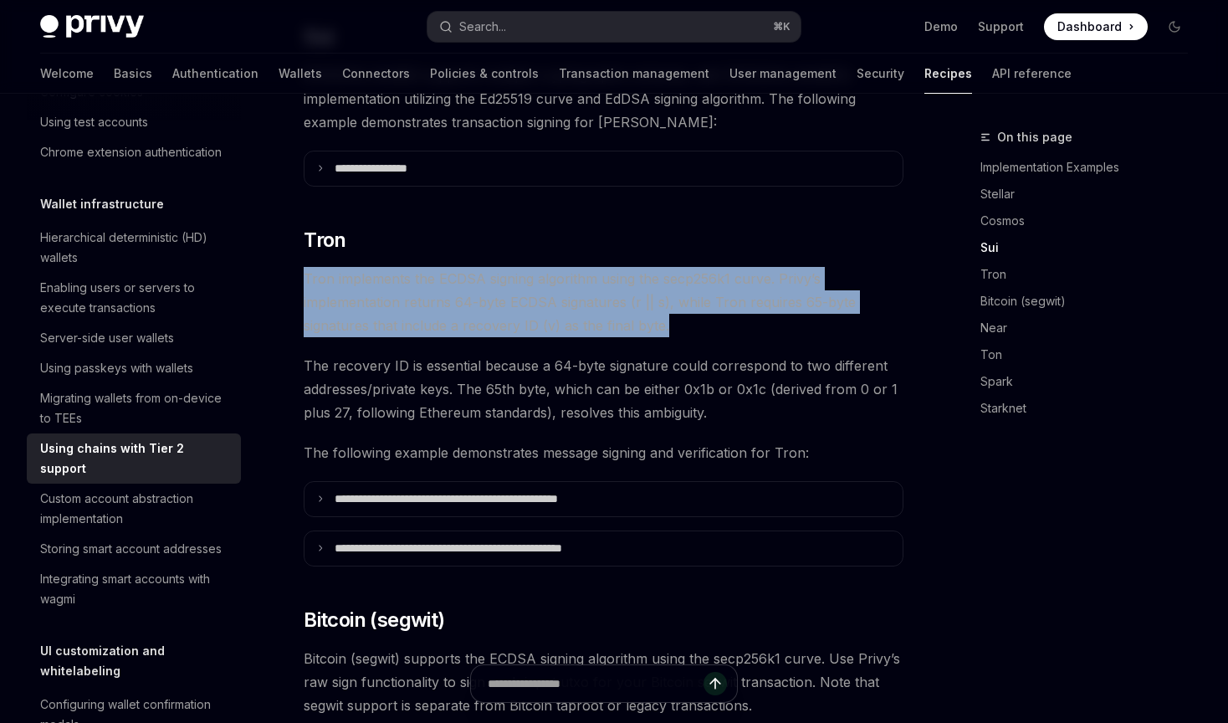
drag, startPoint x: 707, startPoint y: 306, endPoint x: 595, endPoint y: 241, distance: 129.7
click at [595, 241] on div "**********" at bounding box center [604, 540] width 600 height 2520
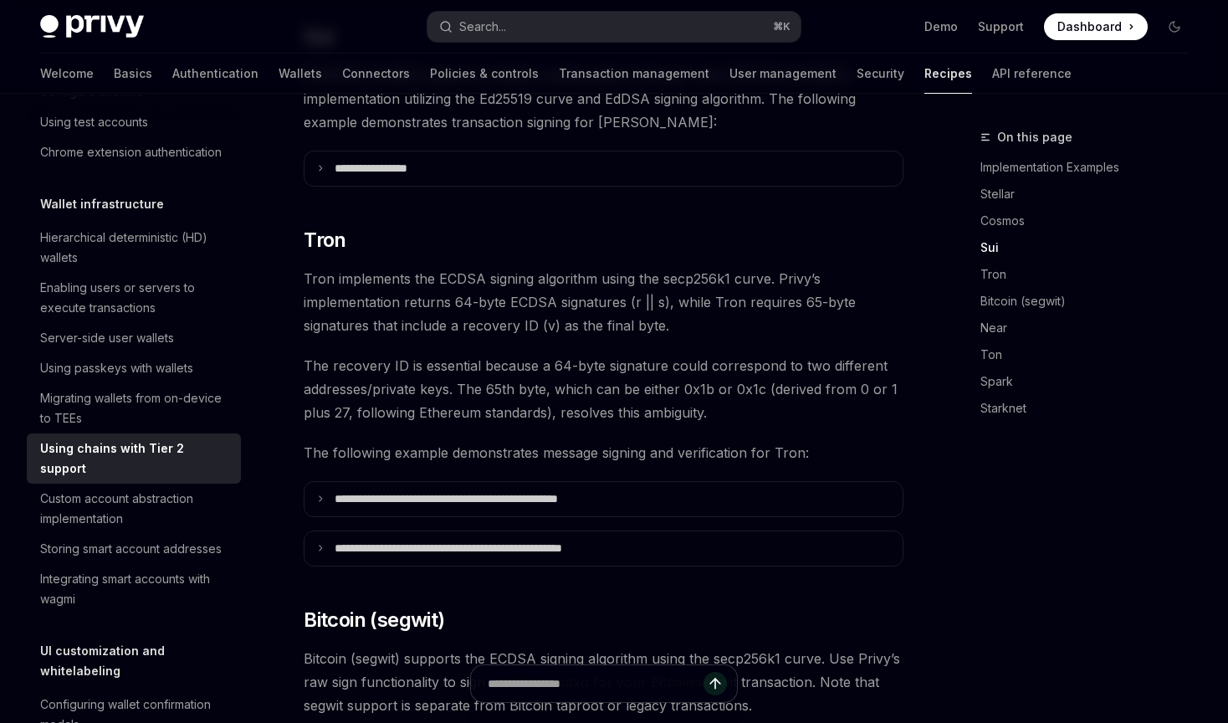
click at [705, 305] on span "Tron implements the ECDSA signing algorithm using the secp256k1 curve. Privy’s …" at bounding box center [604, 302] width 600 height 70
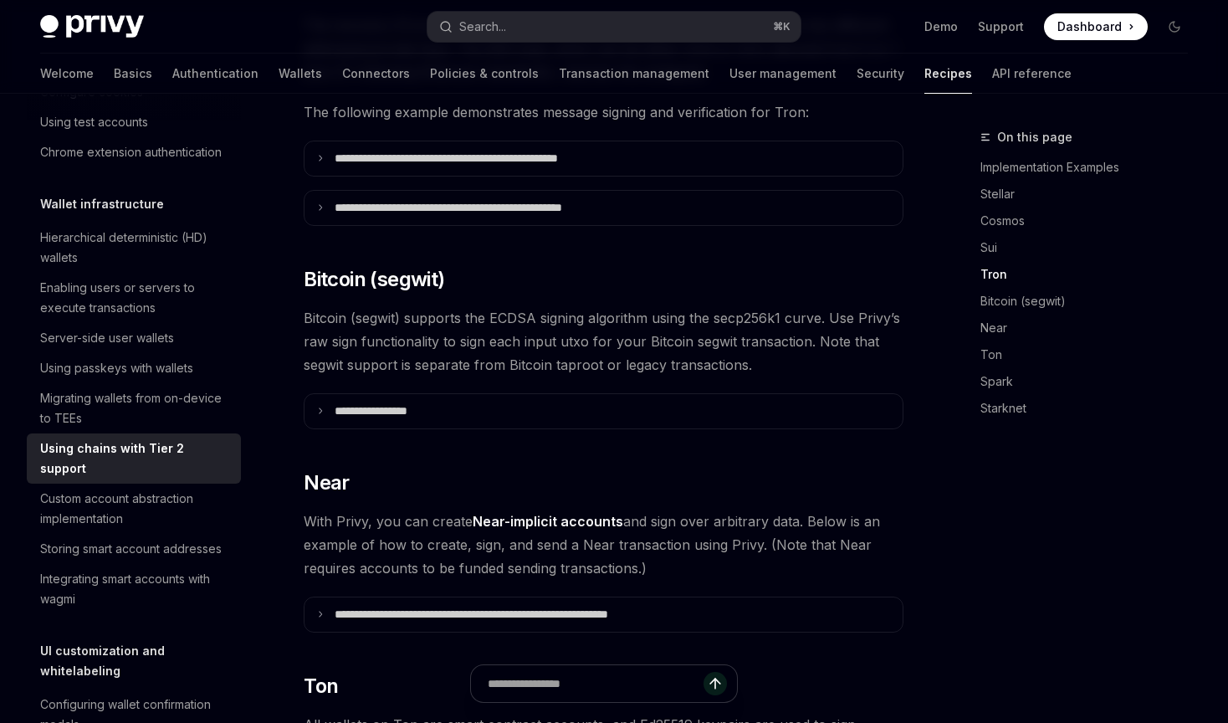
scroll to position [1317, 0]
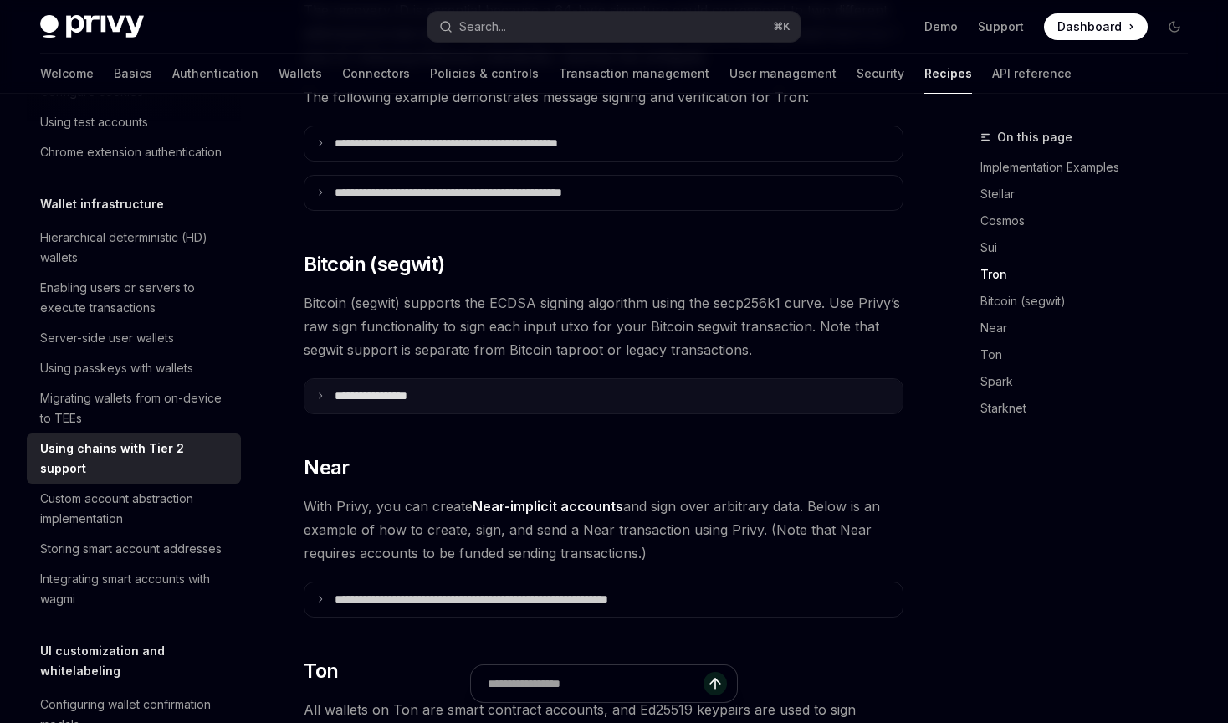
click at [399, 389] on p "**********" at bounding box center [392, 396] width 114 height 14
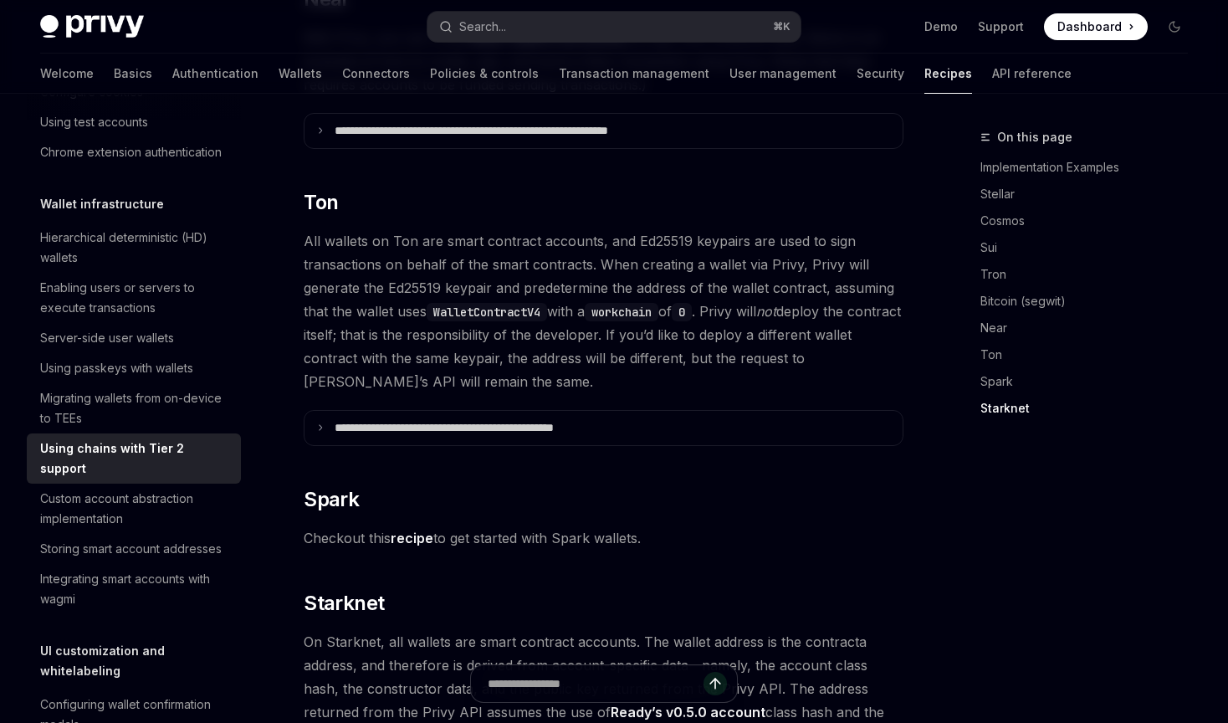
scroll to position [3112, 0]
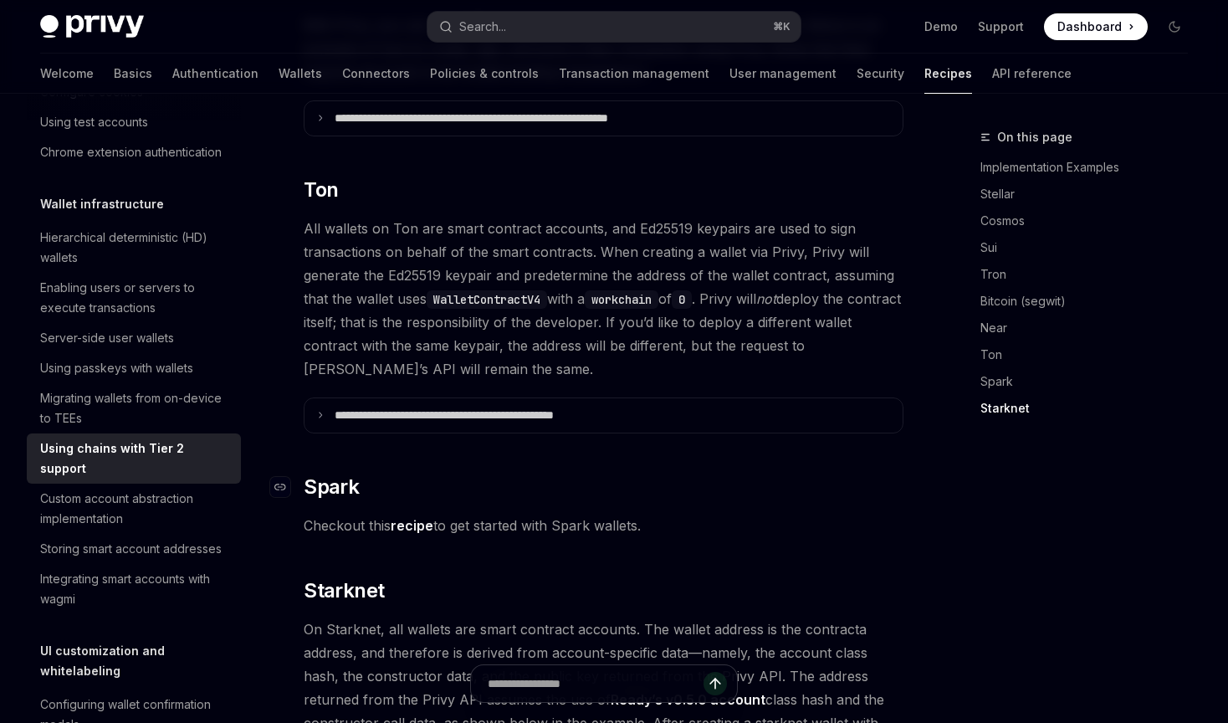
click at [712, 474] on h2 "​ Spark" at bounding box center [604, 487] width 600 height 27
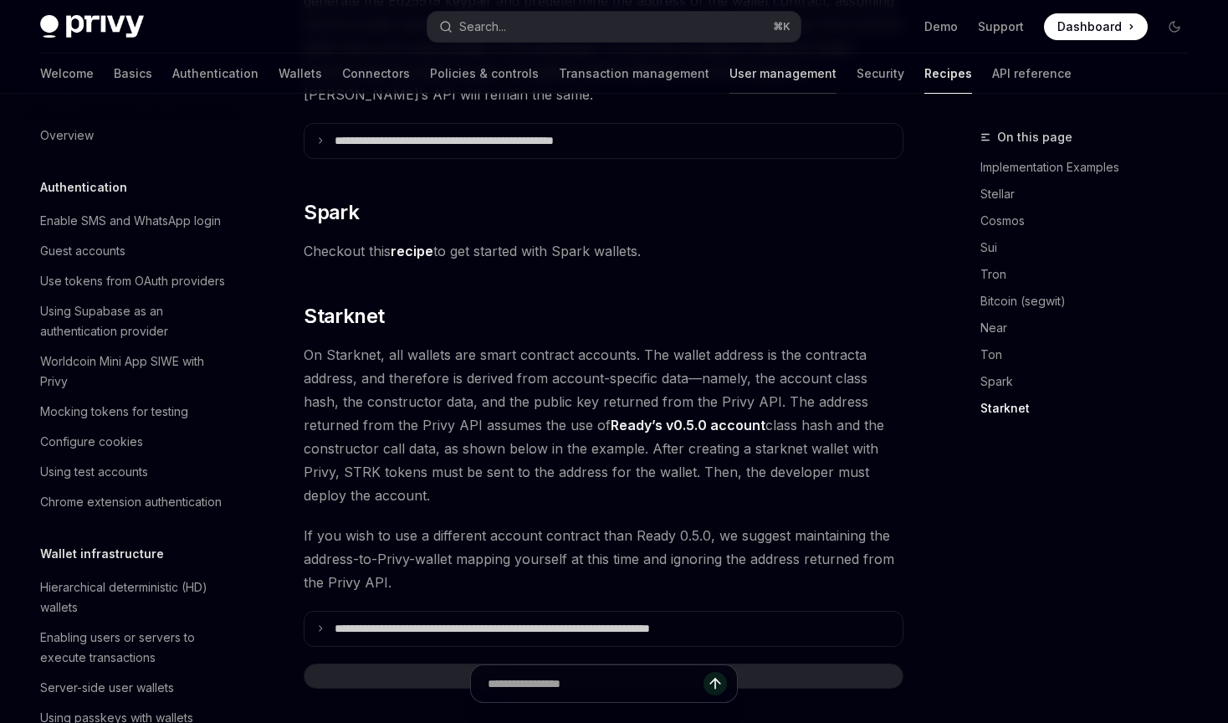
scroll to position [0, 0]
click at [730, 67] on link "User management" at bounding box center [783, 74] width 107 height 40
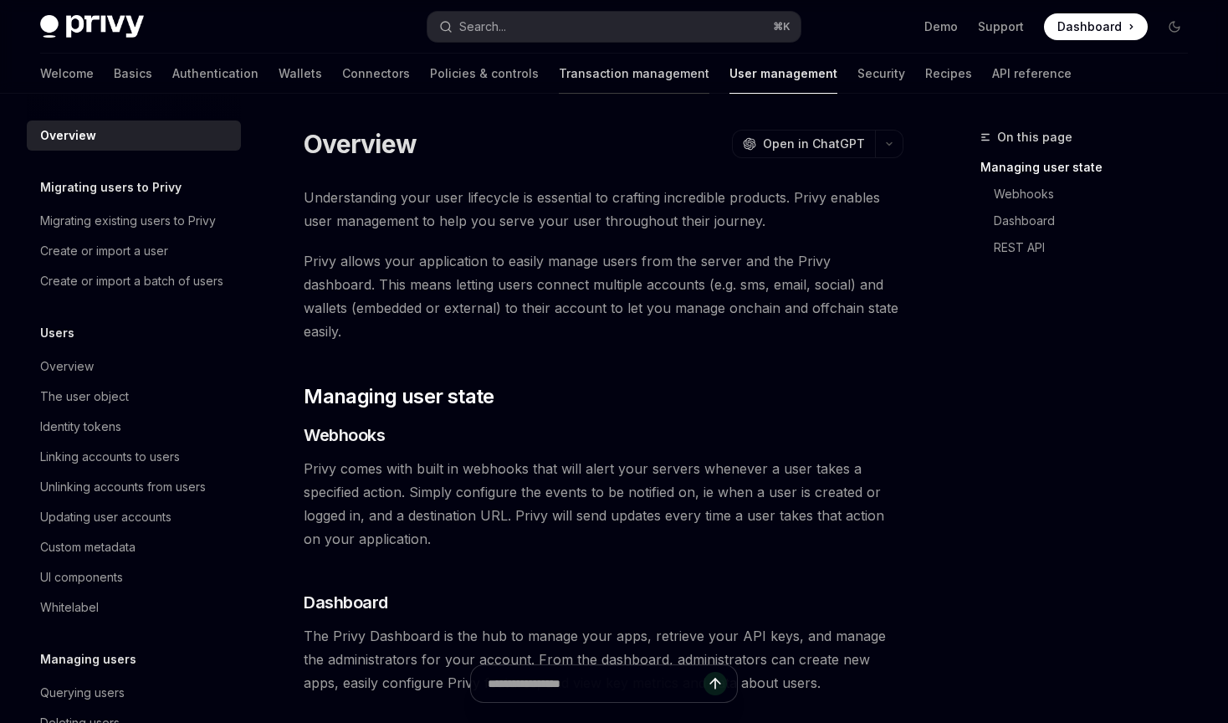
click at [561, 70] on link "Transaction management" at bounding box center [634, 74] width 151 height 40
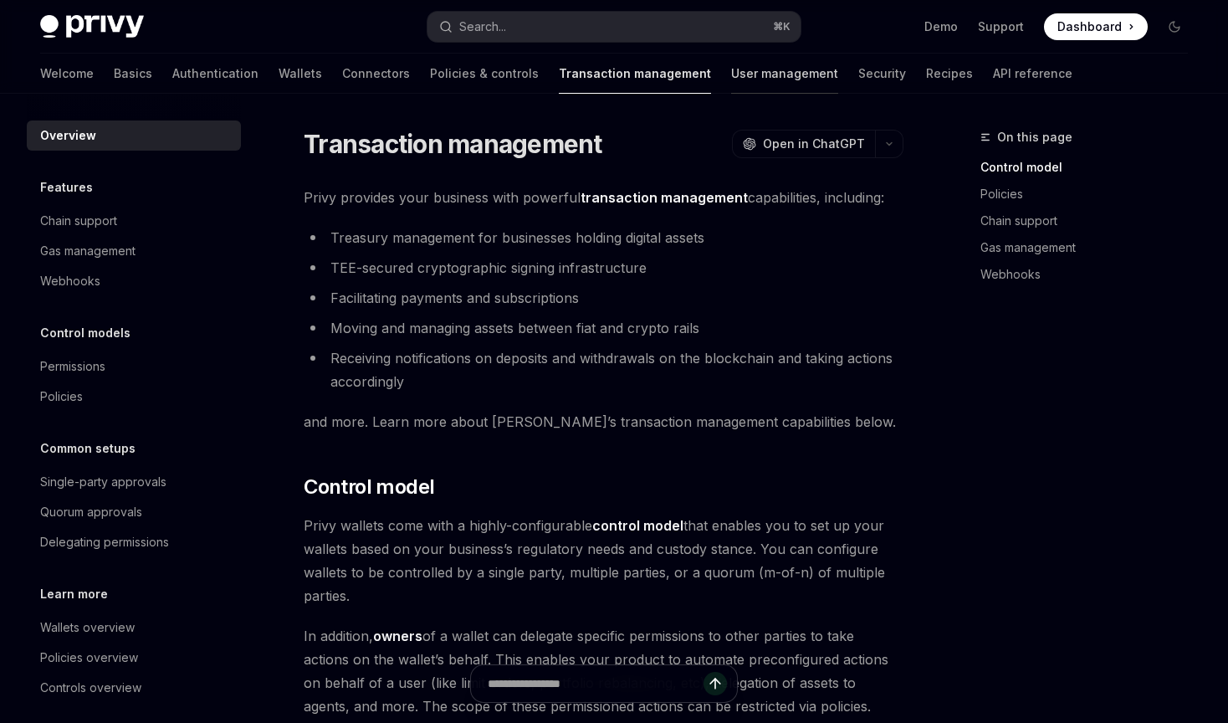
click at [731, 79] on link "User management" at bounding box center [784, 74] width 107 height 40
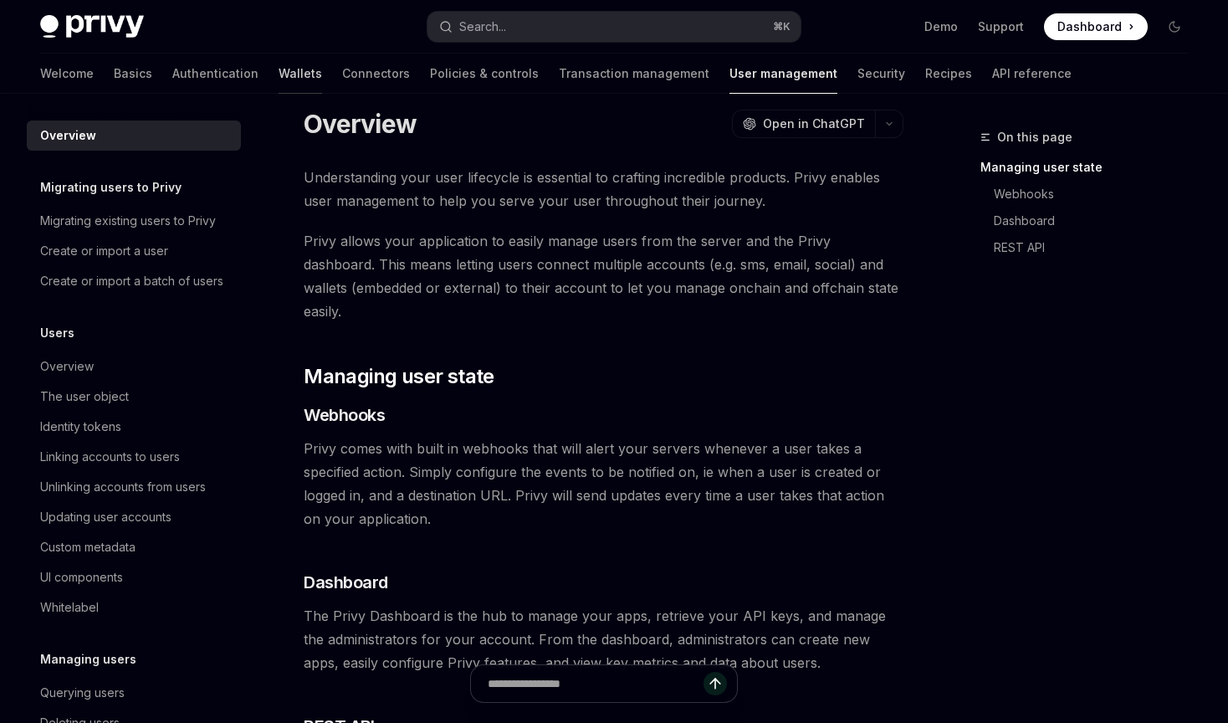
click at [279, 73] on link "Wallets" at bounding box center [301, 74] width 44 height 40
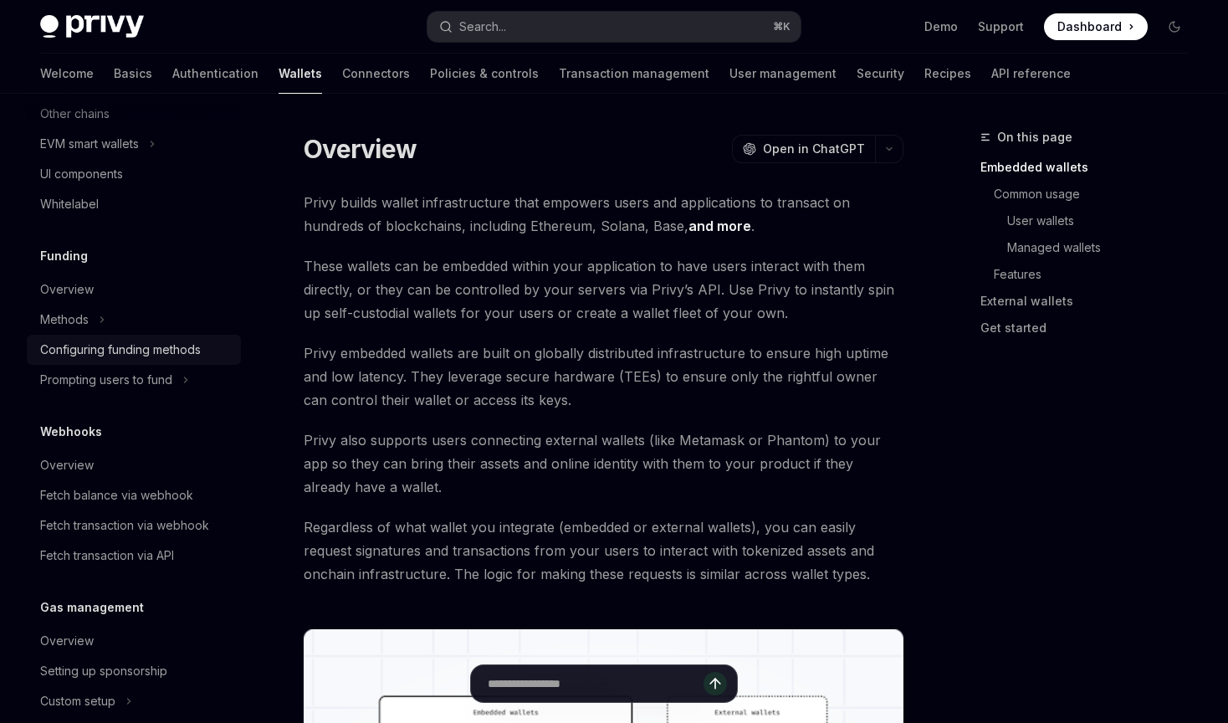
scroll to position [566, 0]
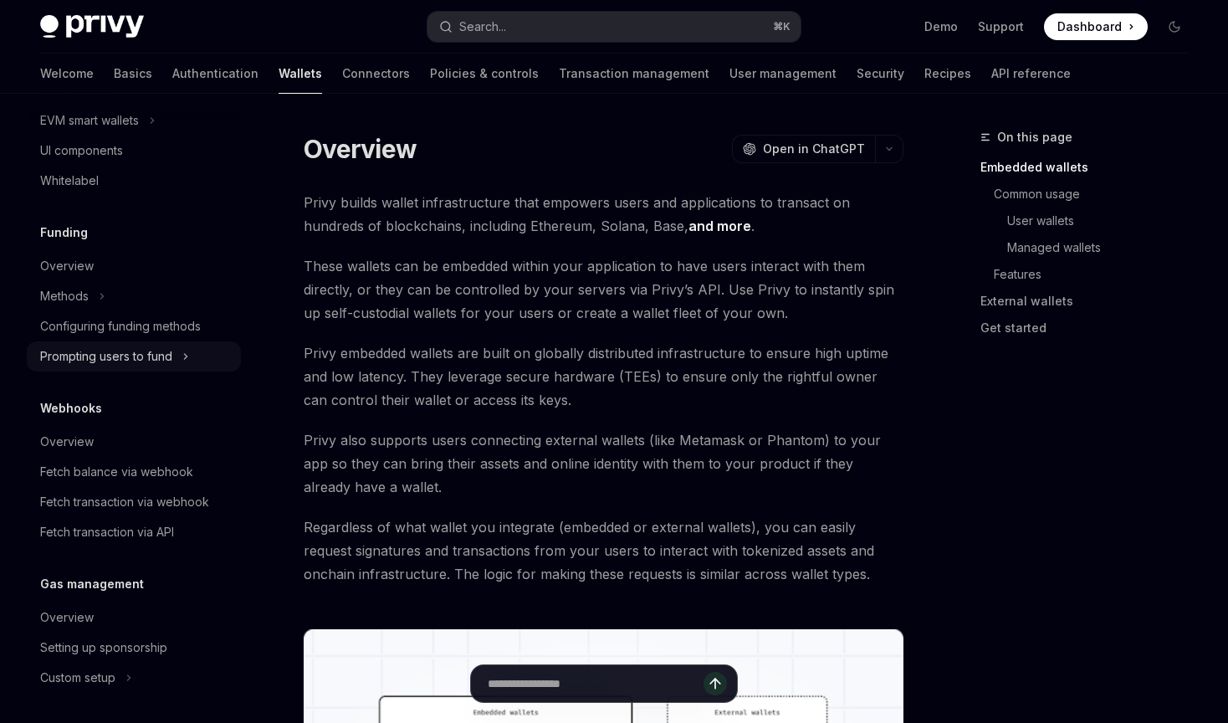
click at [202, 356] on div "Prompting users to fund" at bounding box center [134, 356] width 214 height 30
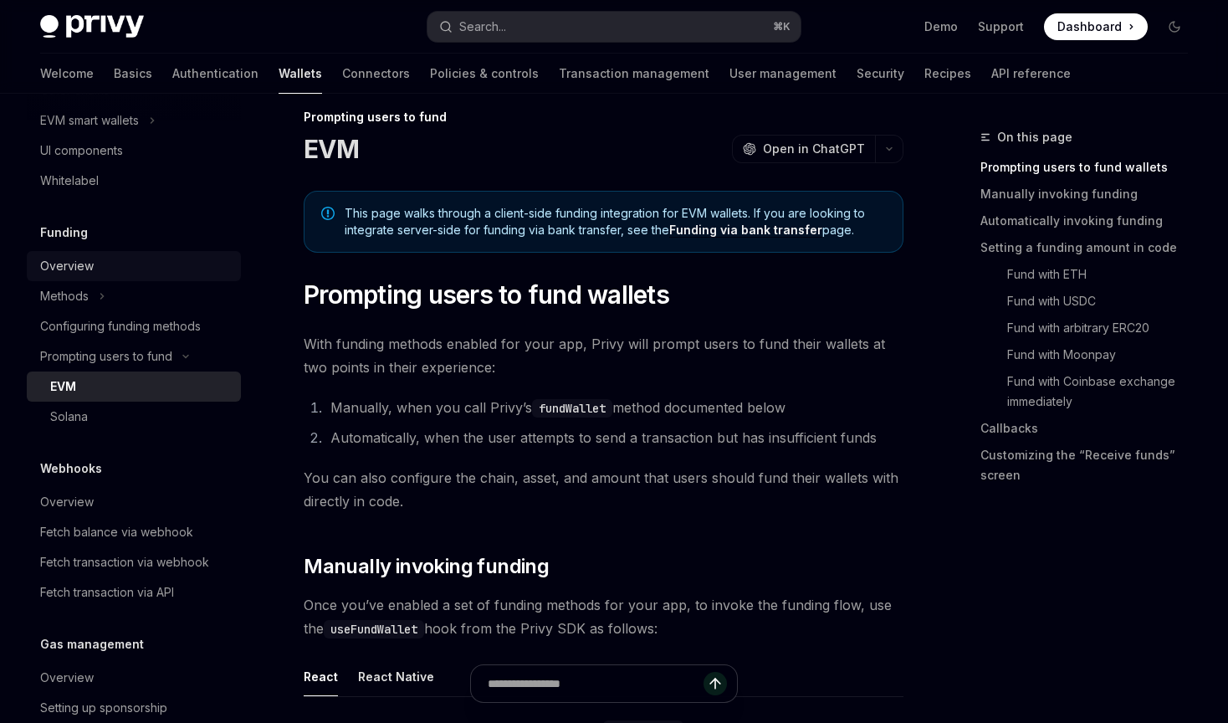
click at [78, 268] on div "Overview" at bounding box center [67, 266] width 54 height 20
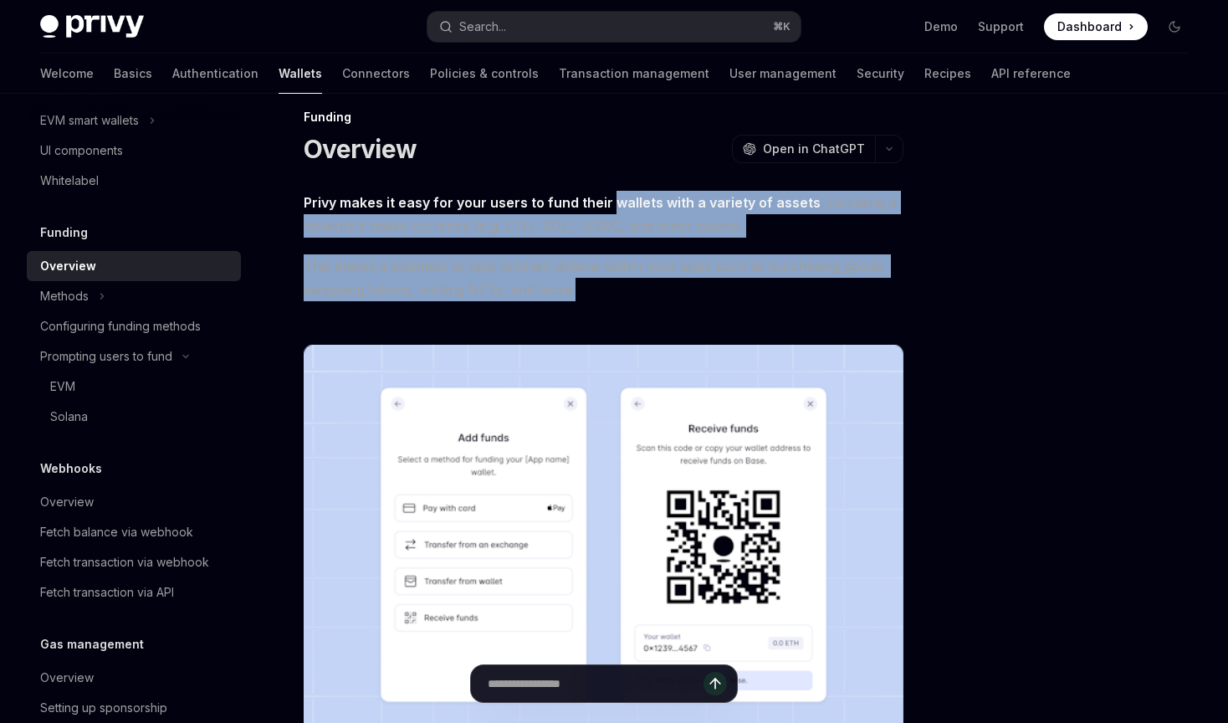
drag, startPoint x: 631, startPoint y: 289, endPoint x: 611, endPoint y: 191, distance: 99.9
click at [611, 191] on div "Privy makes it easy for your users to fund their wallets with a variety of asse…" at bounding box center [604, 633] width 600 height 884
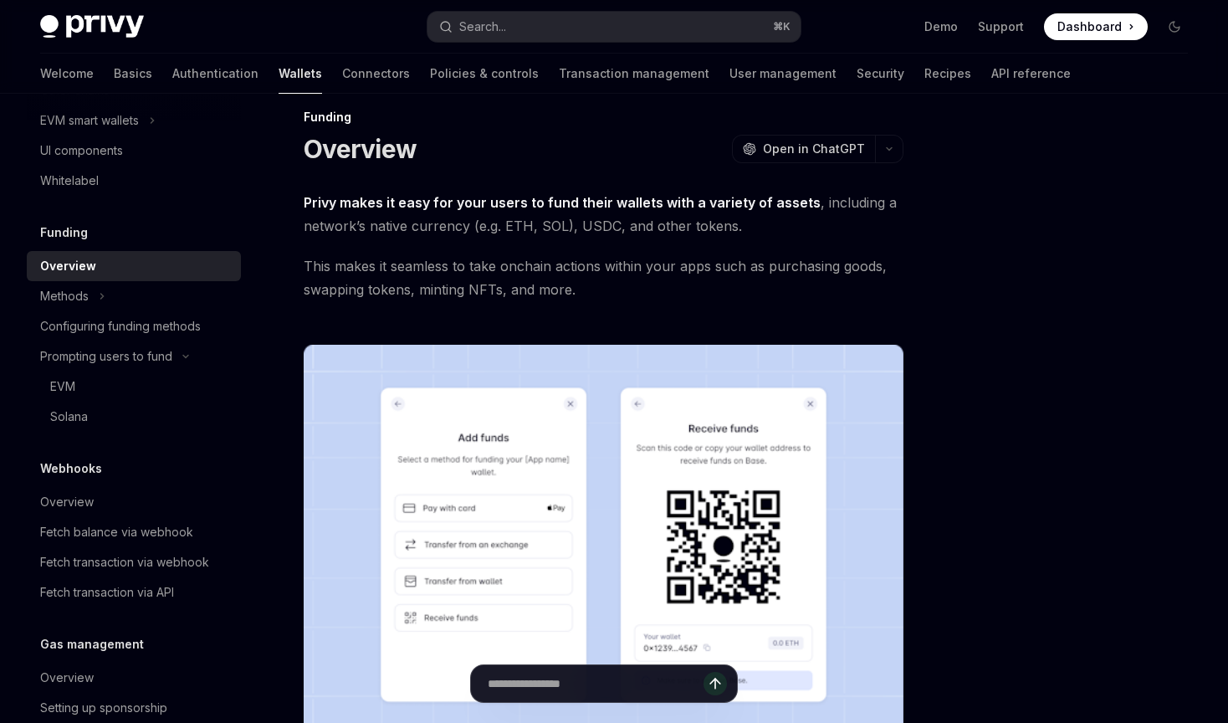
click at [781, 232] on span "Privy makes it easy for your users to fund their wallets with a variety of asse…" at bounding box center [604, 214] width 600 height 47
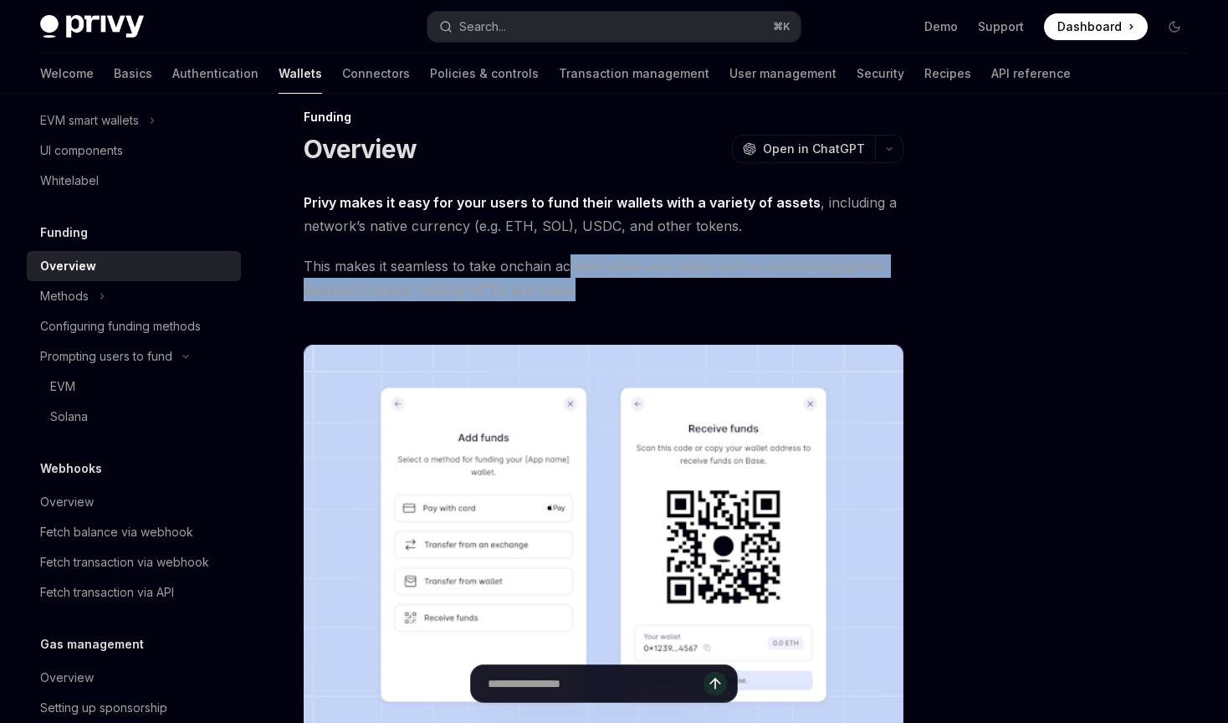
drag, startPoint x: 620, startPoint y: 291, endPoint x: 569, endPoint y: 263, distance: 58.4
click at [569, 263] on span "This makes it seamless to take onchain actions within your apps such as purchas…" at bounding box center [604, 277] width 600 height 47
click at [627, 290] on span "This makes it seamless to take onchain actions within your apps such as purchas…" at bounding box center [604, 277] width 600 height 47
drag, startPoint x: 628, startPoint y: 291, endPoint x: 561, endPoint y: 260, distance: 74.5
click at [561, 260] on span "This makes it seamless to take onchain actions within your apps such as purchas…" at bounding box center [604, 277] width 600 height 47
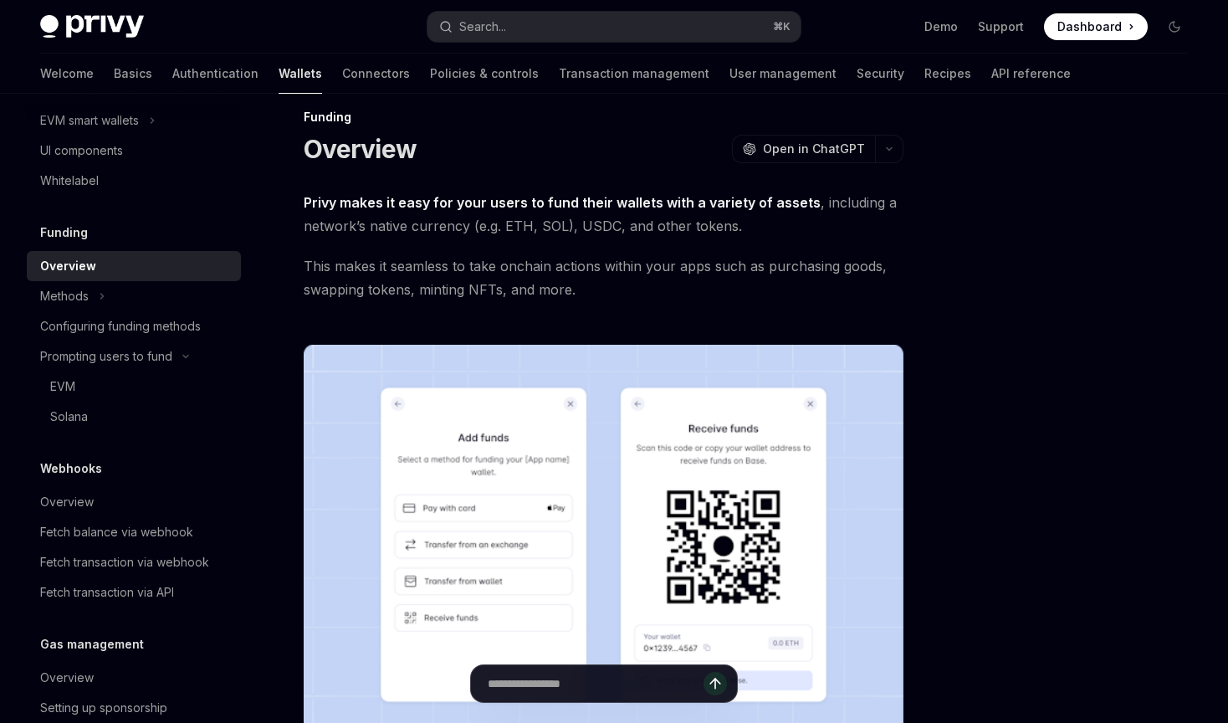
click at [620, 294] on span "This makes it seamless to take onchain actions within your apps such as purchas…" at bounding box center [604, 277] width 600 height 47
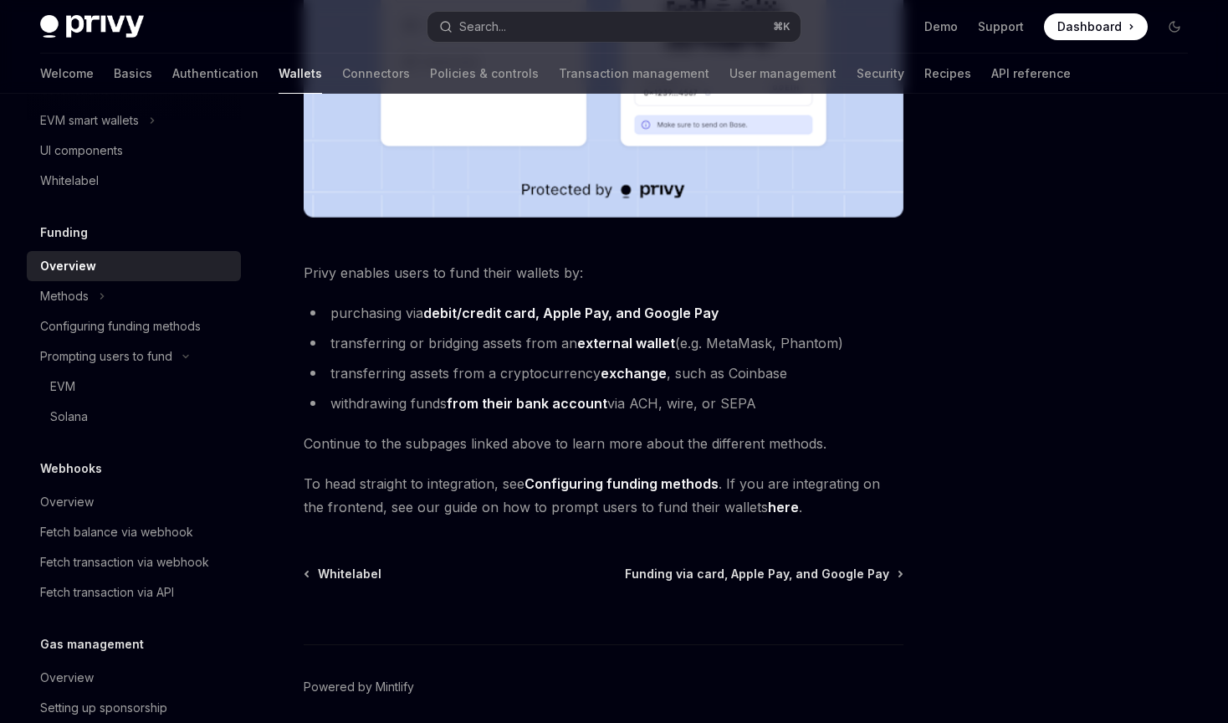
scroll to position [594, 0]
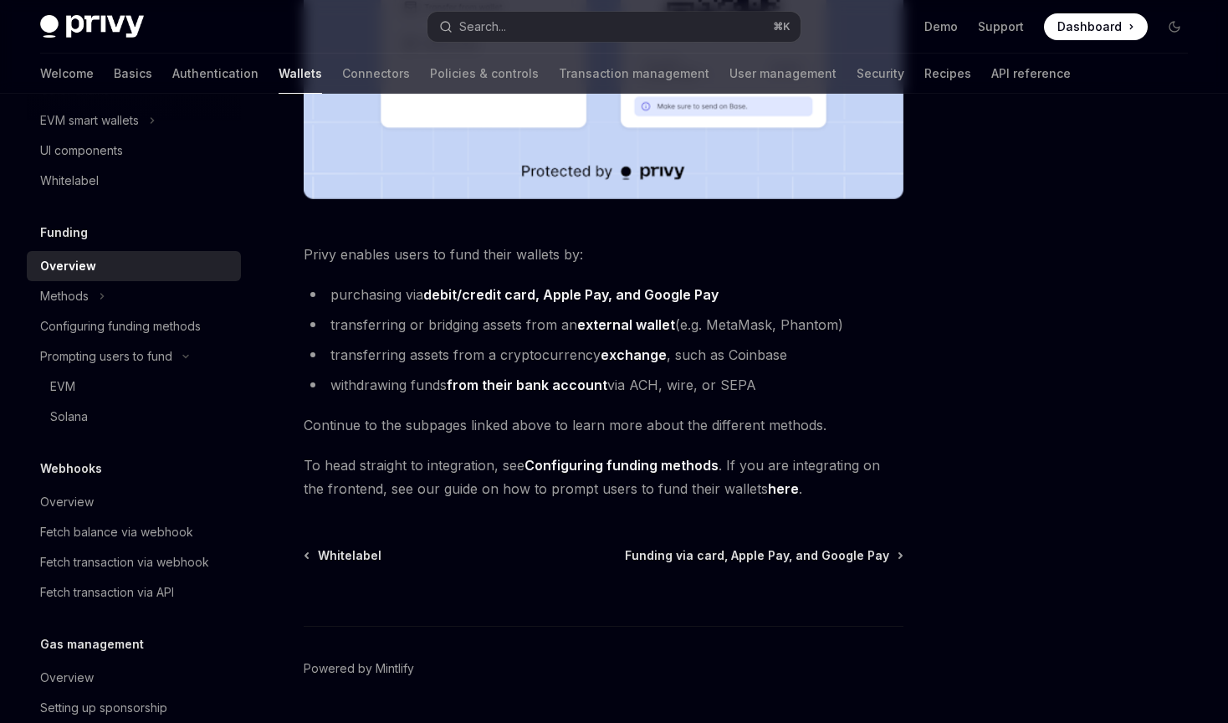
click at [857, 339] on ul "purchasing via debit/credit card, Apple Pay, and Google Pay transferring or bri…" at bounding box center [604, 340] width 600 height 114
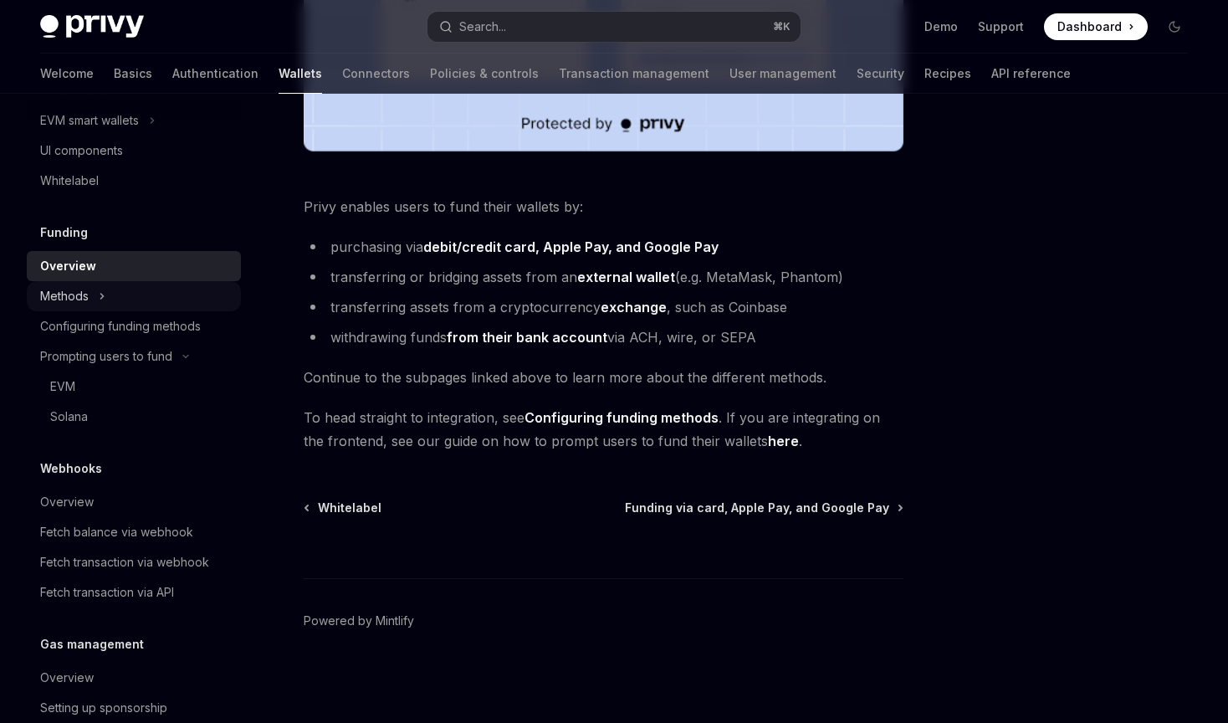
click at [98, 298] on div "Methods" at bounding box center [134, 296] width 214 height 30
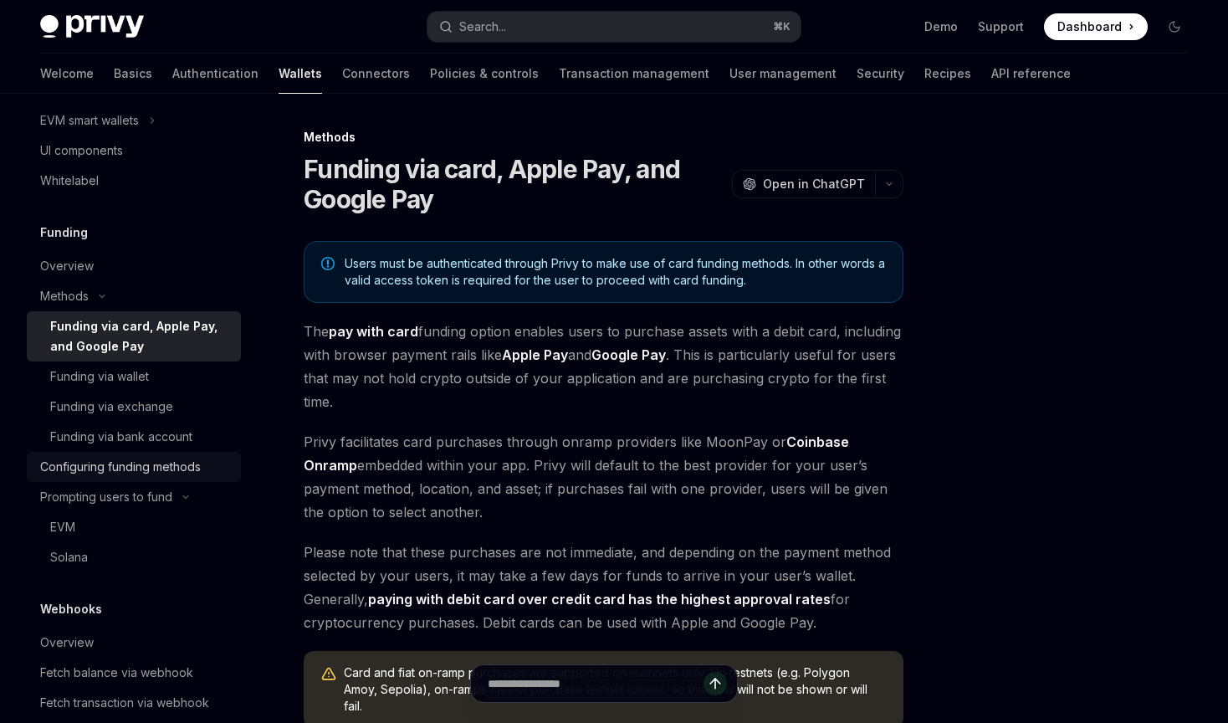
click at [136, 469] on div "Configuring funding methods" at bounding box center [120, 467] width 161 height 20
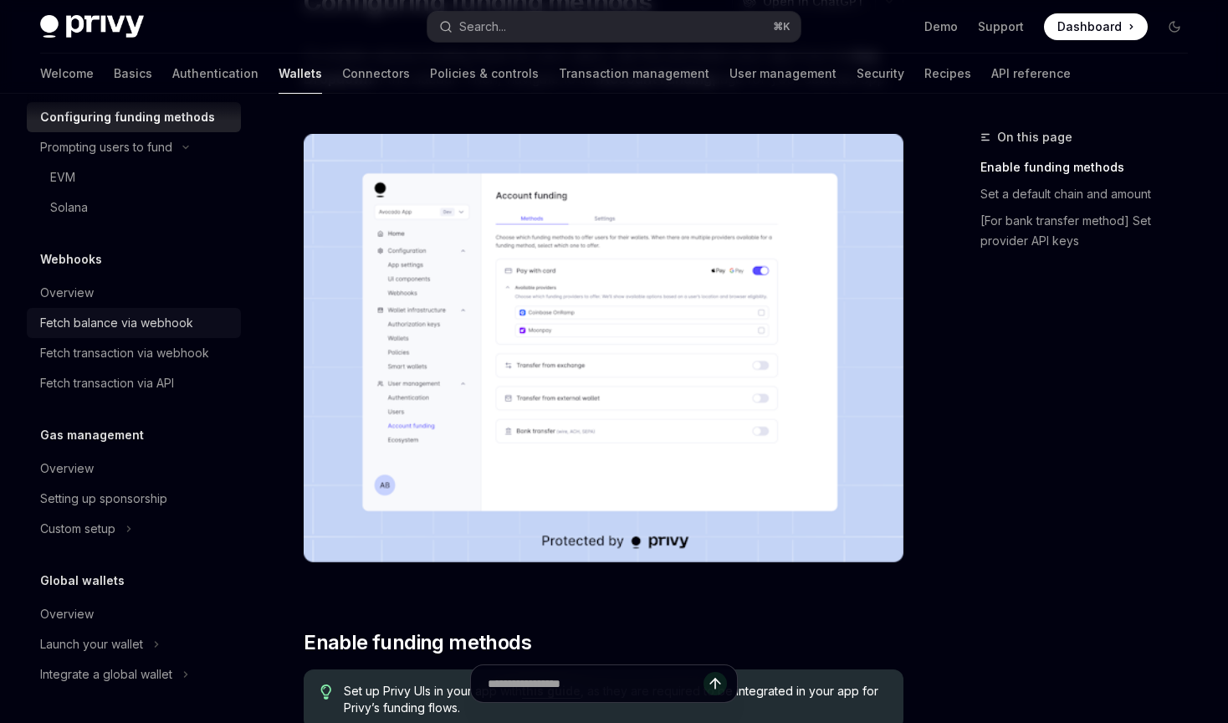
scroll to position [915, 0]
click at [93, 461] on div "Overview" at bounding box center [135, 468] width 191 height 20
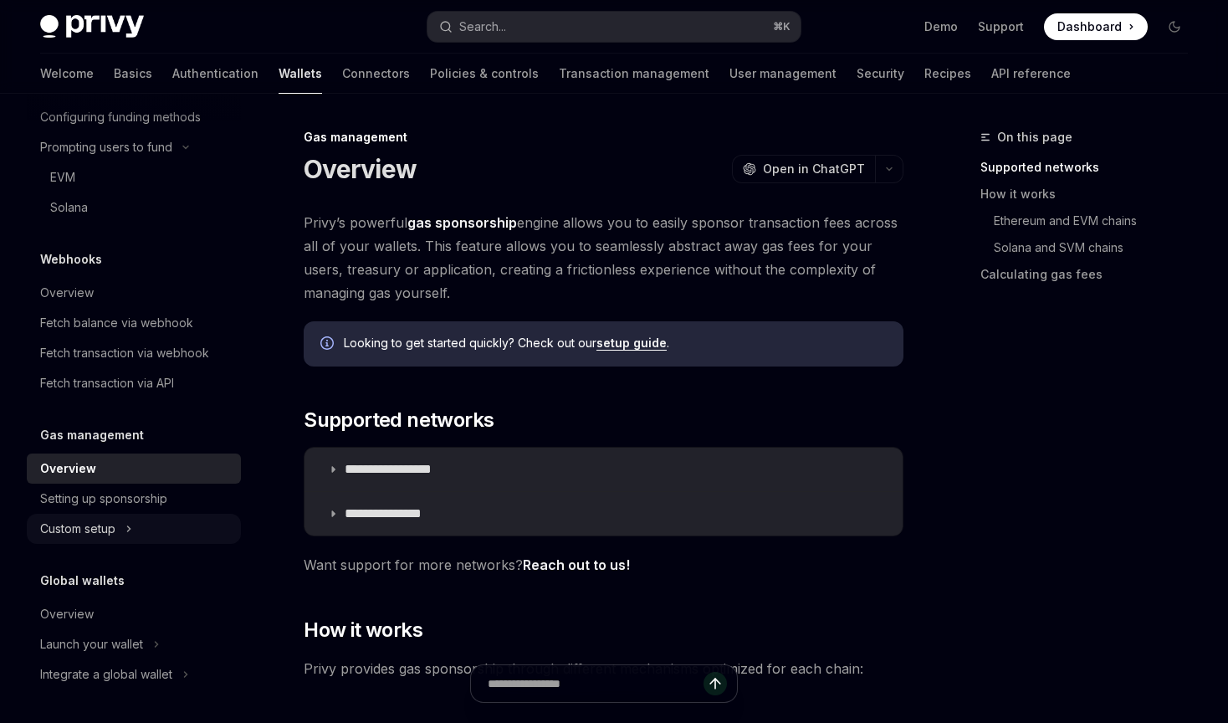
click at [140, 523] on div "Custom setup" at bounding box center [134, 529] width 214 height 30
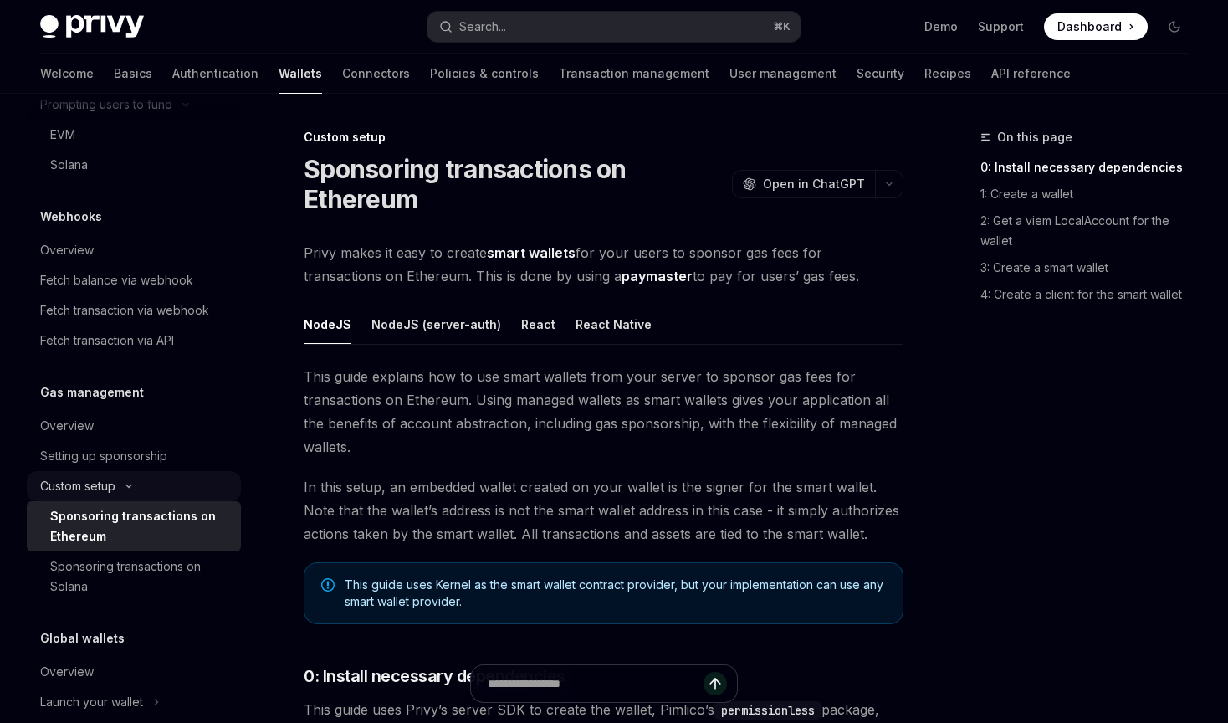
scroll to position [978, 0]
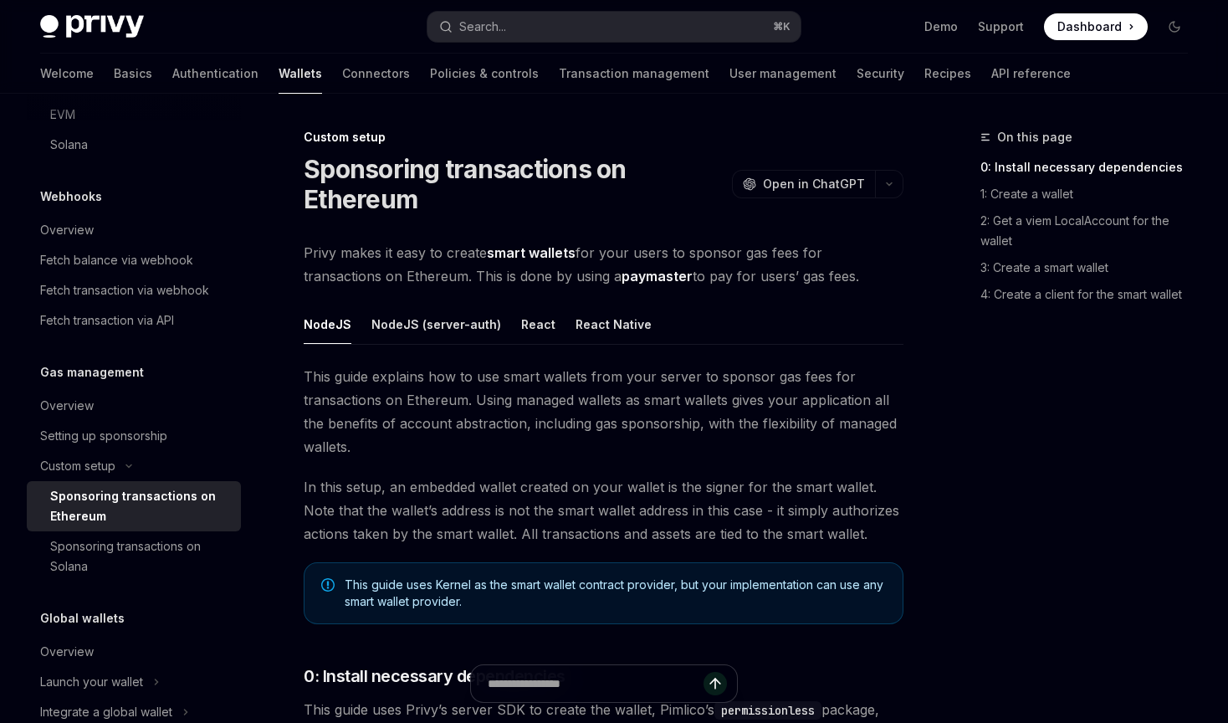
click at [548, 416] on span "This guide explains how to use smart wallets from your server to sponsor gas fe…" at bounding box center [604, 412] width 600 height 94
click at [81, 402] on div "Overview" at bounding box center [67, 406] width 54 height 20
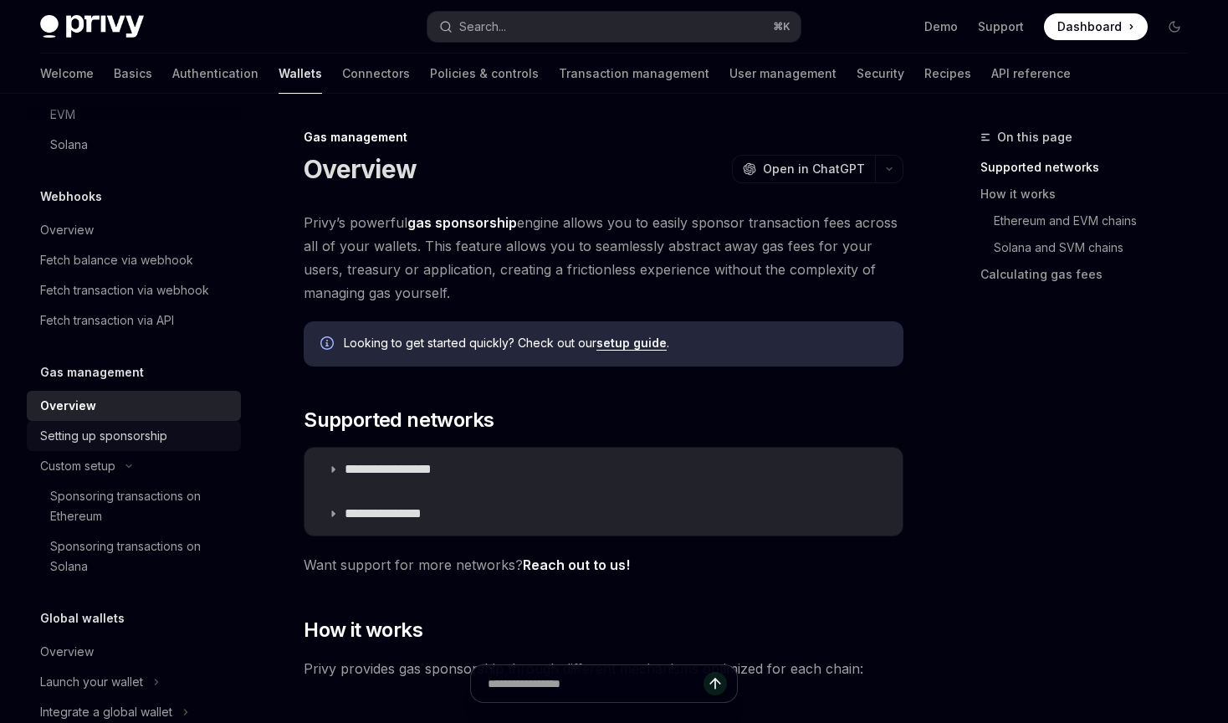
click at [113, 434] on div "Setting up sponsorship" at bounding box center [103, 436] width 127 height 20
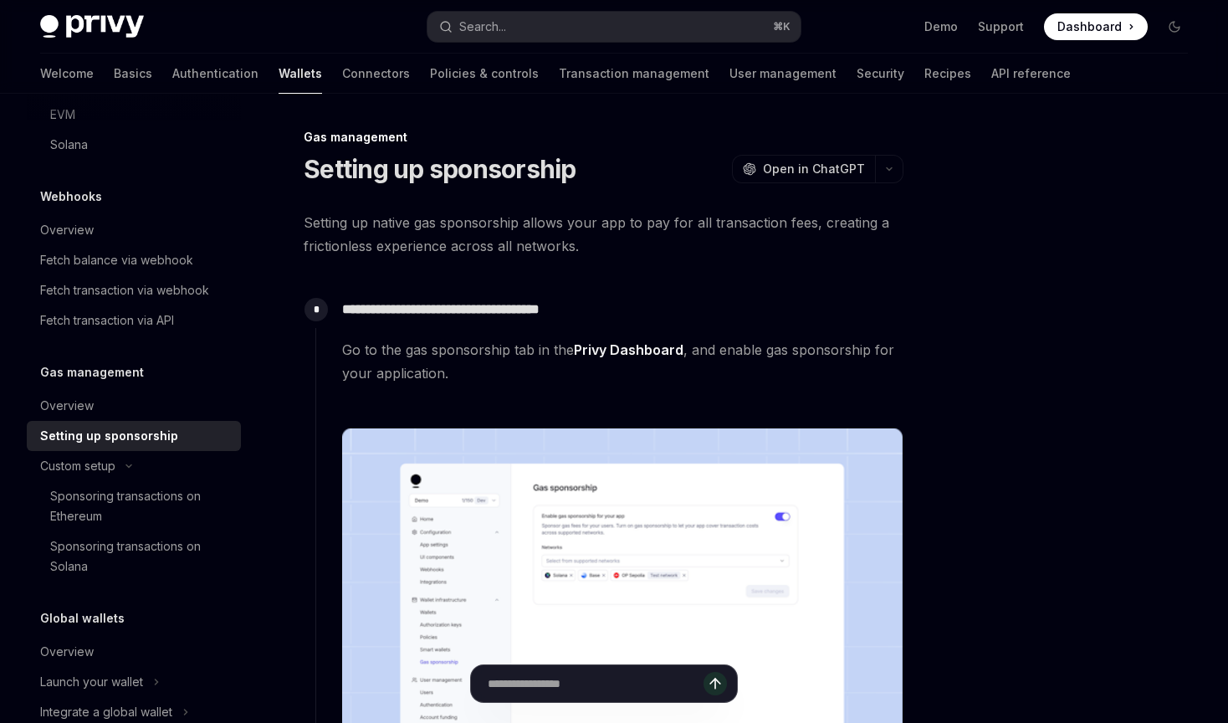
click at [512, 371] on span "Go to the gas sponsorship tab in the Privy Dashboard , and enable gas sponsorsh…" at bounding box center [622, 361] width 561 height 47
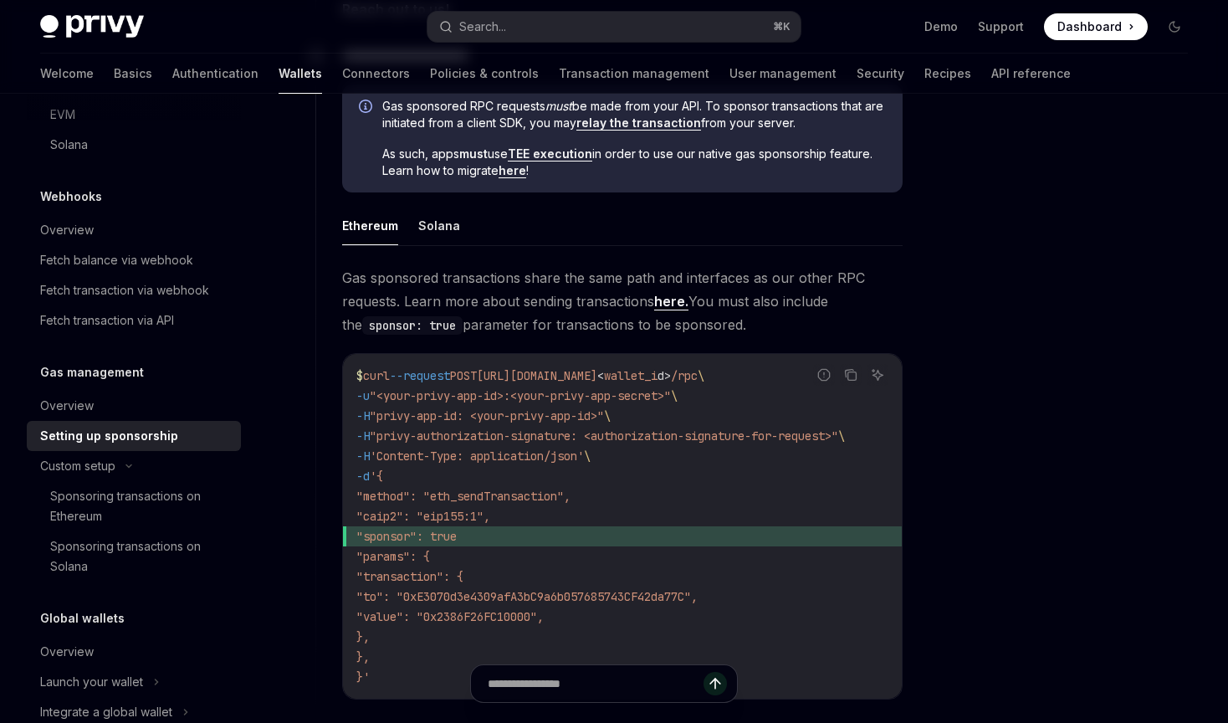
scroll to position [971, 0]
click at [591, 448] on span "\" at bounding box center [587, 454] width 7 height 15
drag, startPoint x: 658, startPoint y: 456, endPoint x: 606, endPoint y: 411, distance: 69.4
click at [606, 411] on code "$ curl --request POST [URL][DOMAIN_NAME] < wallet_i d > /rpc \ -u "<your-privy-…" at bounding box center [622, 524] width 532 height 321
click at [664, 416] on code "$ curl --request POST [URL][DOMAIN_NAME] < wallet_i d > /rpc \ -u "<your-privy-…" at bounding box center [622, 524] width 532 height 321
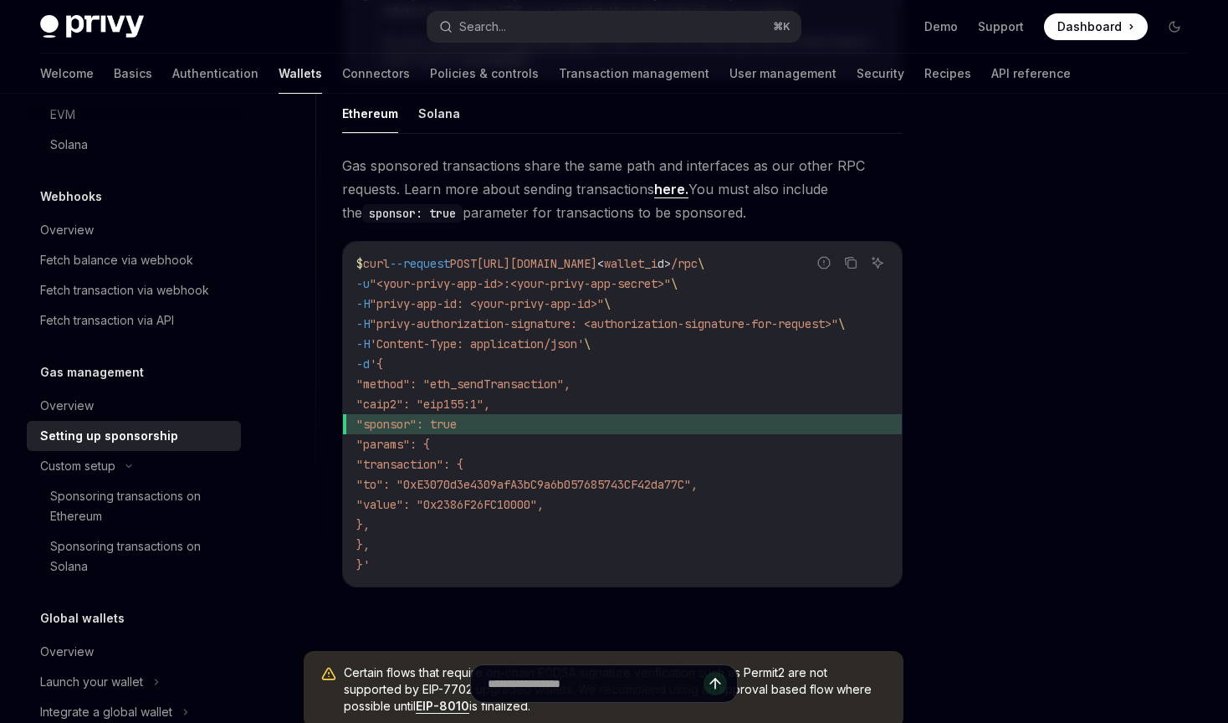
scroll to position [1071, 0]
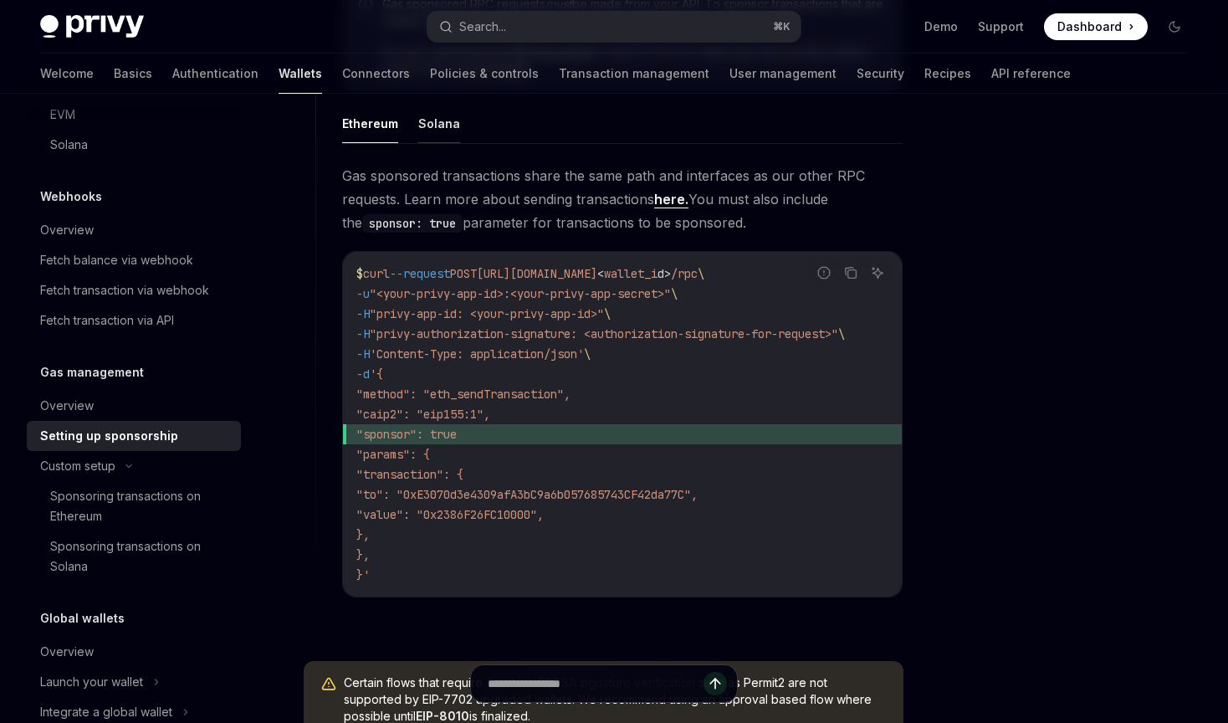
click at [439, 131] on button "Solana" at bounding box center [439, 123] width 42 height 39
type textarea "*"
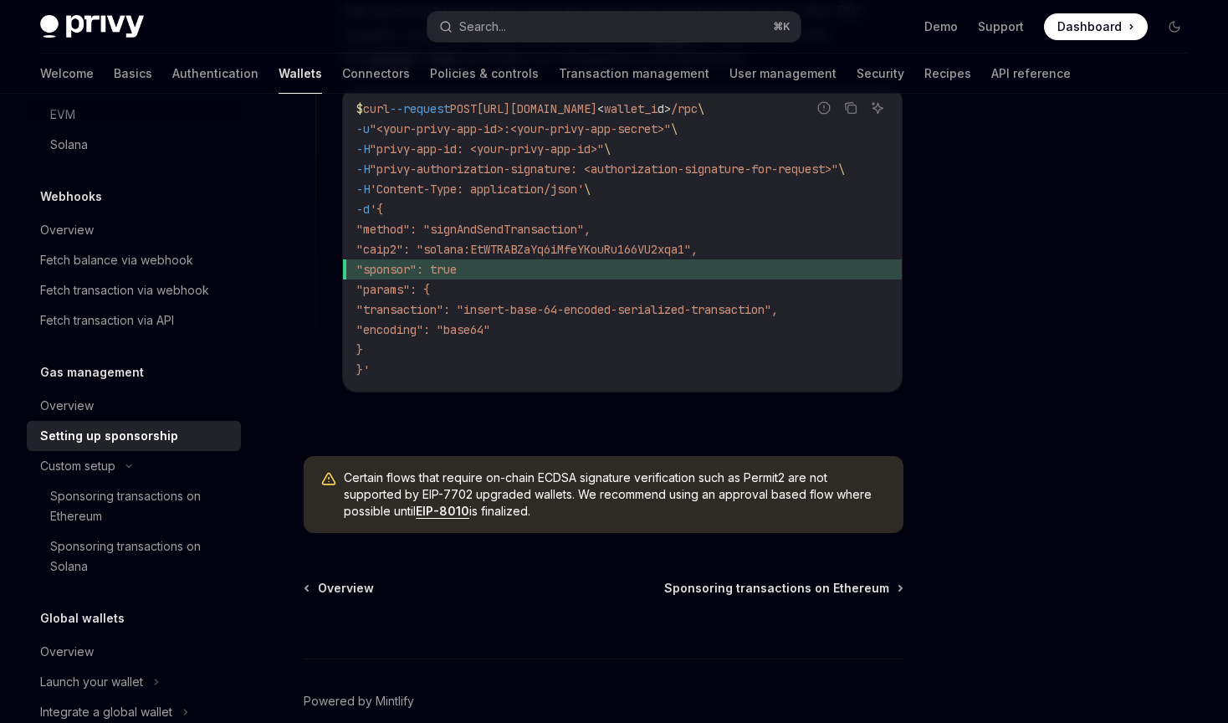
scroll to position [1306, 0]
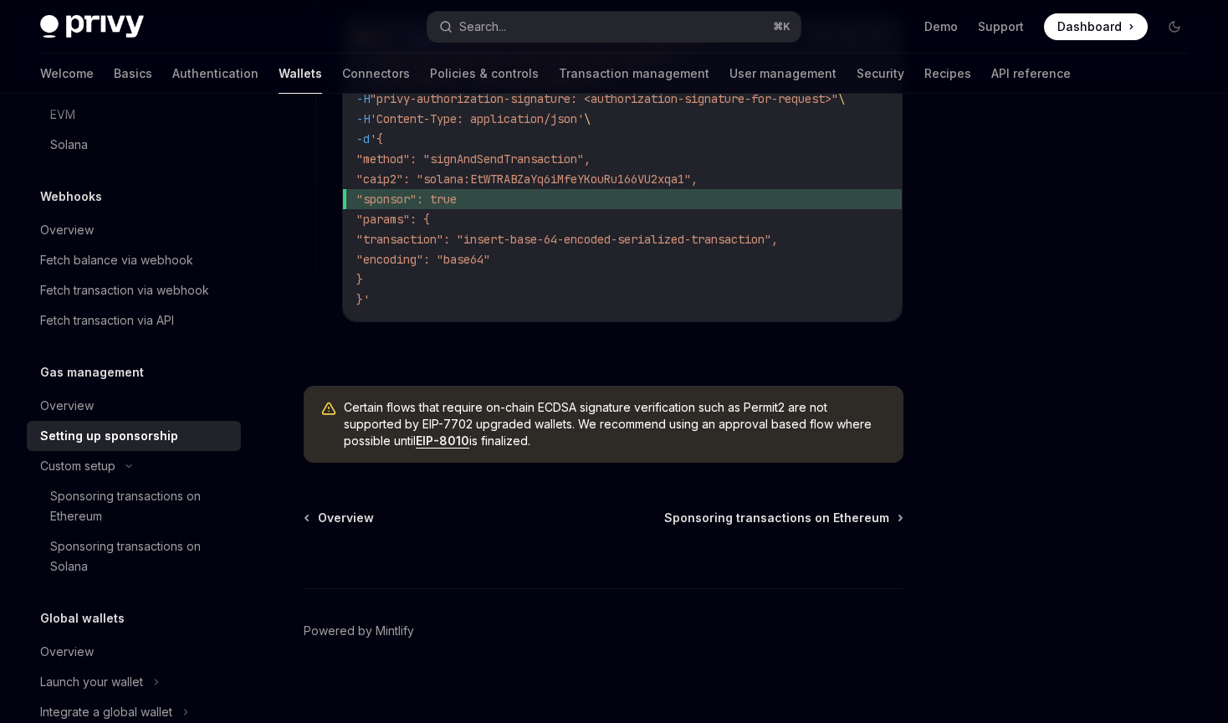
drag, startPoint x: 556, startPoint y: 443, endPoint x: 524, endPoint y: 405, distance: 49.8
click at [524, 405] on div "Certain flows that require on-chain ECDSA signature verification such as Permit…" at bounding box center [604, 424] width 600 height 77
click at [578, 449] on span "Certain flows that require on-chain ECDSA signature verification such as Permit…" at bounding box center [615, 424] width 543 height 50
click at [444, 448] on link "EIP-8010" at bounding box center [443, 440] width 54 height 15
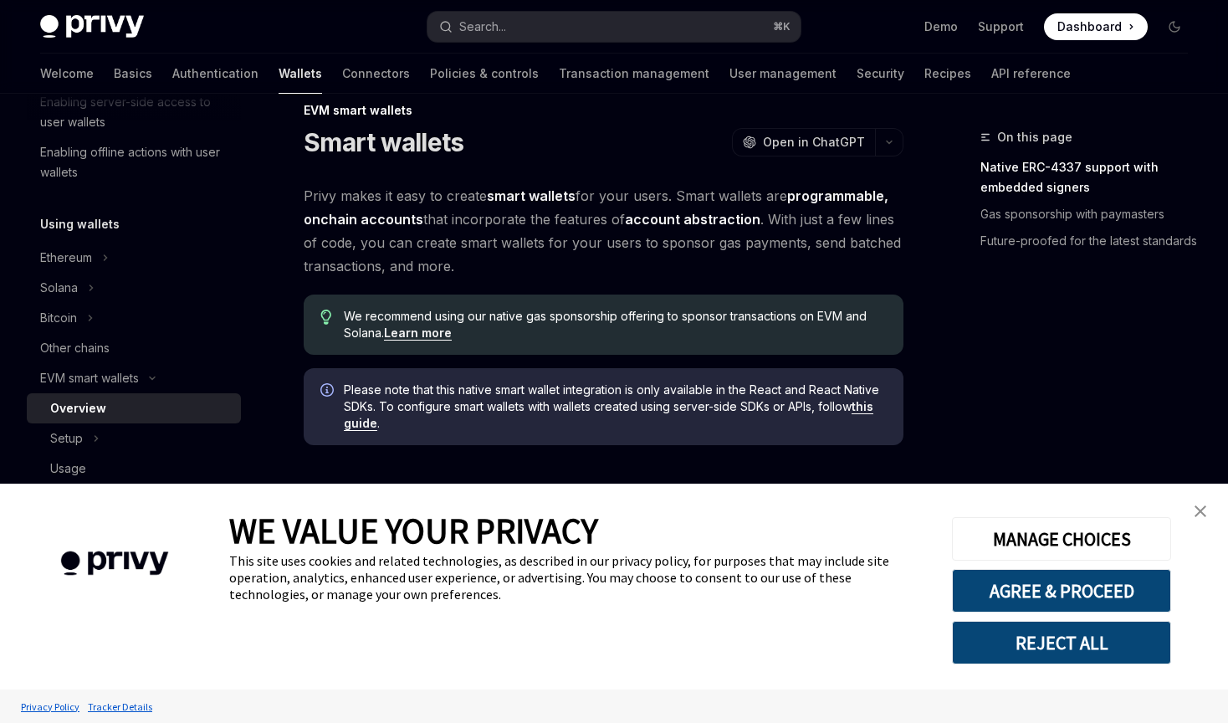
scroll to position [52, 0]
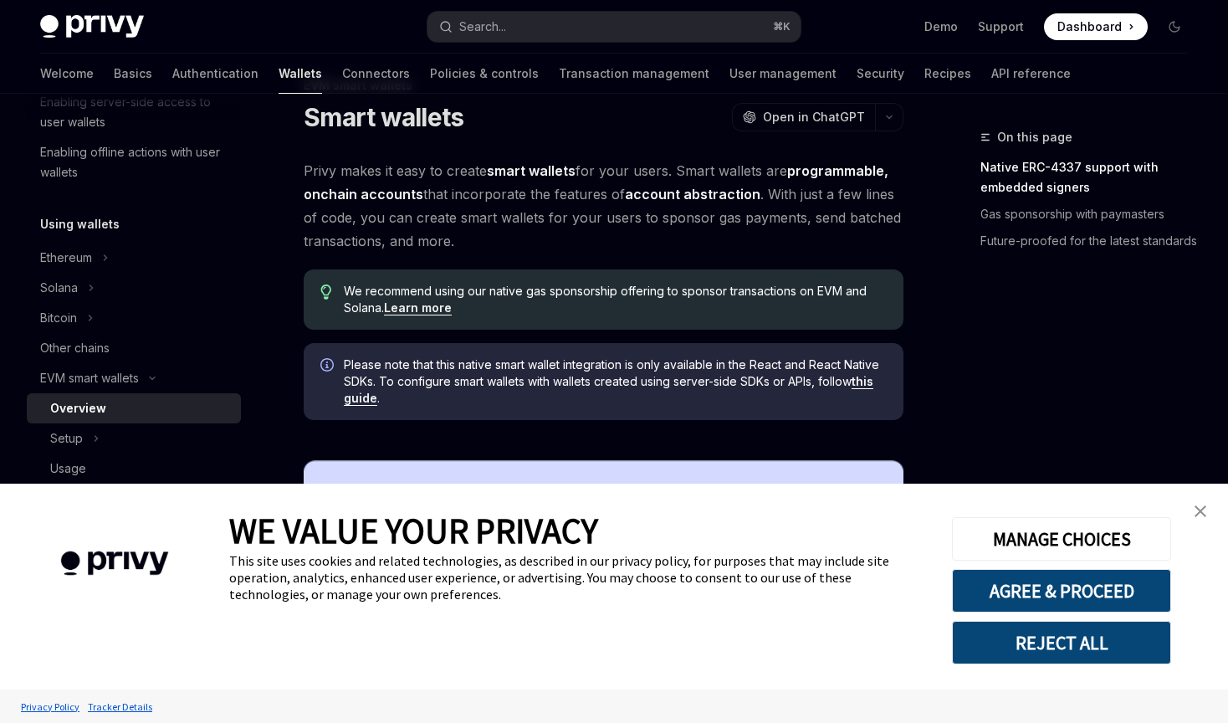
click at [1207, 510] on link "close banner" at bounding box center [1200, 510] width 33 height 33
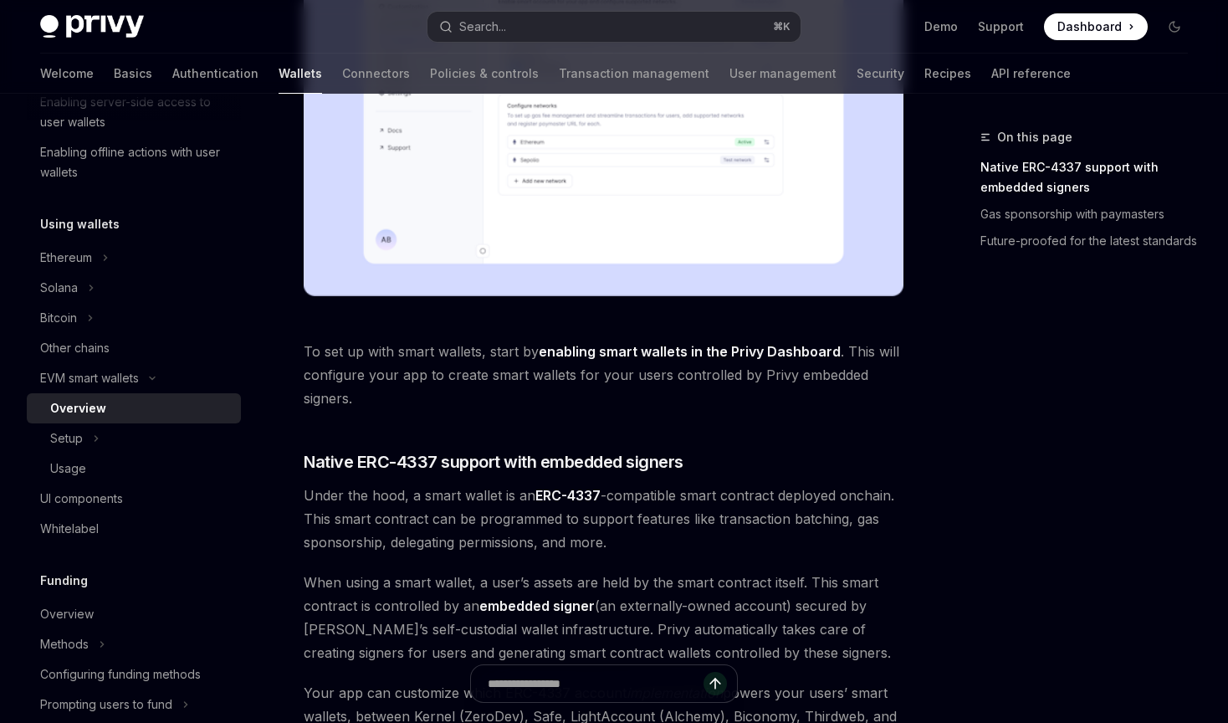
scroll to position [756, 0]
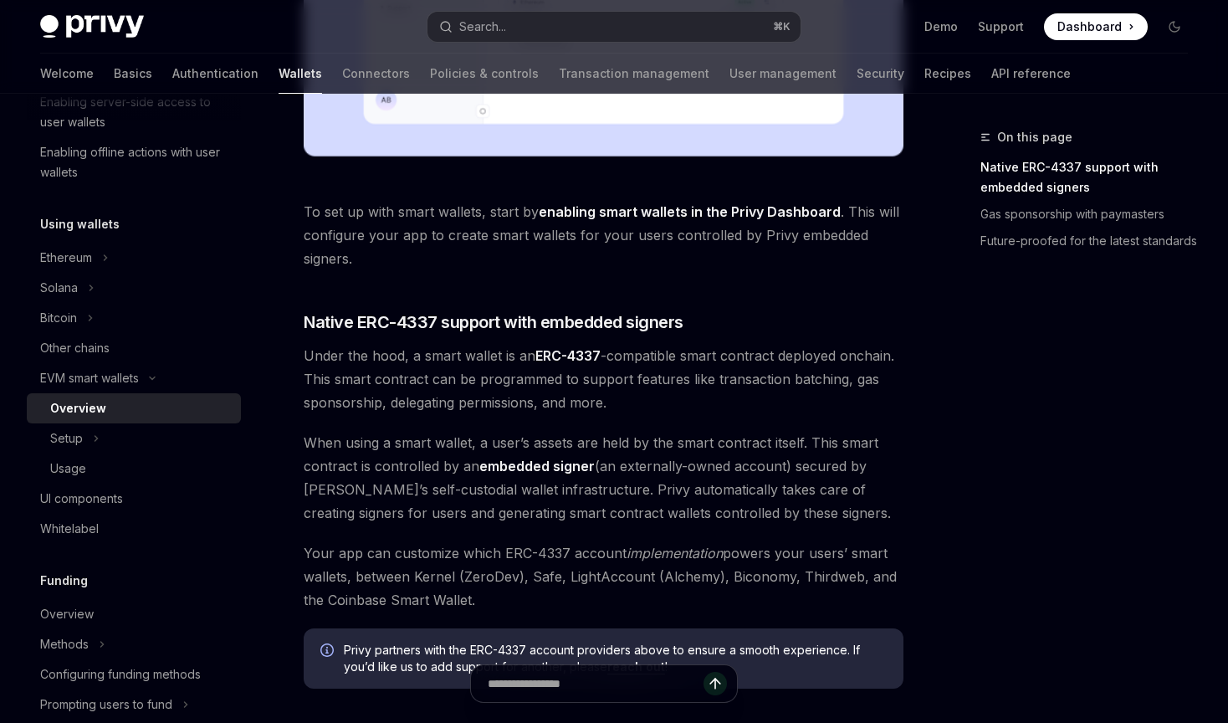
click at [771, 300] on div "Privy makes it easy to create smart wallets for your users. Smart wallets are p…" at bounding box center [604, 239] width 600 height 1568
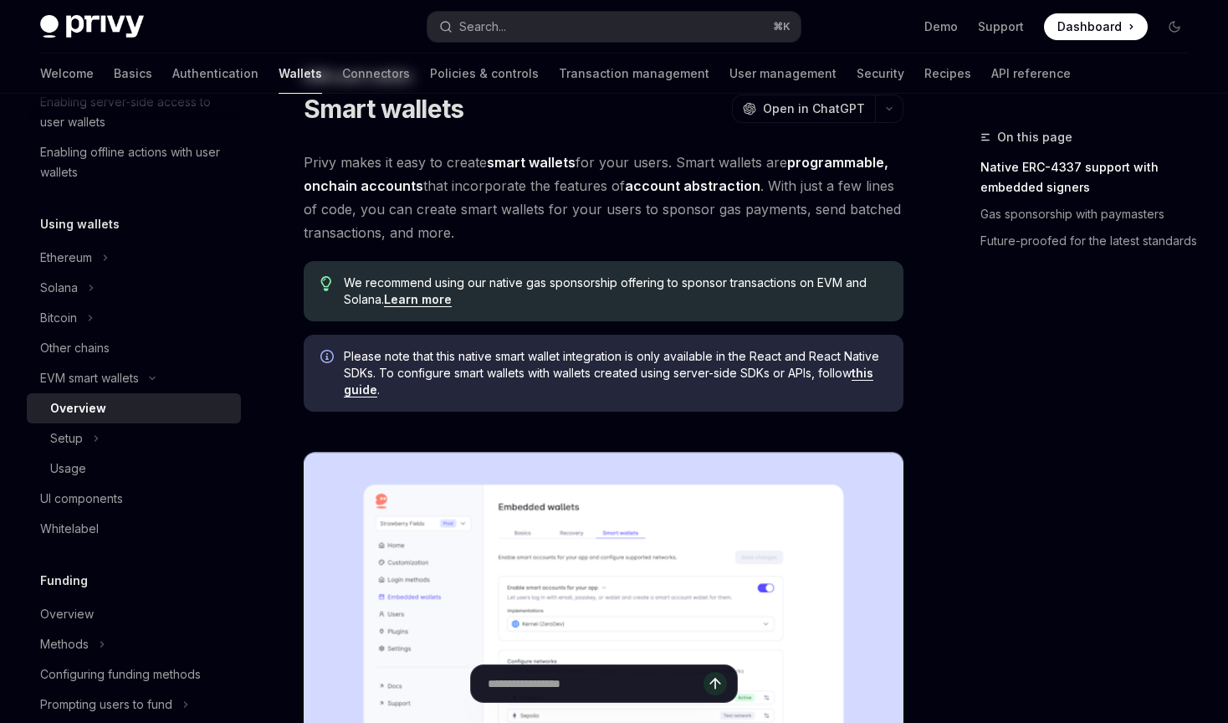
scroll to position [77, 0]
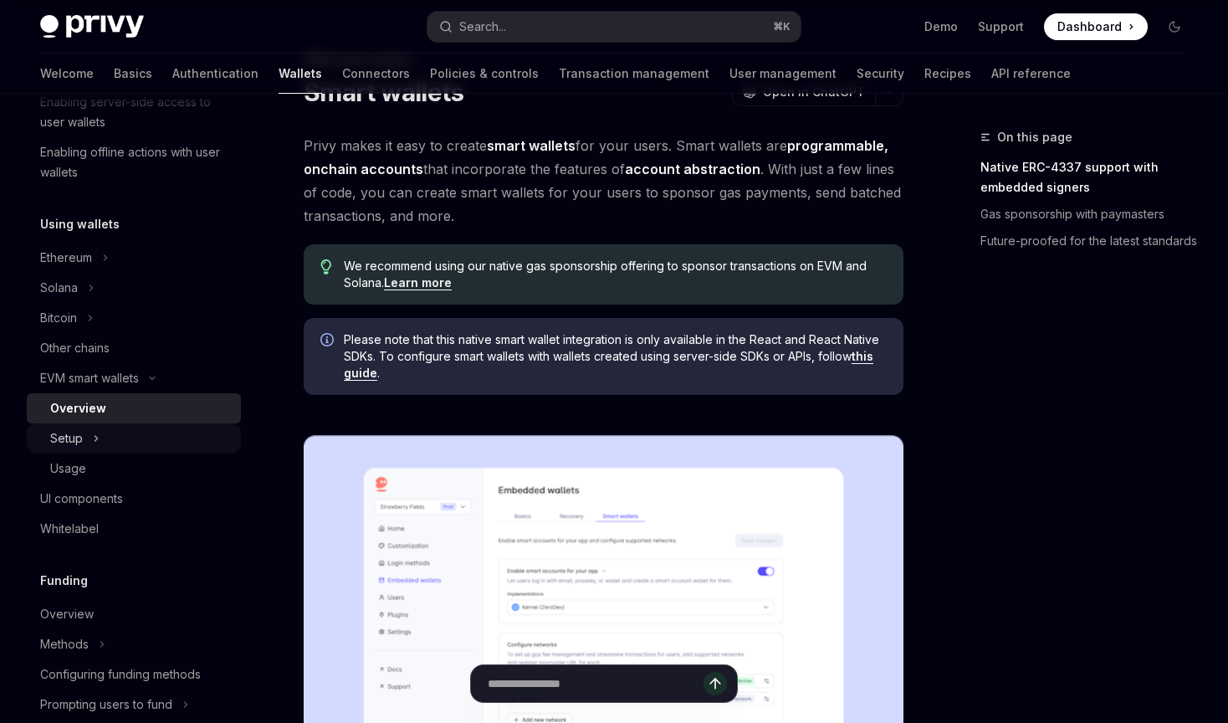
click at [74, 433] on div "Setup" at bounding box center [66, 438] width 33 height 20
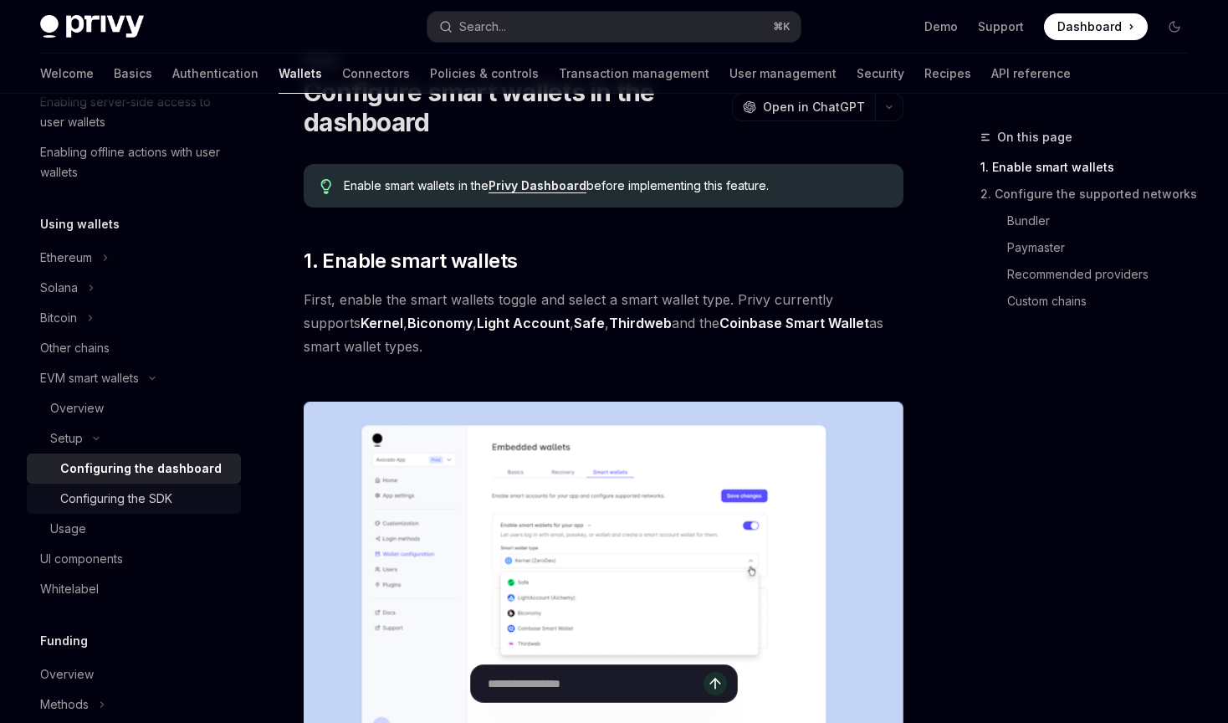
click at [158, 489] on div "Configuring the SDK" at bounding box center [116, 499] width 112 height 20
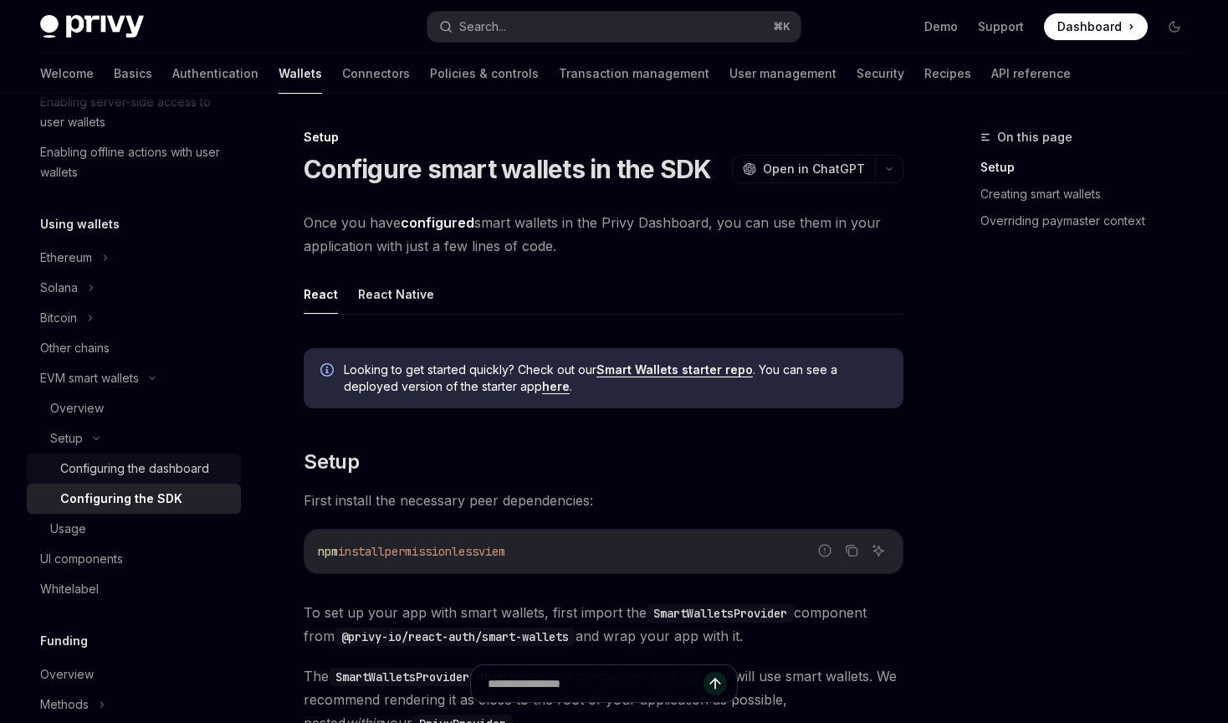
click at [115, 469] on div "Configuring the dashboard" at bounding box center [134, 468] width 149 height 20
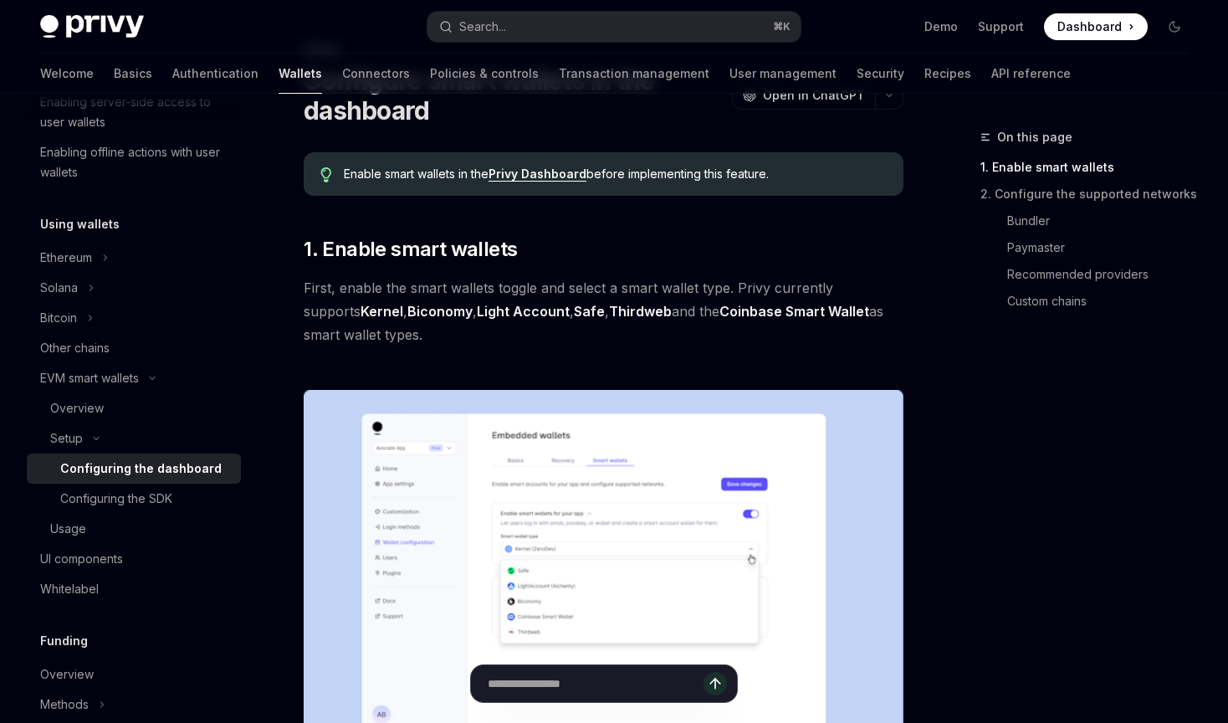
scroll to position [90, 0]
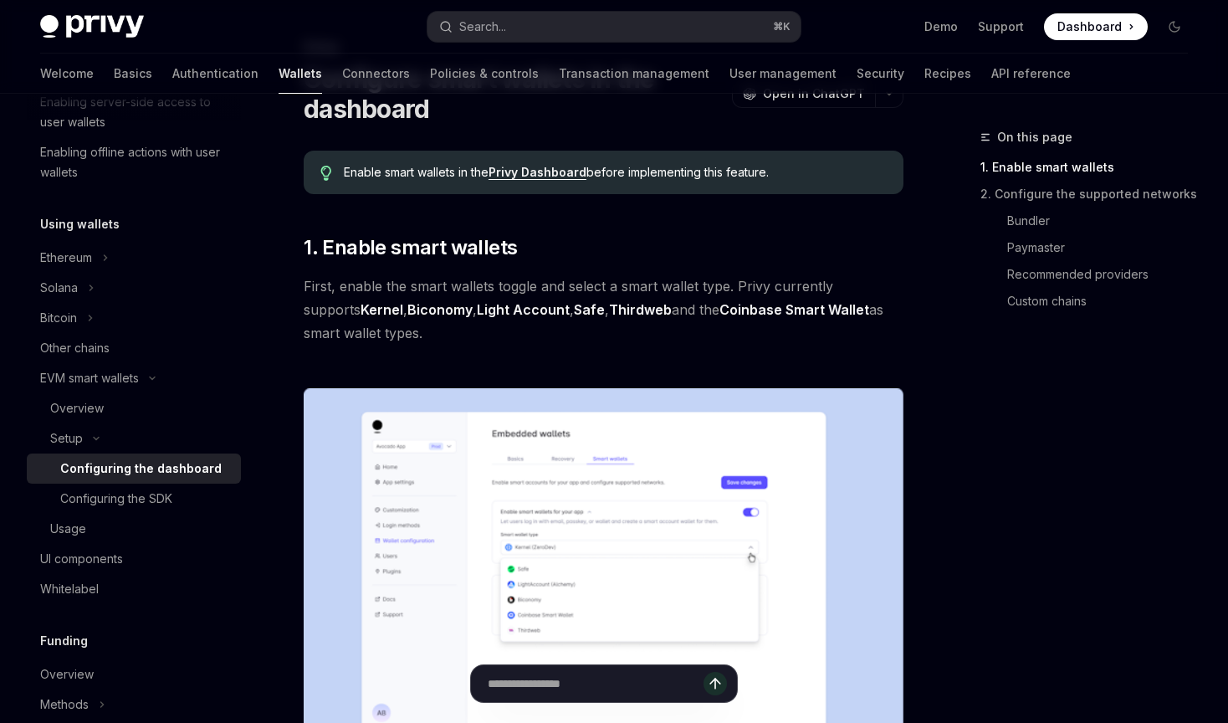
drag, startPoint x: 683, startPoint y: 340, endPoint x: 653, endPoint y: 275, distance: 70.8
click at [653, 275] on span "First, enable the smart wallets toggle and select a smart wallet type. Privy cu…" at bounding box center [604, 309] width 600 height 70
click at [699, 336] on span "First, enable the smart wallets toggle and select a smart wallet type. Privy cu…" at bounding box center [604, 309] width 600 height 70
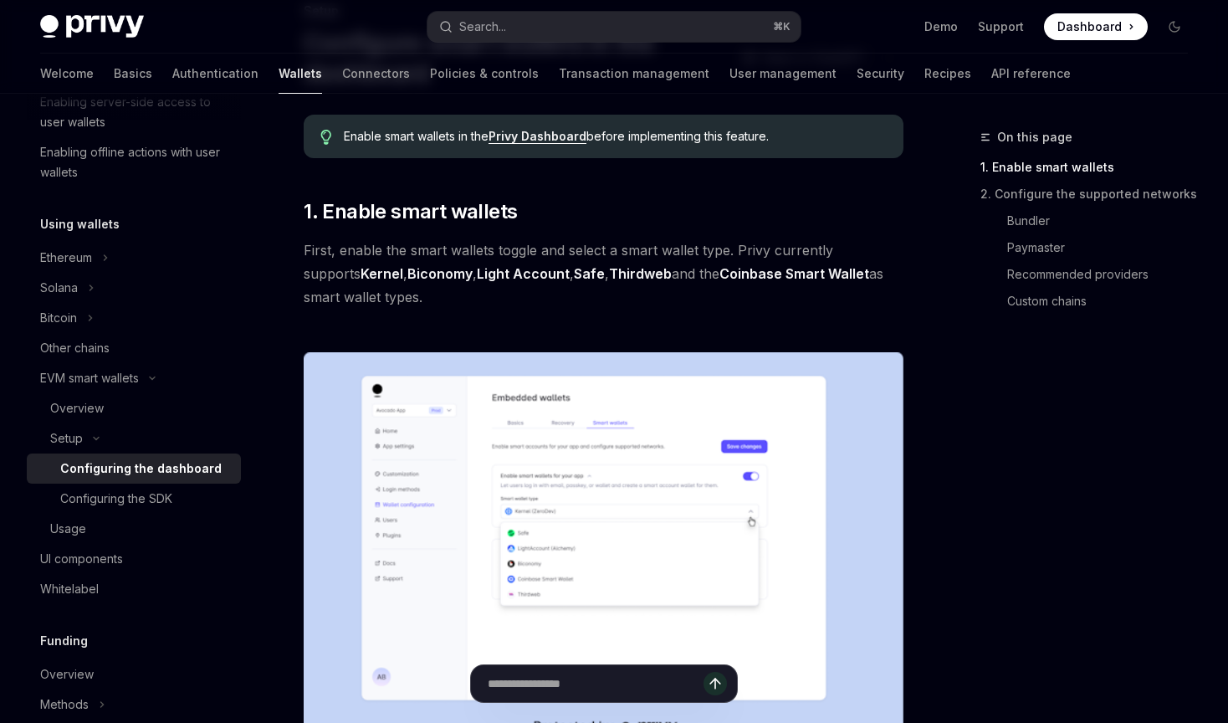
scroll to position [136, 0]
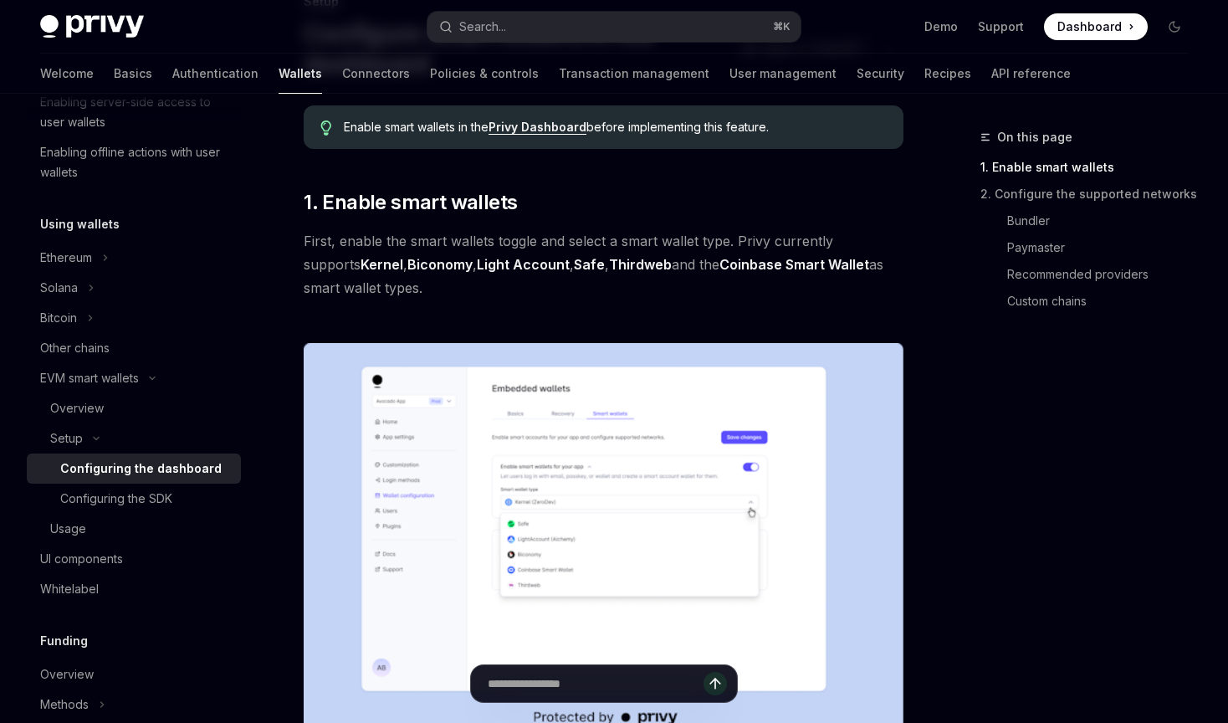
click at [804, 297] on span "First, enable the smart wallets toggle and select a smart wallet type. Privy cu…" at bounding box center [604, 264] width 600 height 70
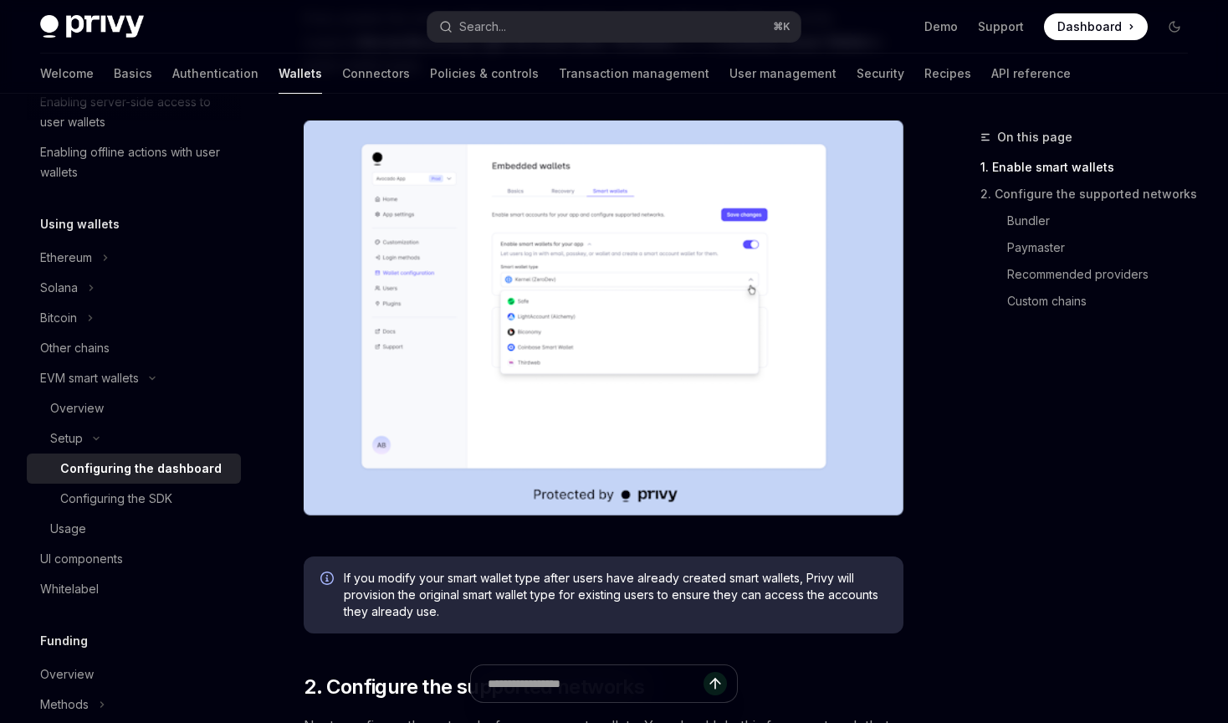
scroll to position [403, 0]
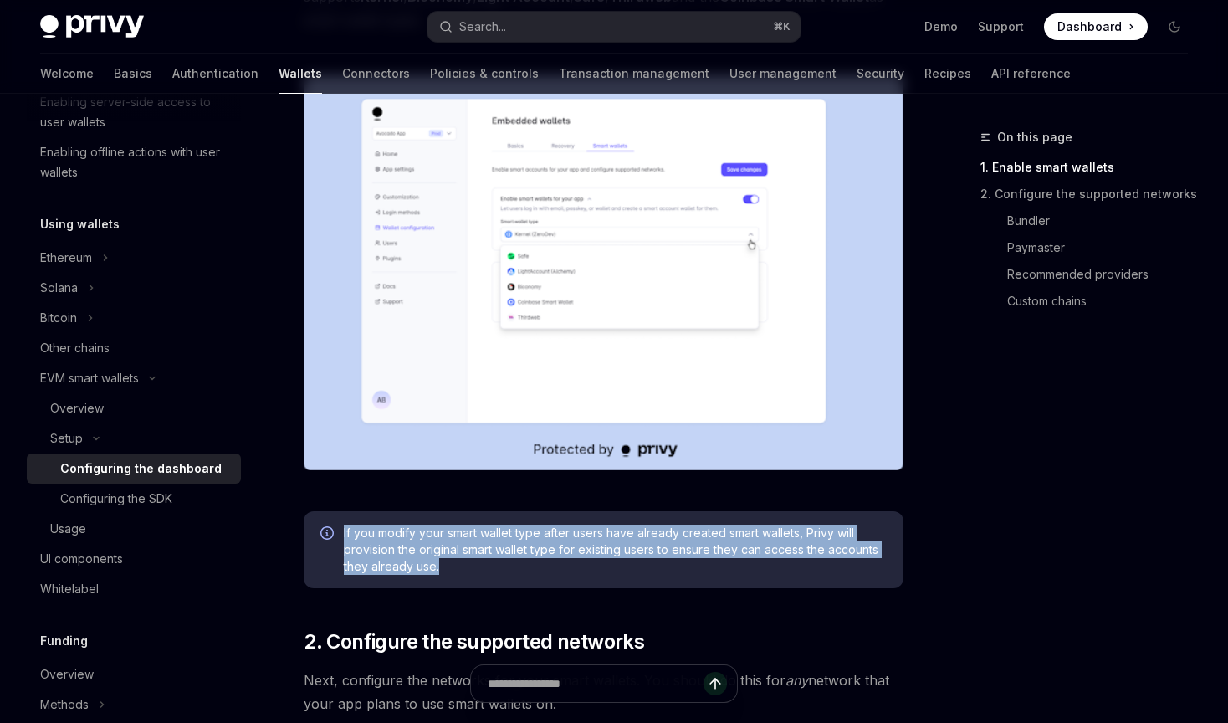
drag, startPoint x: 489, startPoint y: 582, endPoint x: 430, endPoint y: 524, distance: 82.8
click at [430, 524] on div "If you modify your smart wallet type after users have already created smart wal…" at bounding box center [604, 549] width 600 height 77
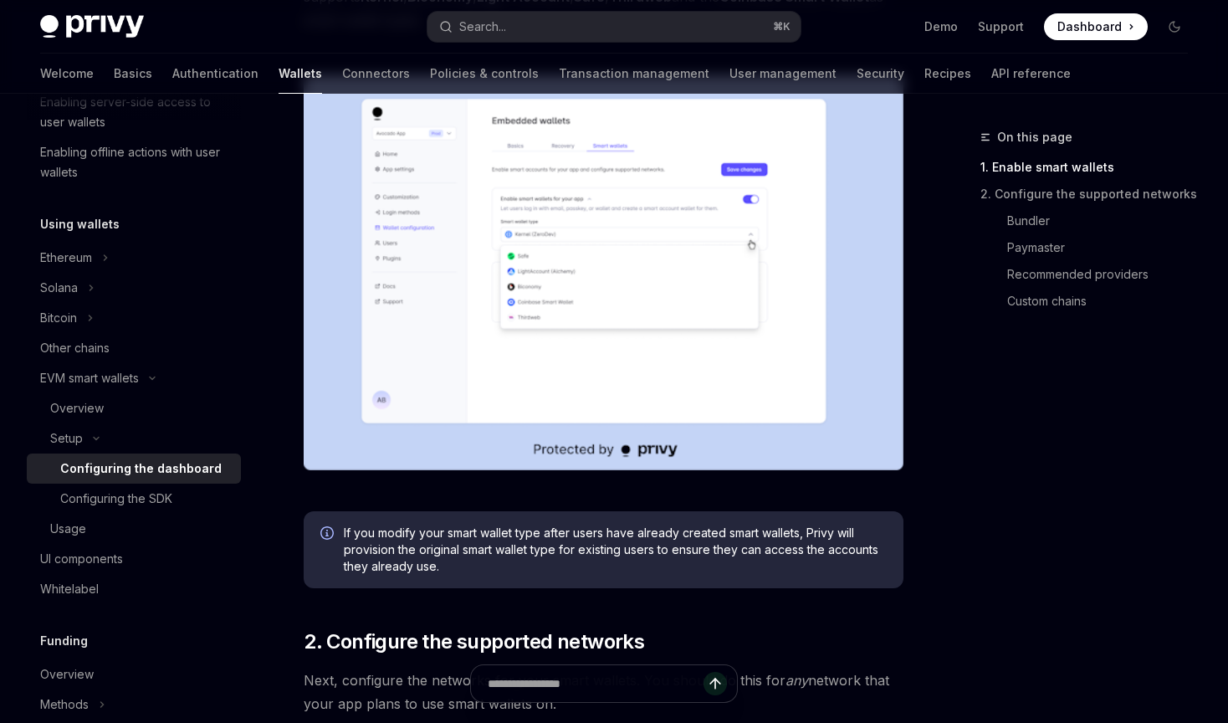
click at [504, 580] on div "If you modify your smart wallet type after users have already created smart wal…" at bounding box center [604, 549] width 600 height 77
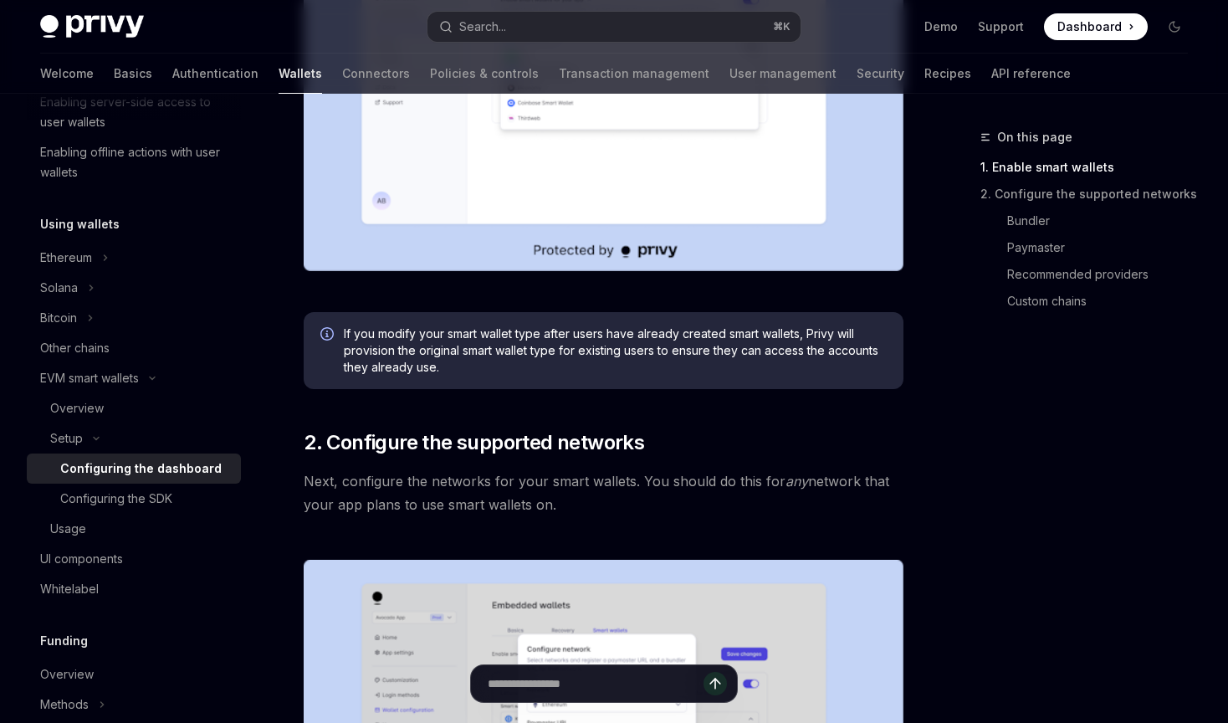
scroll to position [817, 0]
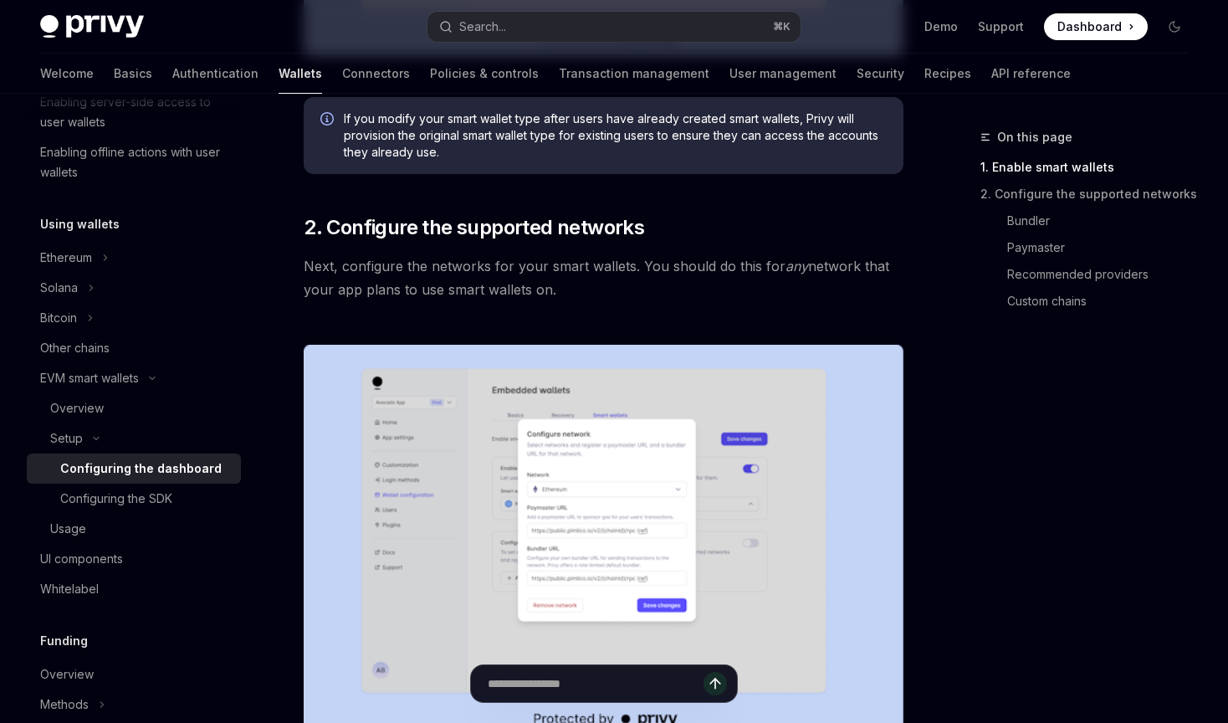
click at [658, 291] on span "Next, configure the networks for your smart wallets. You should do this for any…" at bounding box center [604, 277] width 600 height 47
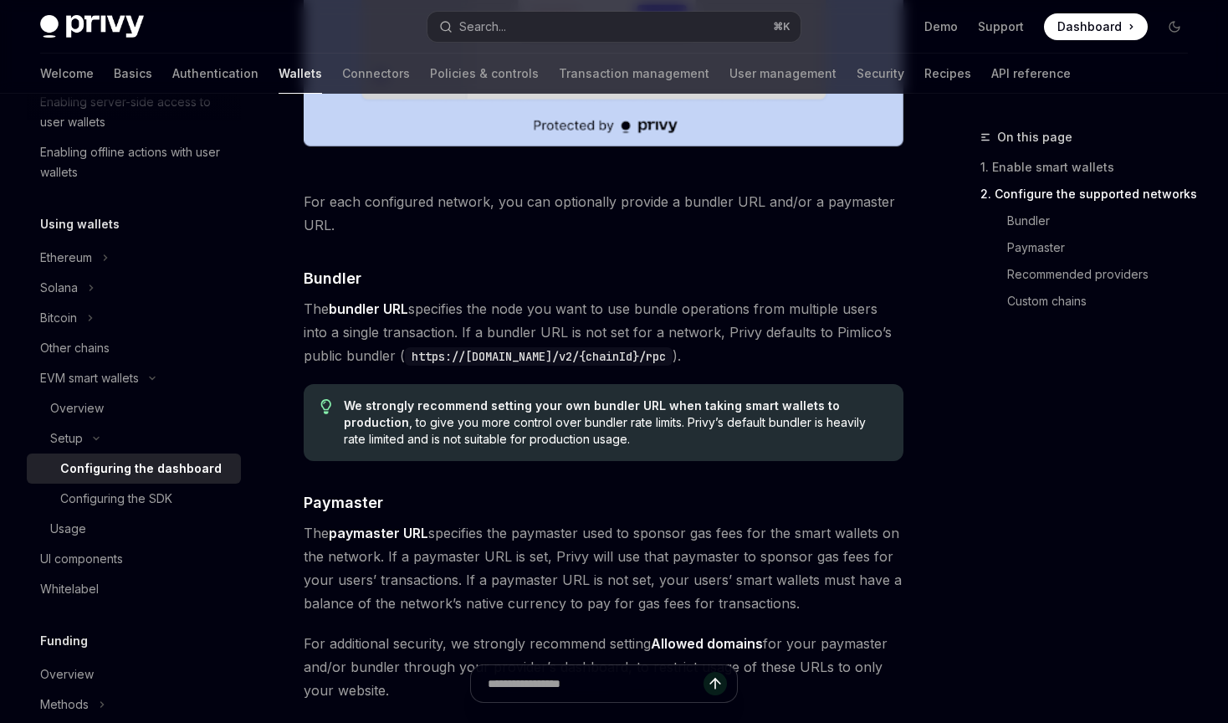
scroll to position [1537, 0]
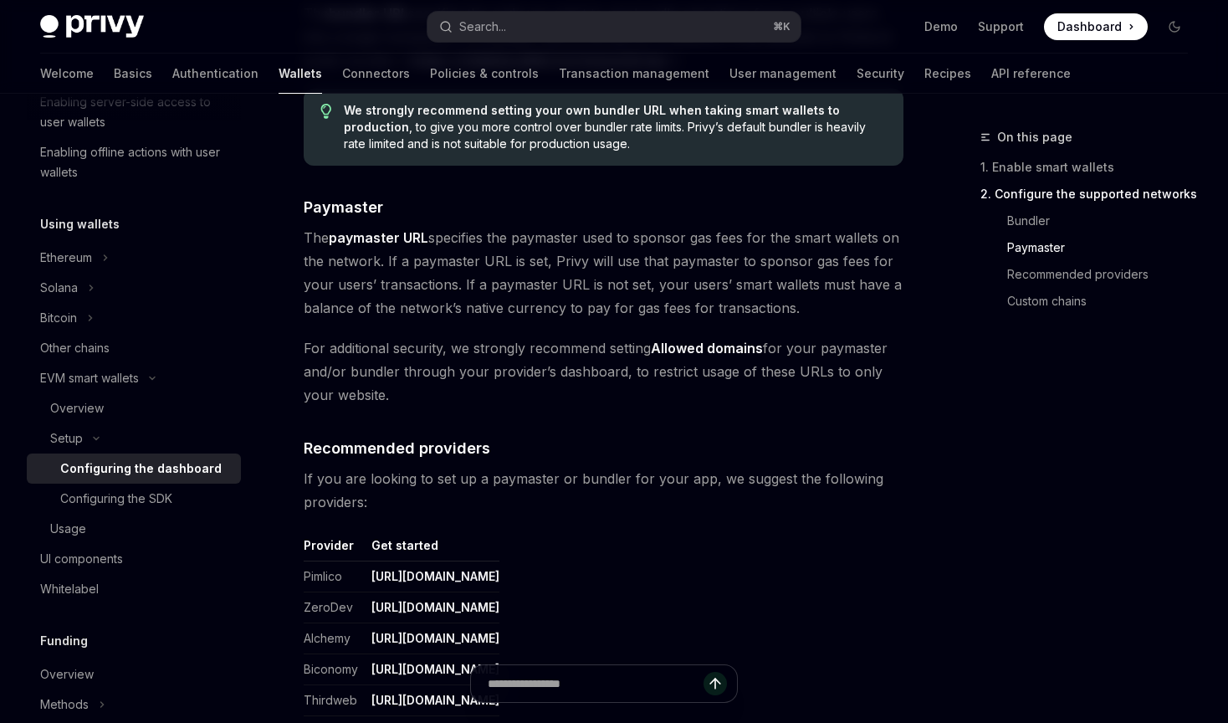
scroll to position [1780, 0]
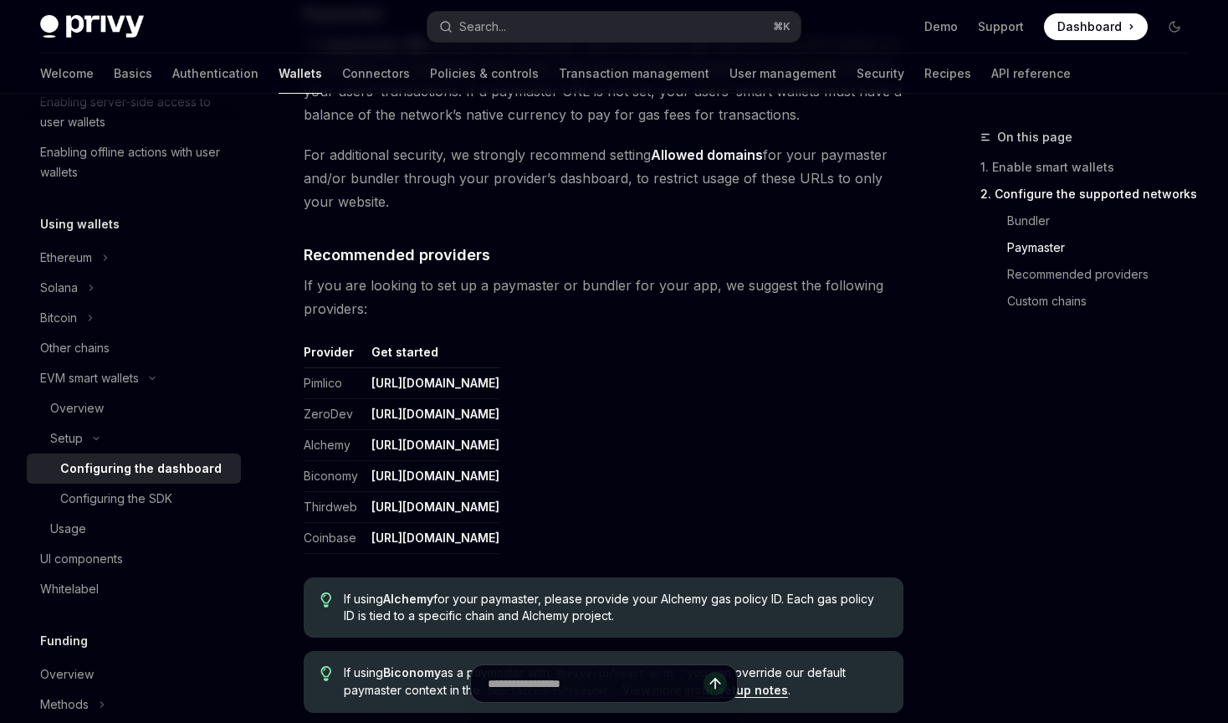
scroll to position [1948, 0]
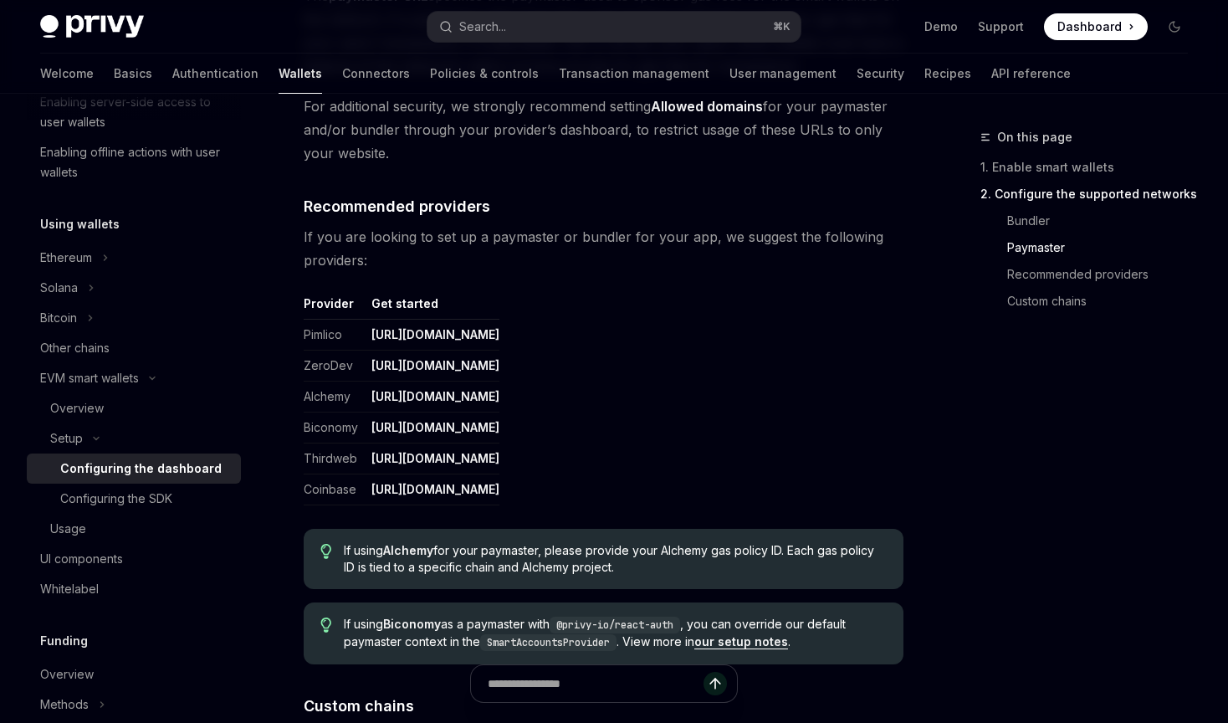
click at [833, 309] on table "Provider Get started Pimlico https://dashboard.pimlico.io ZeroDev https://dashb…" at bounding box center [604, 400] width 600 height 210
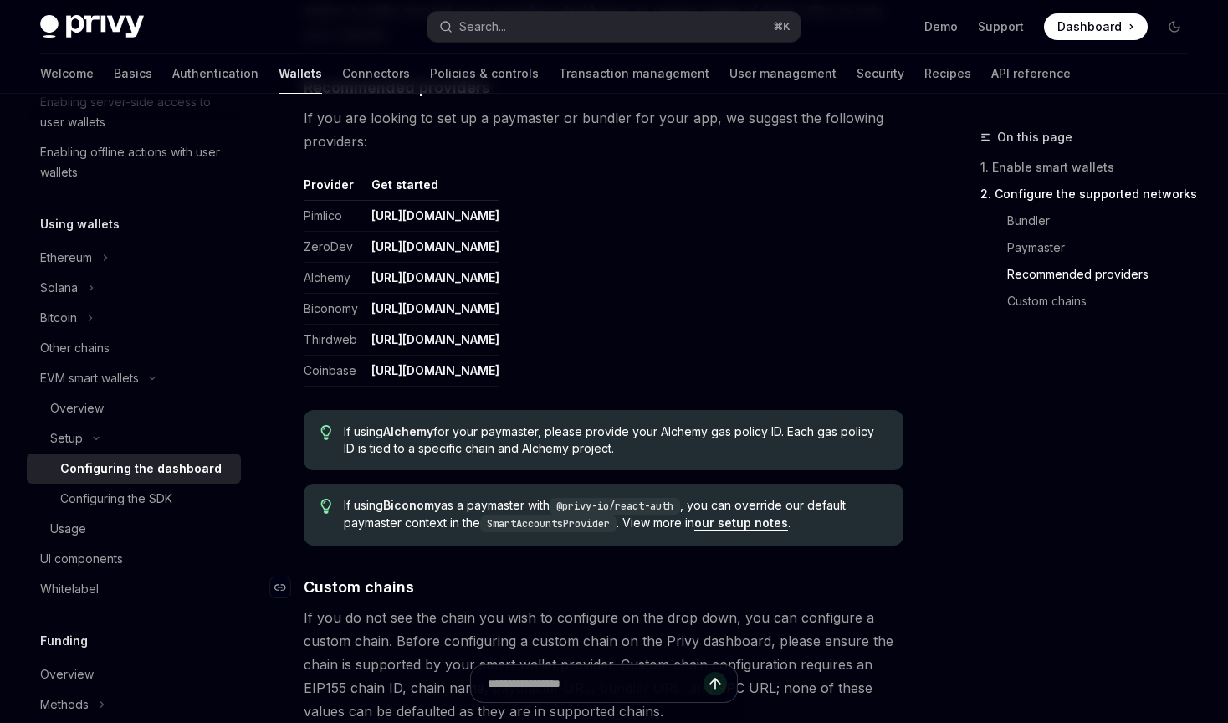
scroll to position [2055, 0]
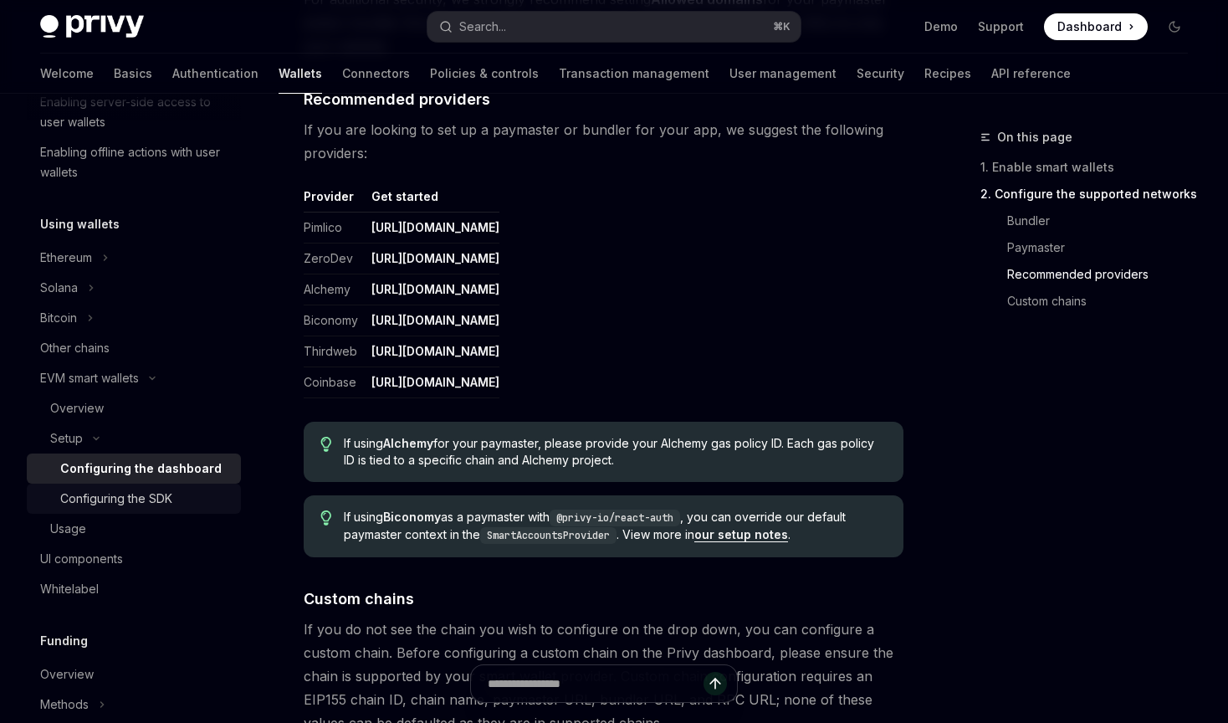
click at [164, 493] on div "Configuring the SDK" at bounding box center [116, 499] width 112 height 20
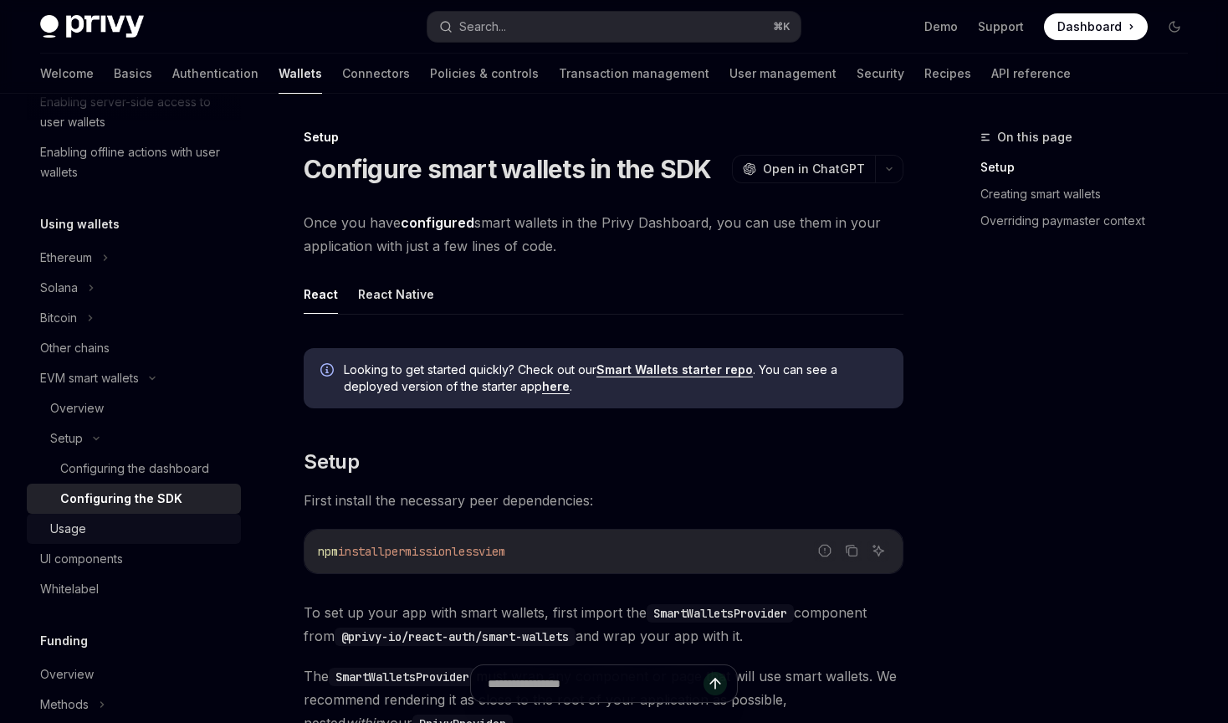
click at [124, 531] on div "Usage" at bounding box center [140, 529] width 181 height 20
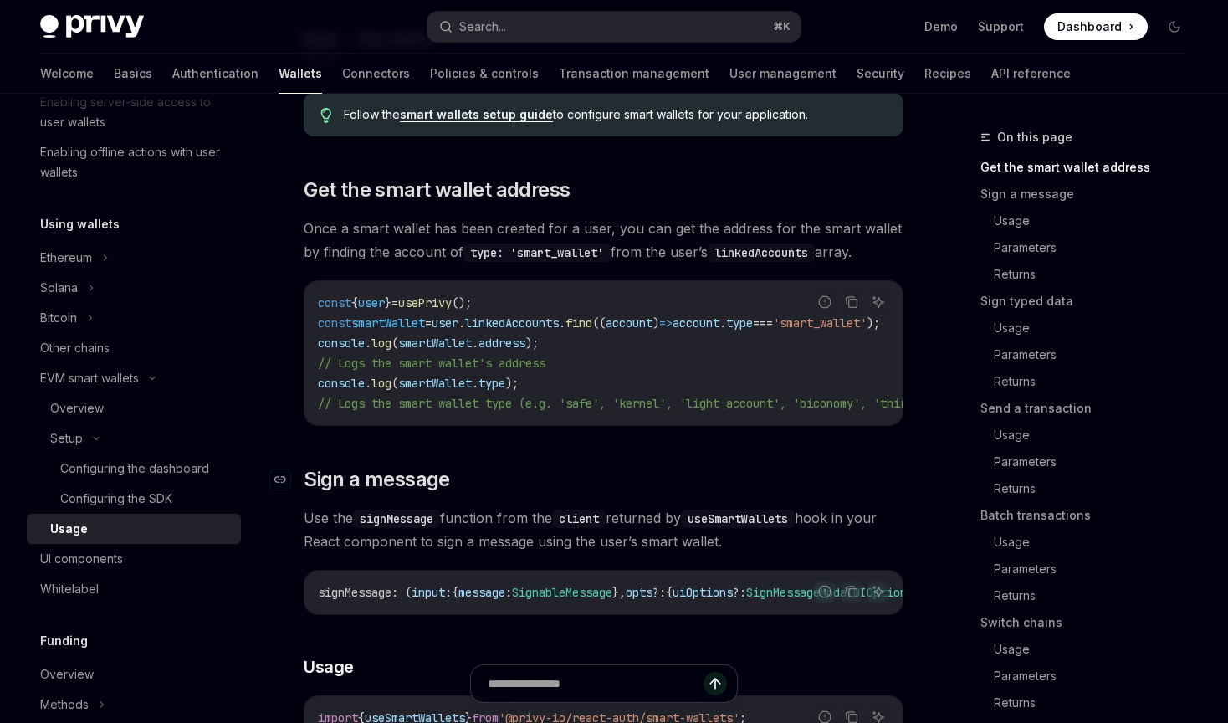
click at [663, 469] on h2 "​ Sign a message" at bounding box center [604, 479] width 600 height 27
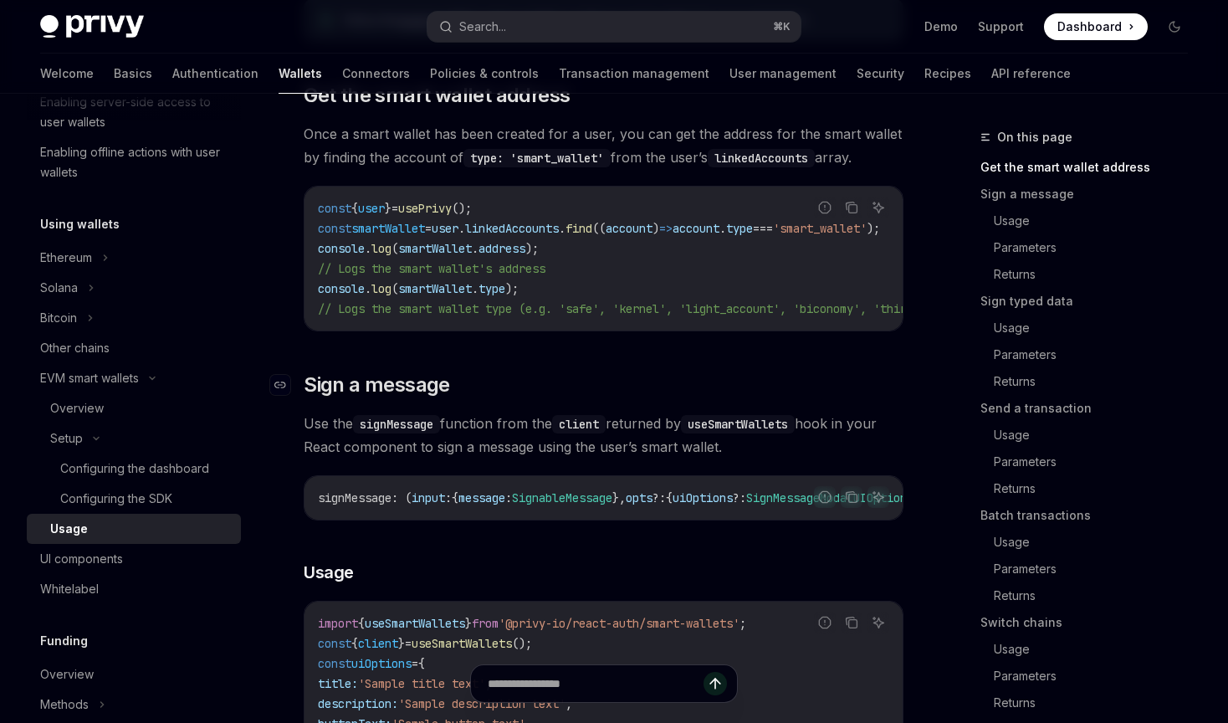
scroll to position [287, 0]
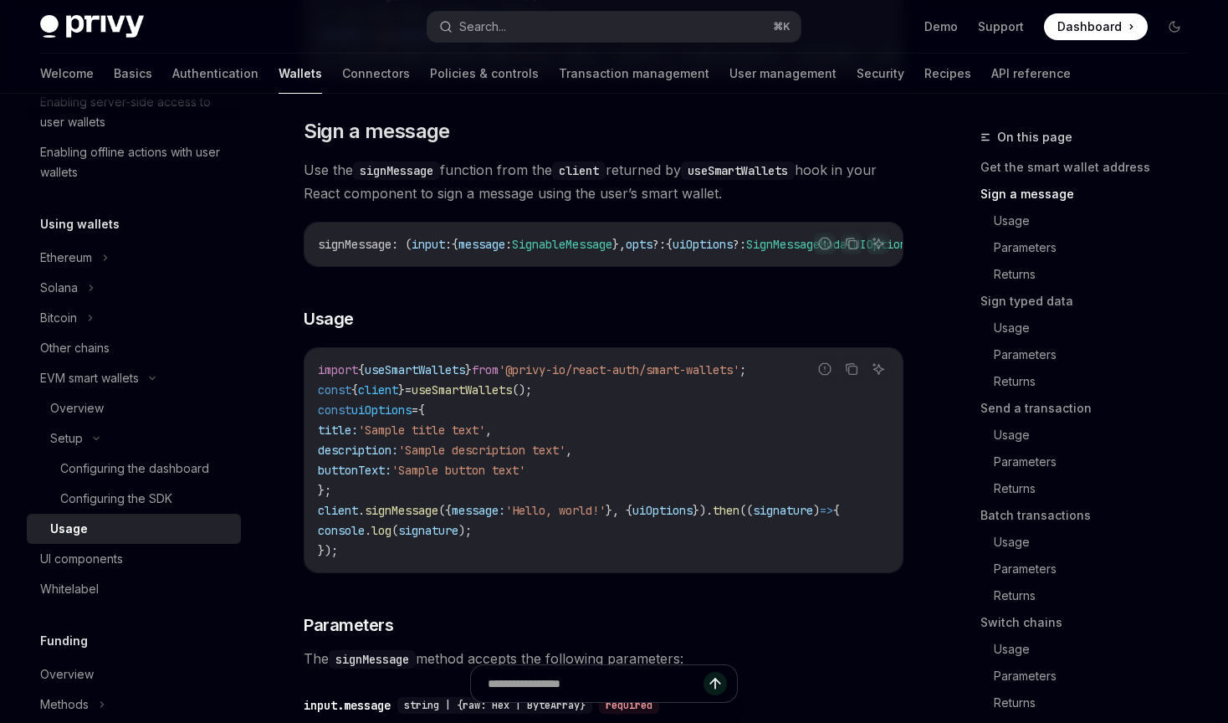
scroll to position [649, 0]
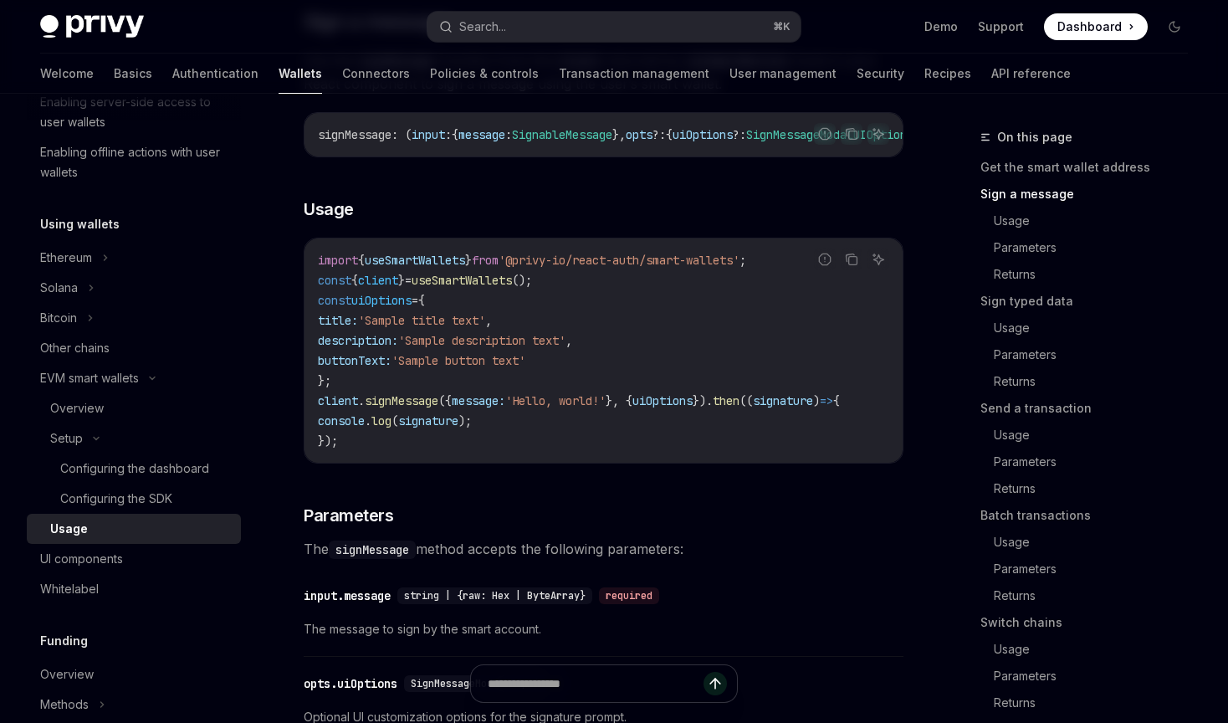
click at [765, 541] on span "The signMessage method accepts the following parameters:" at bounding box center [604, 548] width 600 height 23
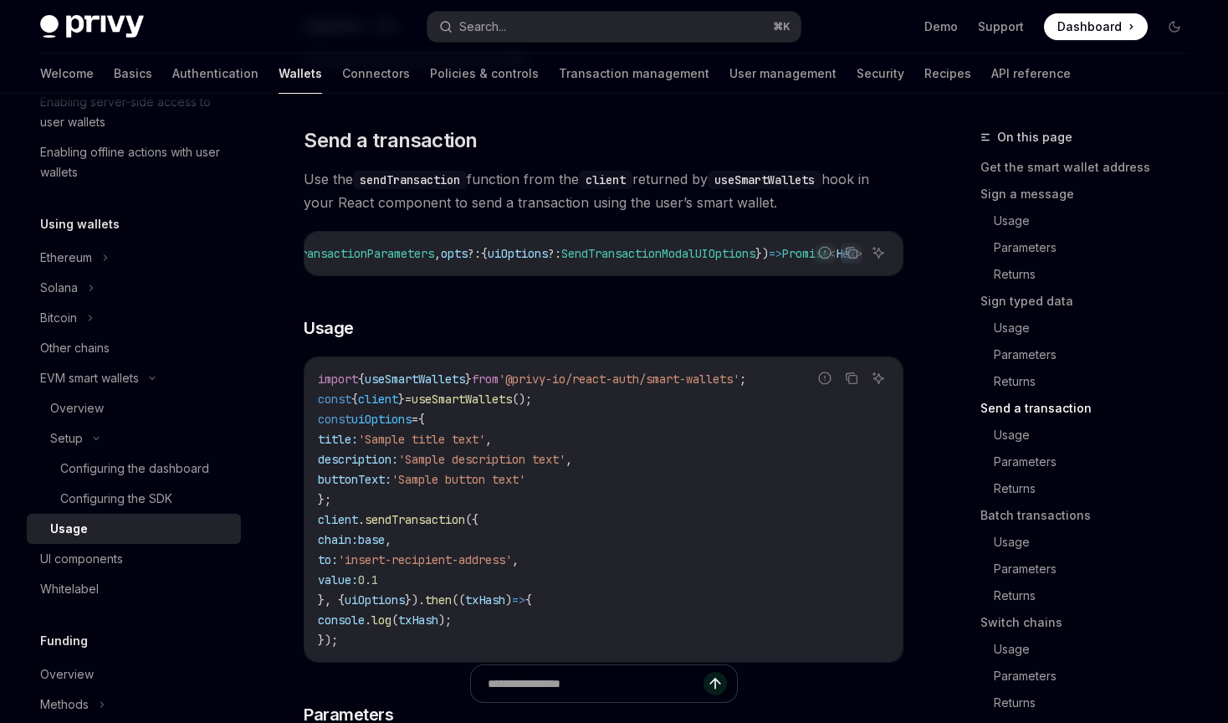
scroll to position [0, 0]
click at [694, 294] on div "Follow the smart wallets setup guide to configure smart wallets for your applic…" at bounding box center [604, 558] width 600 height 5352
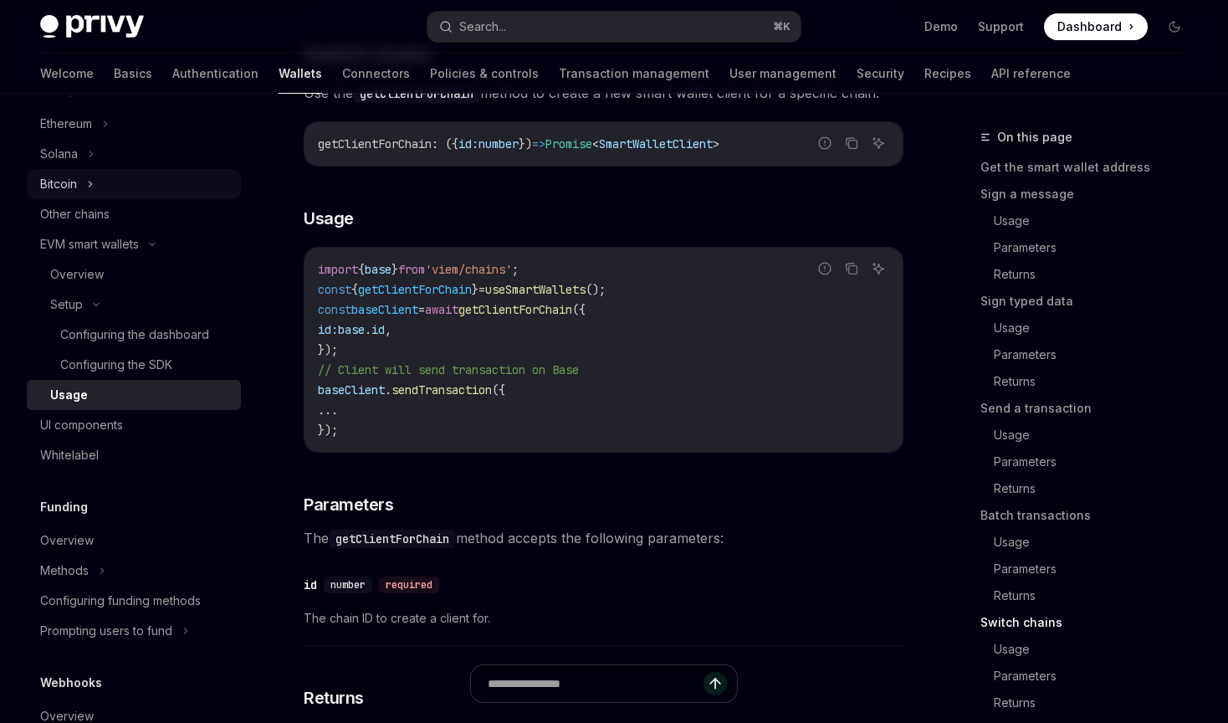
scroll to position [444, 0]
click at [105, 279] on div "Overview" at bounding box center [140, 272] width 181 height 20
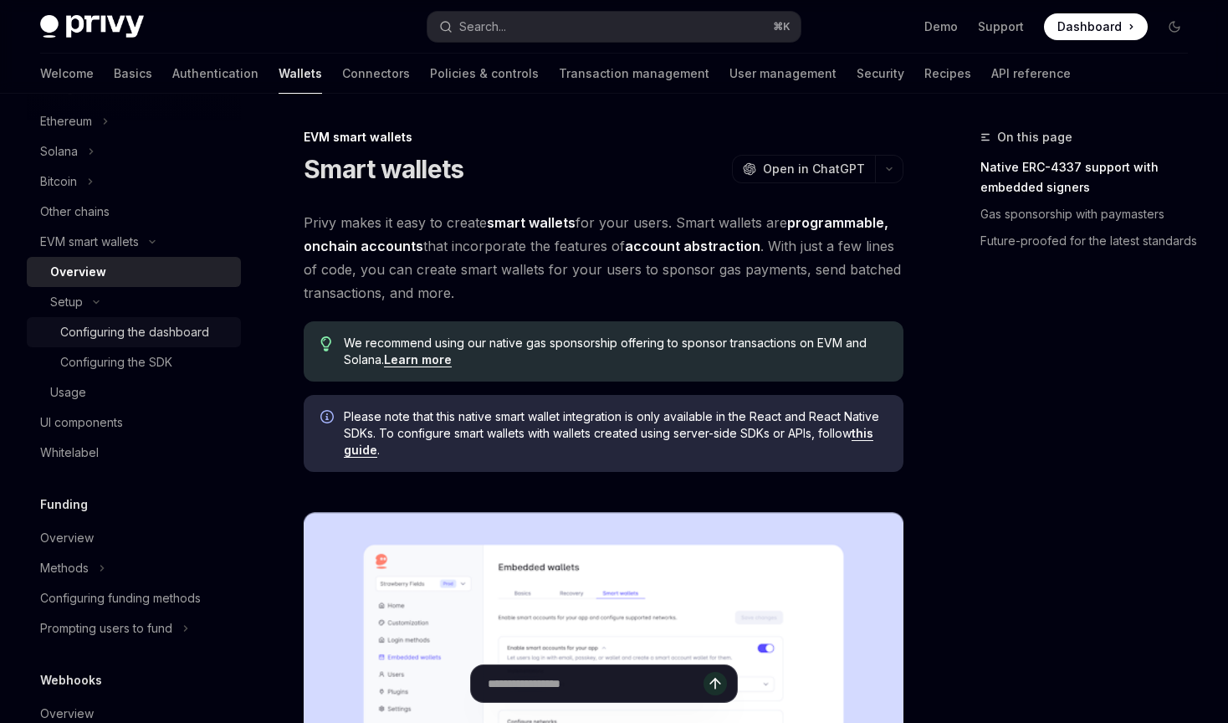
click at [149, 332] on div "Configuring the dashboard" at bounding box center [134, 332] width 149 height 20
type textarea "*"
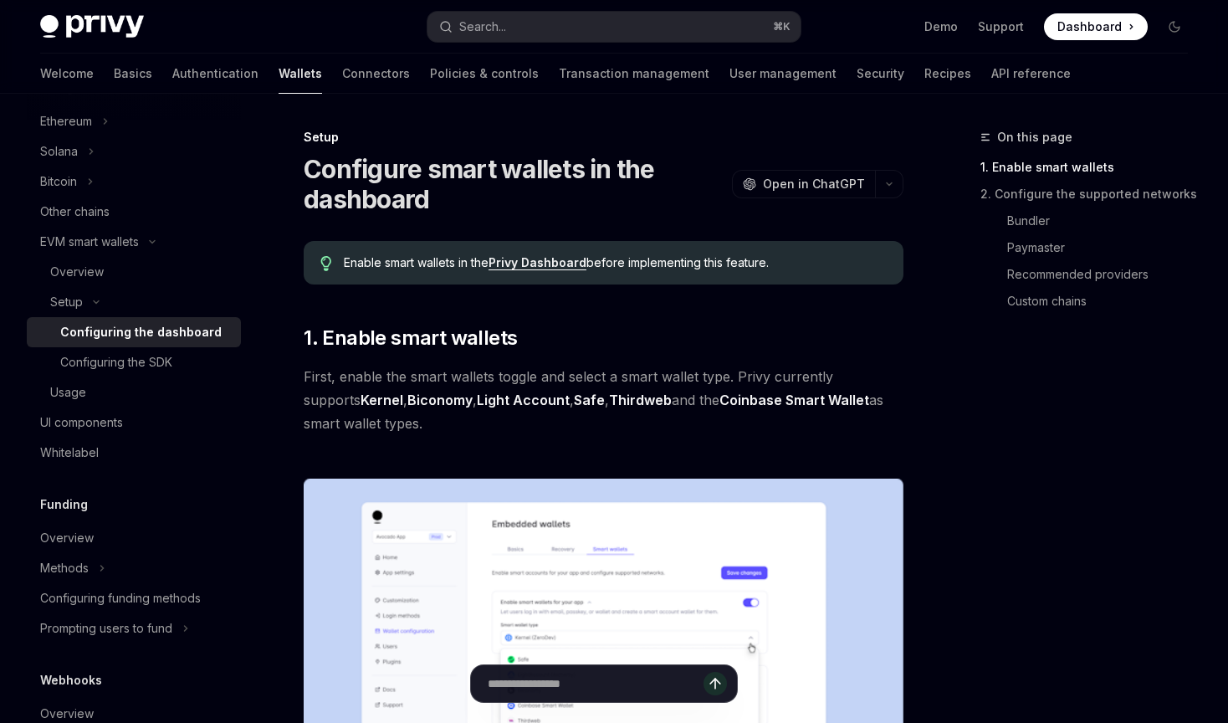
scroll to position [146, 0]
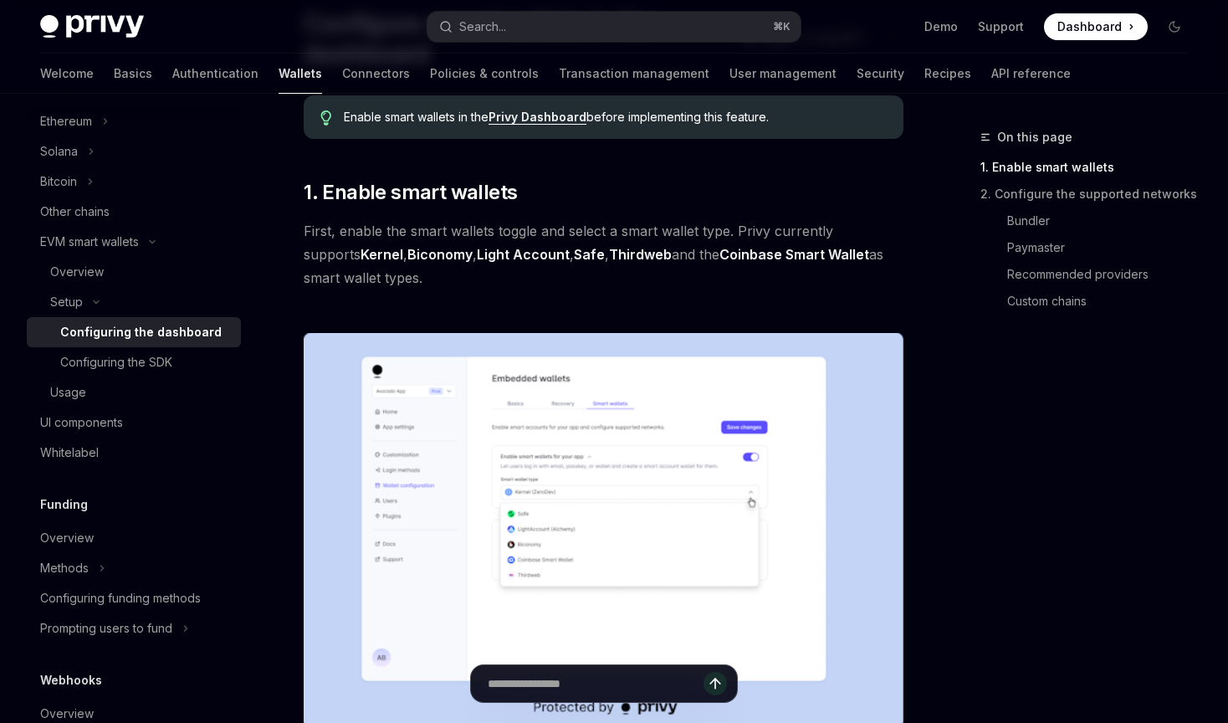
click at [480, 450] on img at bounding box center [604, 531] width 600 height 396
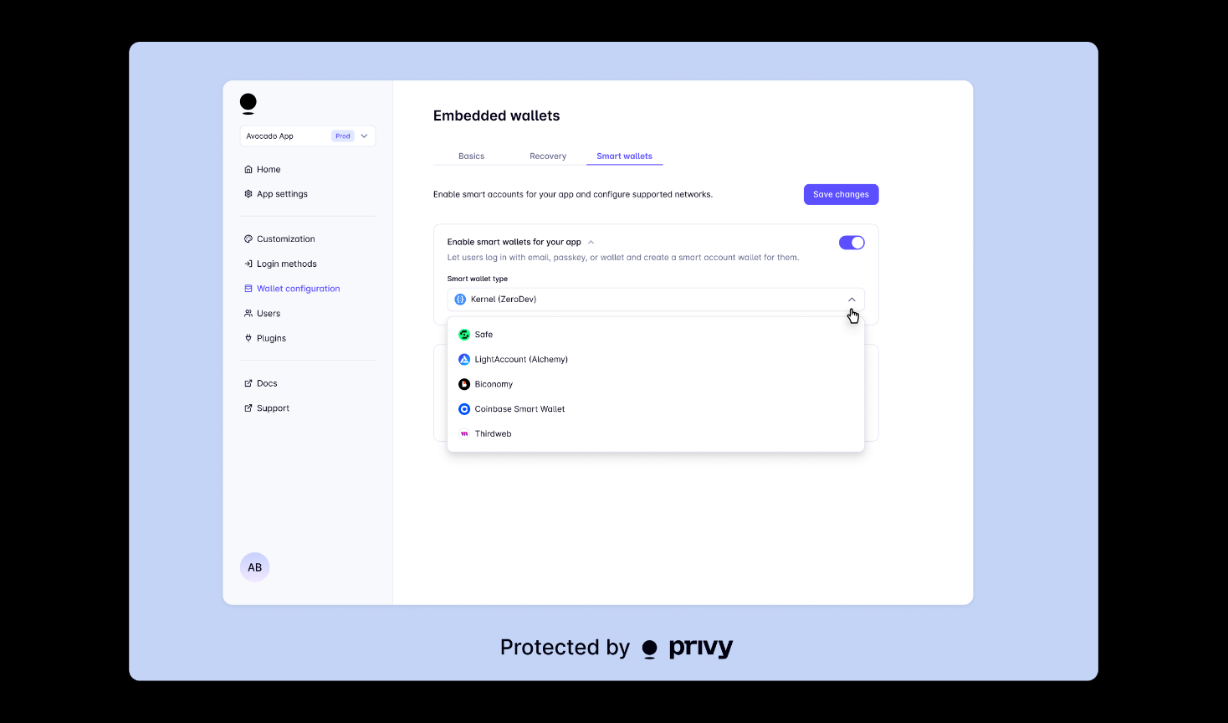
click at [659, 382] on img at bounding box center [614, 361] width 970 height 639
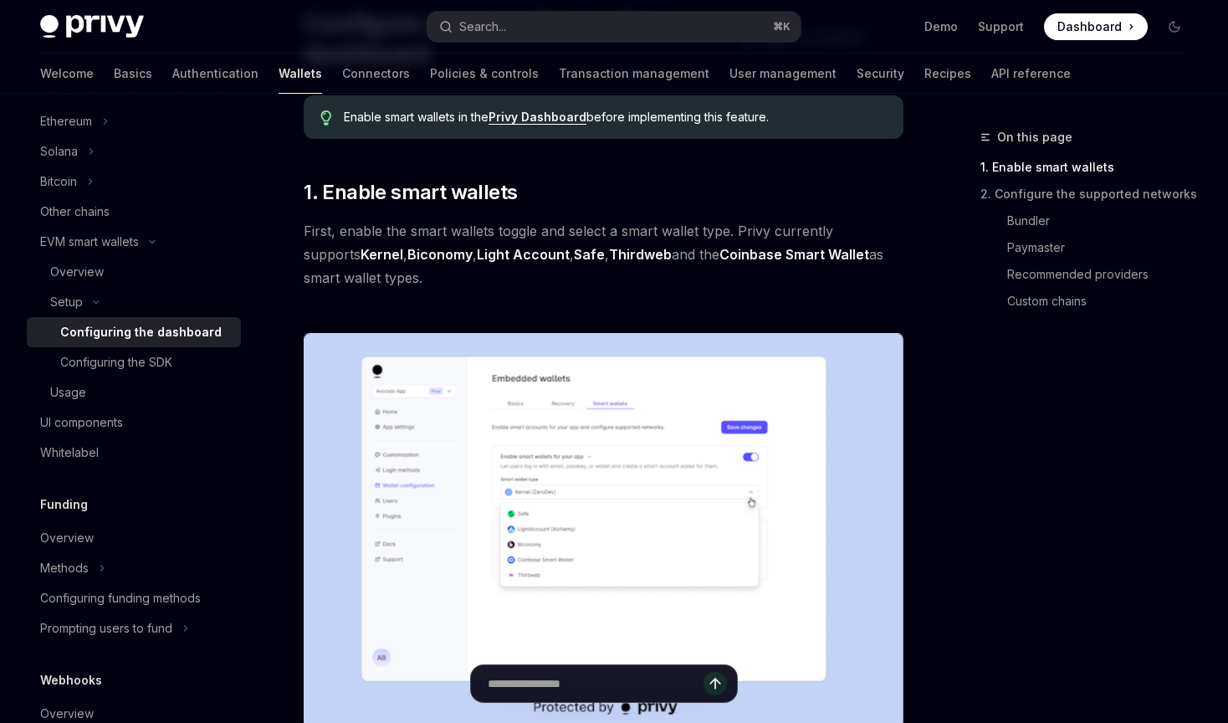
click at [624, 269] on span "First, enable the smart wallets toggle and select a smart wallet type. Privy cu…" at bounding box center [604, 254] width 600 height 70
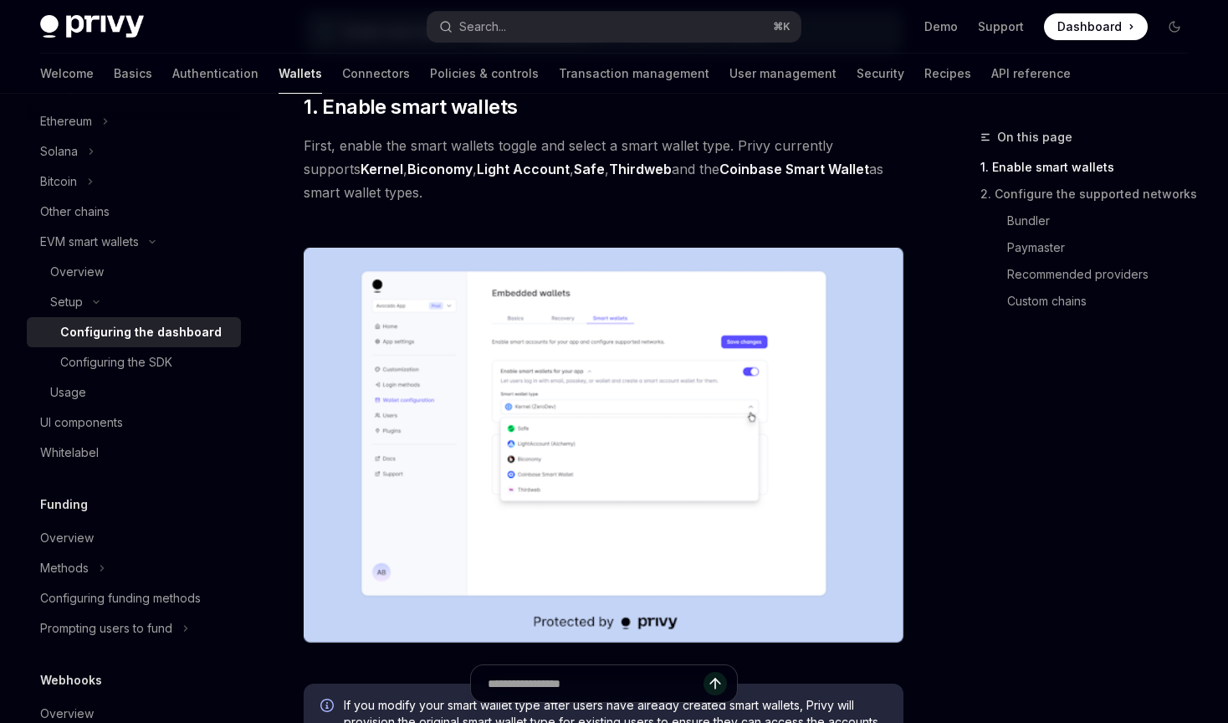
scroll to position [213, 0]
